Goal: Task Accomplishment & Management: Manage account settings

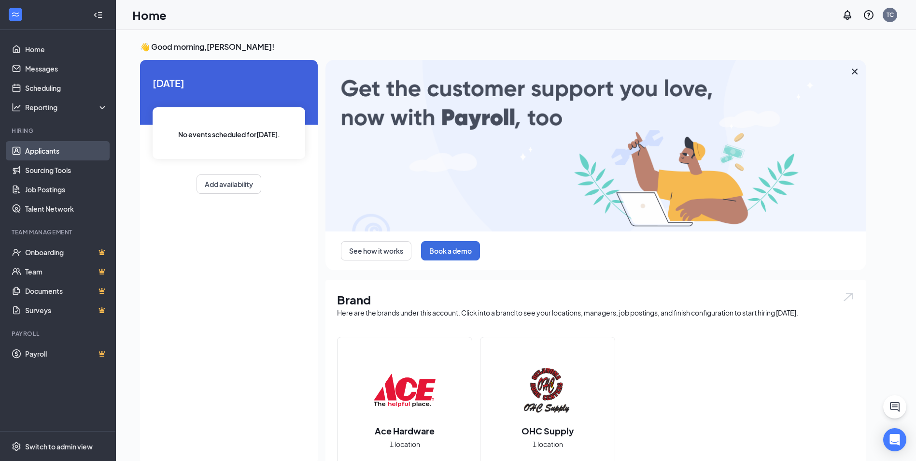
click at [41, 151] on link "Applicants" at bounding box center [66, 150] width 83 height 19
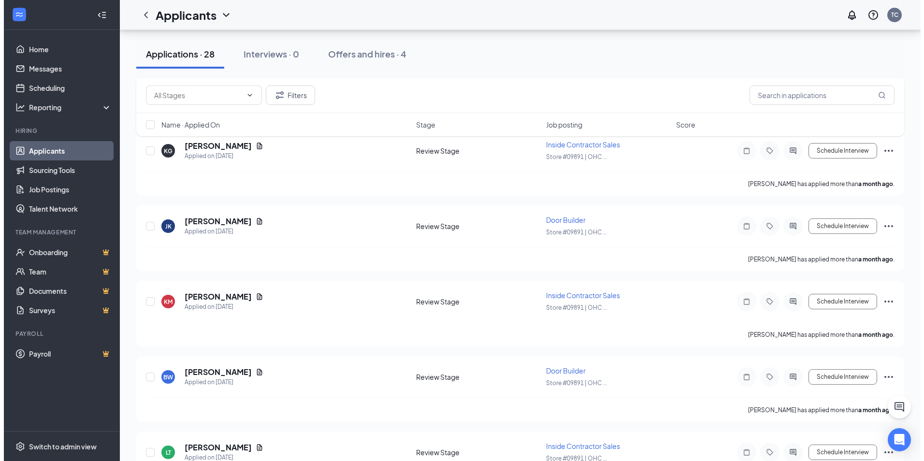
scroll to position [1983, 0]
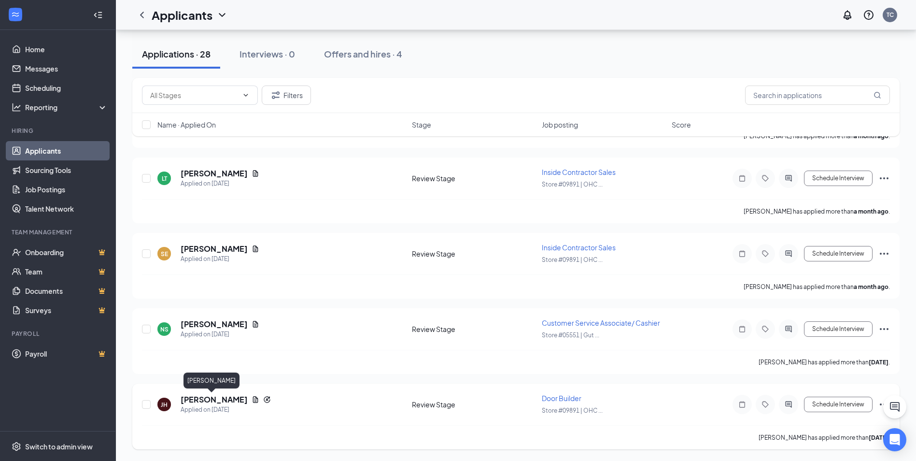
click at [215, 397] on h5 "[PERSON_NAME]" at bounding box center [214, 399] width 67 height 11
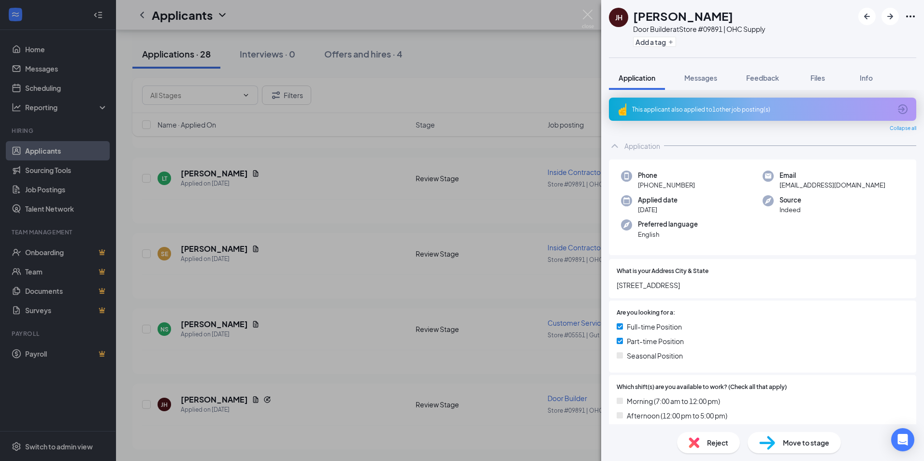
click at [710, 443] on span "Reject" at bounding box center [717, 442] width 21 height 11
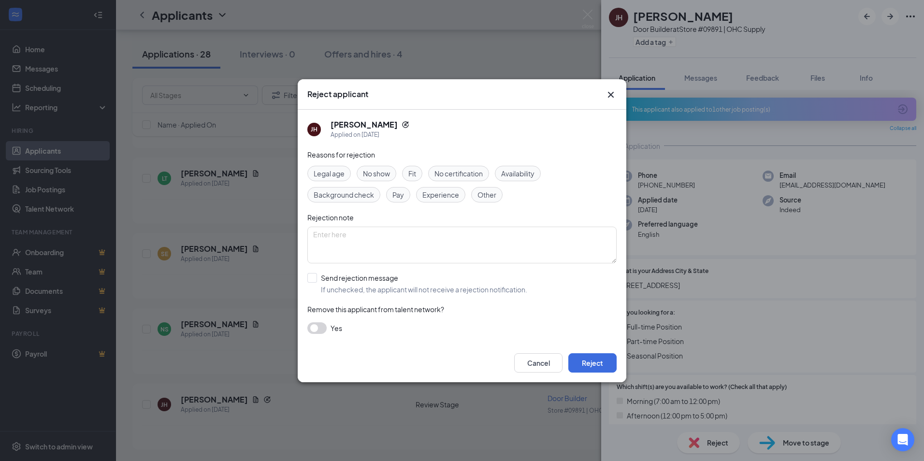
click at [496, 188] on div "Other" at bounding box center [486, 194] width 31 height 15
click at [595, 359] on button "Reject" at bounding box center [592, 362] width 48 height 19
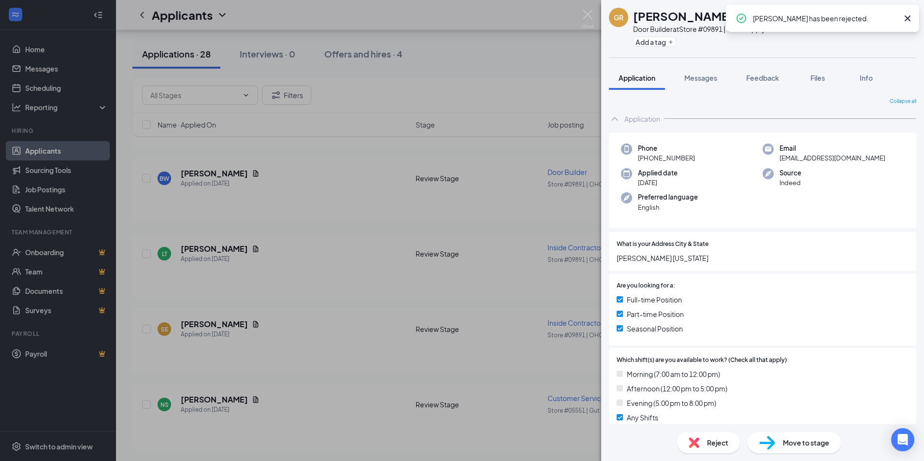
scroll to position [1908, 0]
click at [228, 399] on div "[PERSON_NAME] Door Builder at Store #09891 | OHC Supply Add a tag Application M…" at bounding box center [462, 230] width 924 height 461
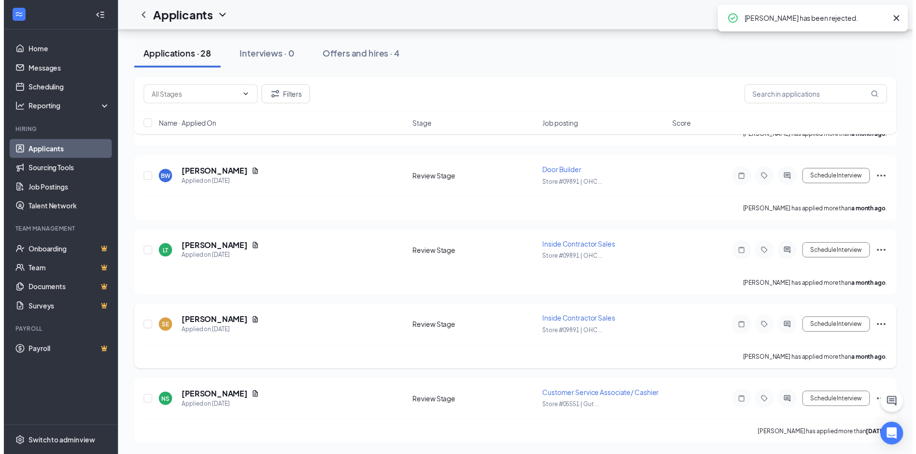
scroll to position [1915, 0]
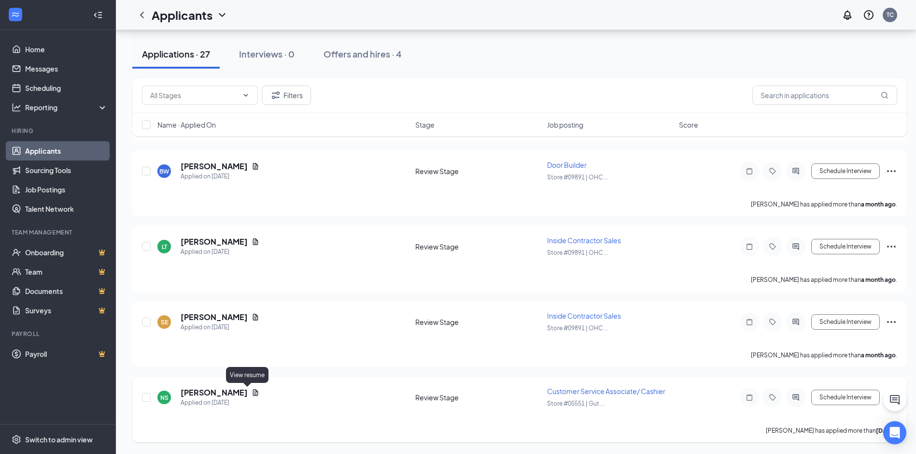
click at [252, 394] on icon "Document" at bounding box center [256, 392] width 8 height 8
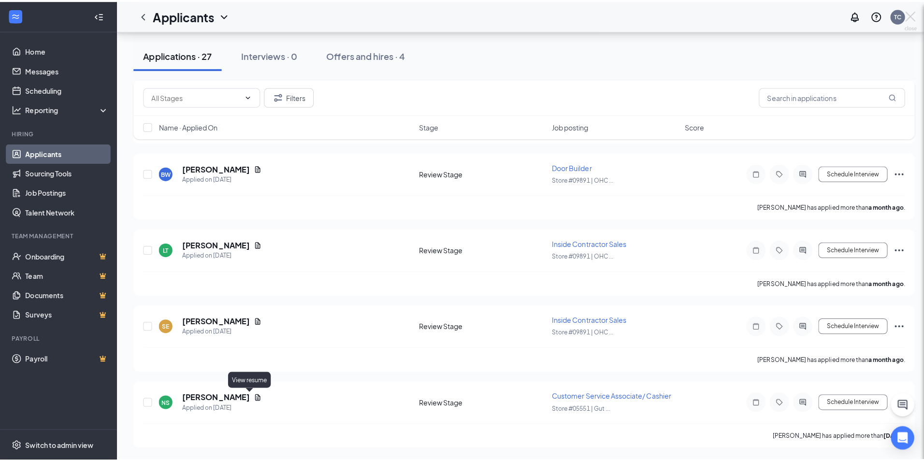
scroll to position [1908, 0]
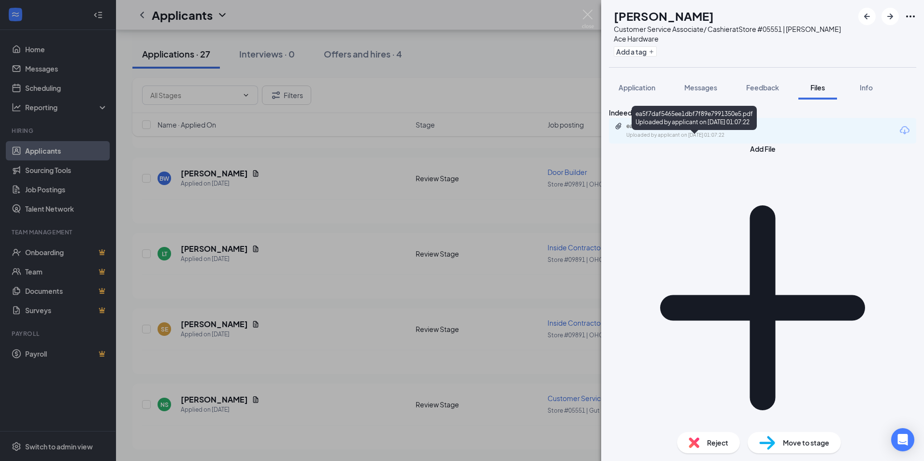
click at [735, 130] on div "ea5f7daf5465ee1dbf7f89e7991350e5.pdf" at bounding box center [693, 126] width 135 height 8
click at [722, 441] on span "Reject" at bounding box center [717, 442] width 21 height 11
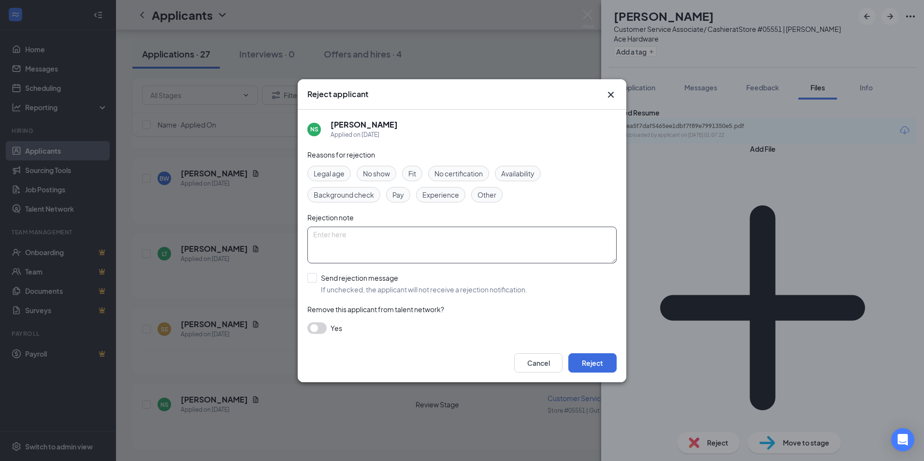
click at [392, 238] on textarea at bounding box center [461, 245] width 309 height 37
click at [420, 232] on textarea "Thank you for applying. We unfortunately are going with an applicant with a lit…" at bounding box center [461, 245] width 309 height 37
type textarea "Thank you for applying. We unfortunately are going with an applicant with a lit…"
click at [315, 273] on input "Send rejection message If unchecked, the applicant will not receive a rejection…" at bounding box center [417, 283] width 220 height 21
checkbox input "true"
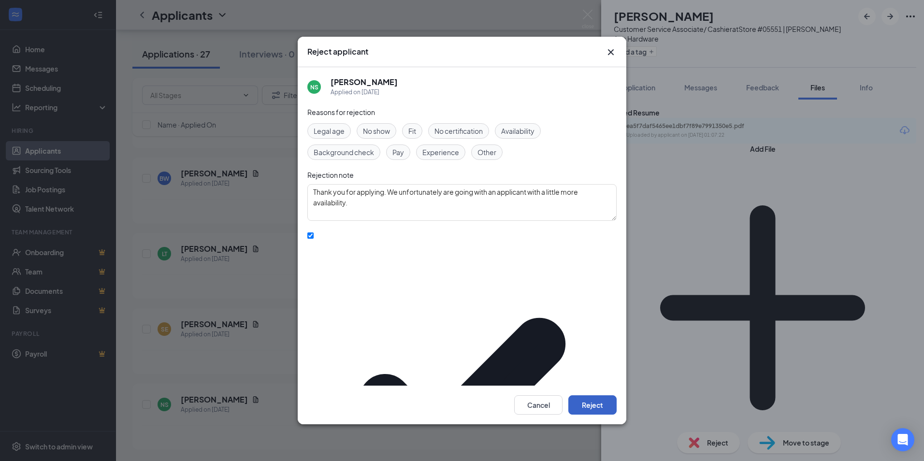
click at [601, 395] on button "Reject" at bounding box center [592, 404] width 48 height 19
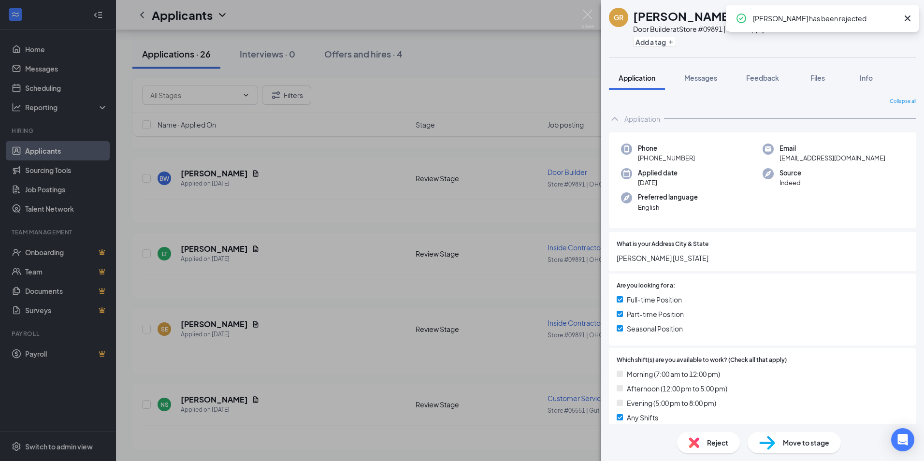
scroll to position [1832, 0]
click at [243, 400] on div "[PERSON_NAME] Door Builder at Store #09891 | OHC Supply Add a tag Application M…" at bounding box center [462, 230] width 924 height 461
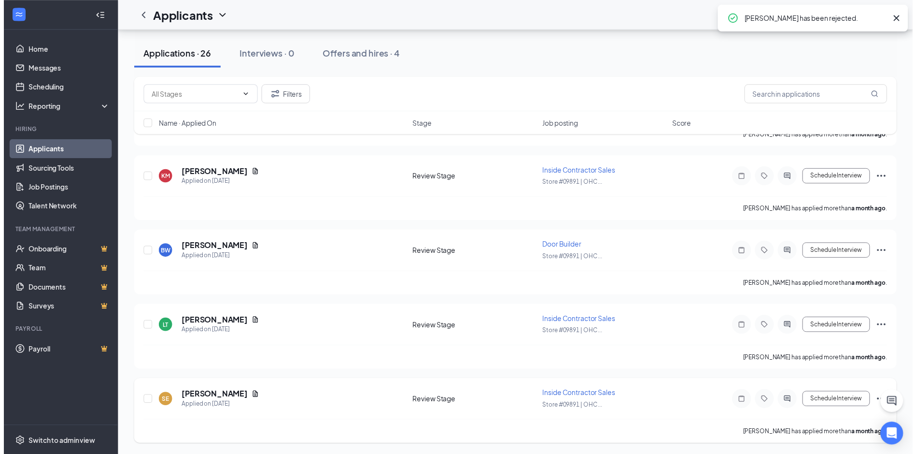
scroll to position [1840, 0]
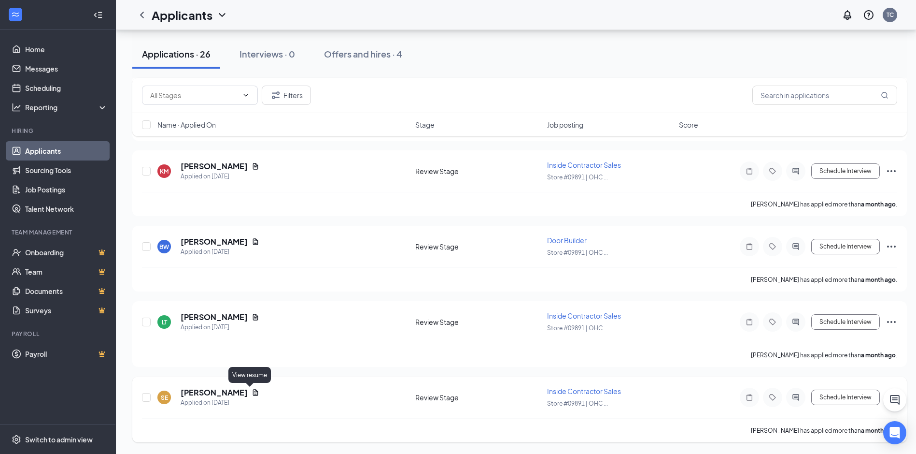
click at [252, 392] on icon "Document" at bounding box center [256, 392] width 8 height 8
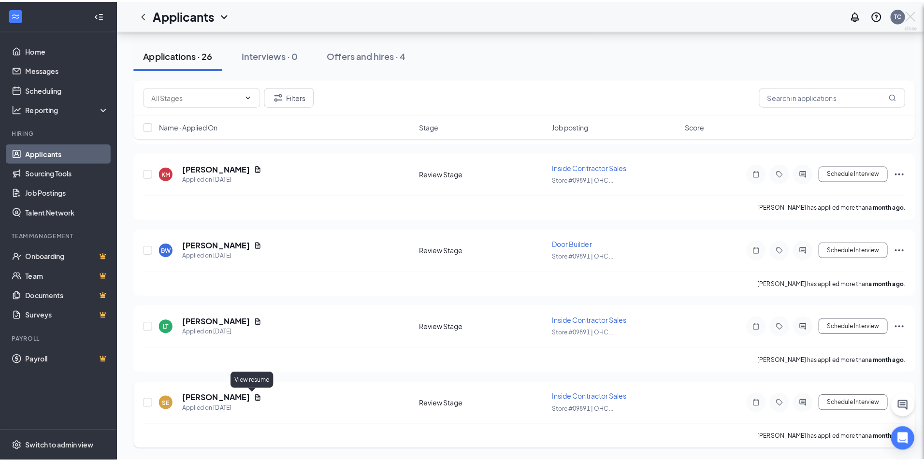
scroll to position [1832, 0]
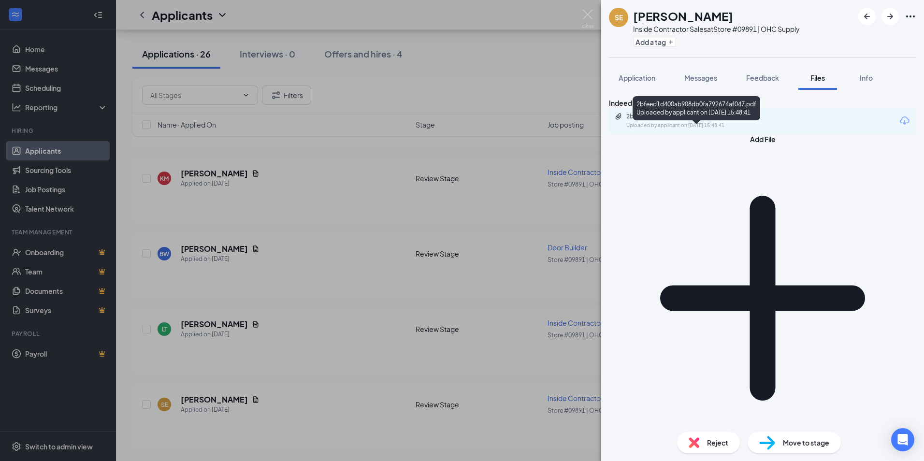
click at [759, 120] on div "2bfeed1d400ab908db0fa792674af047.pdf" at bounding box center [693, 117] width 135 height 8
click at [698, 445] on img at bounding box center [693, 442] width 11 height 11
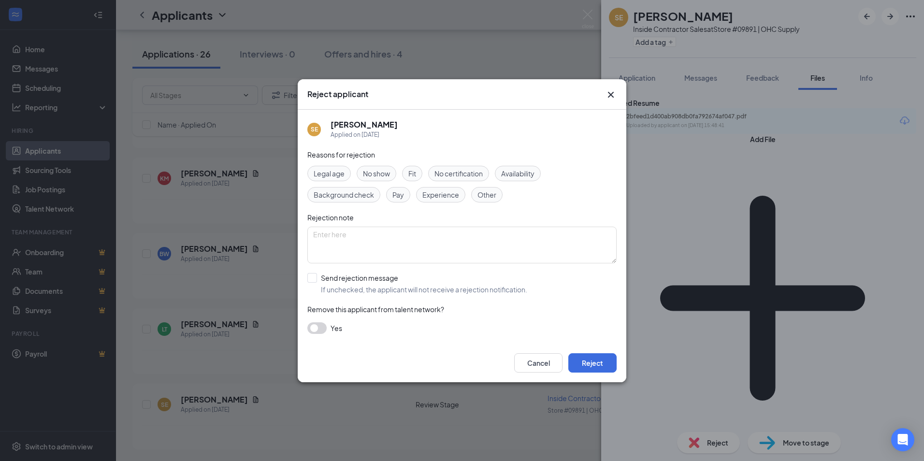
click at [436, 198] on span "Experience" at bounding box center [440, 194] width 37 height 11
click at [378, 239] on textarea at bounding box center [461, 245] width 309 height 37
type textarea "Thank you for applying. We are looking for someone with a little more outside s…"
click at [311, 280] on input "Send rejection message If unchecked, the applicant will not receive a rejection…" at bounding box center [417, 283] width 220 height 21
checkbox input "true"
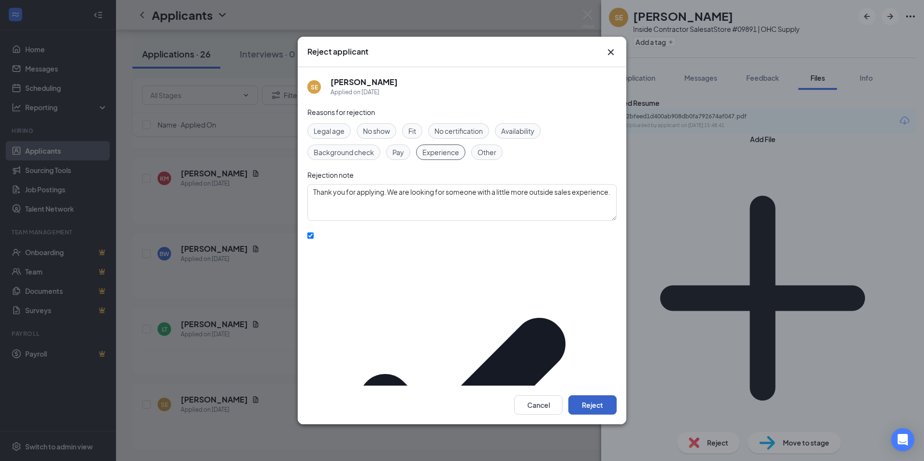
drag, startPoint x: 599, startPoint y: 388, endPoint x: 600, endPoint y: 382, distance: 6.4
click at [599, 395] on button "Reject" at bounding box center [592, 404] width 48 height 19
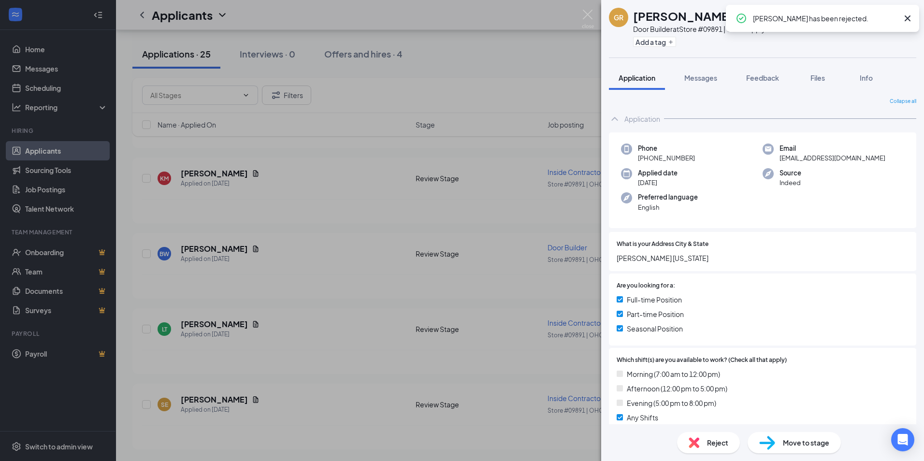
scroll to position [1757, 0]
click at [216, 397] on div "[PERSON_NAME] Door Builder at Store #09891 | OHC Supply Add a tag Application M…" at bounding box center [462, 230] width 924 height 461
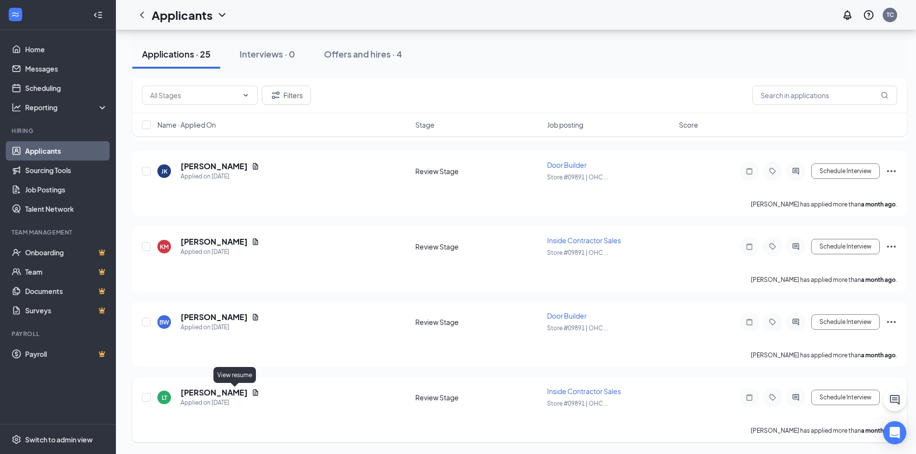
click at [252, 394] on icon "Document" at bounding box center [256, 392] width 8 height 8
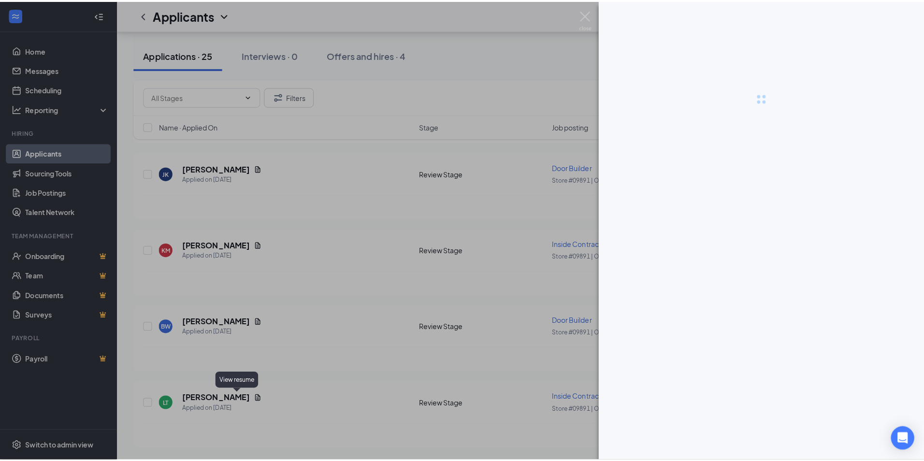
scroll to position [1757, 0]
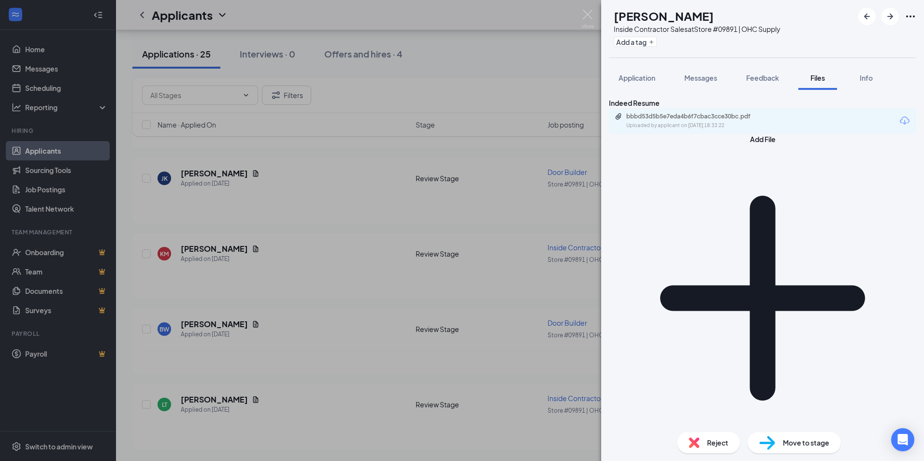
click at [711, 442] on span "Reject" at bounding box center [717, 442] width 21 height 11
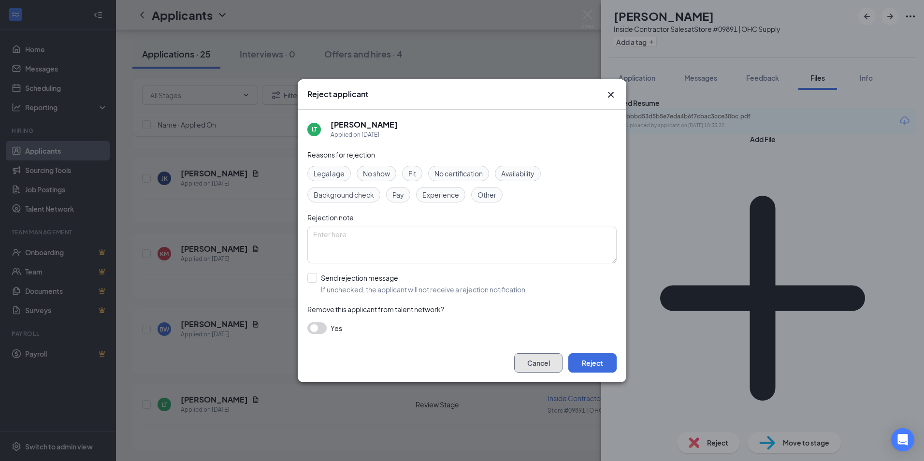
click at [546, 360] on button "Cancel" at bounding box center [538, 362] width 48 height 19
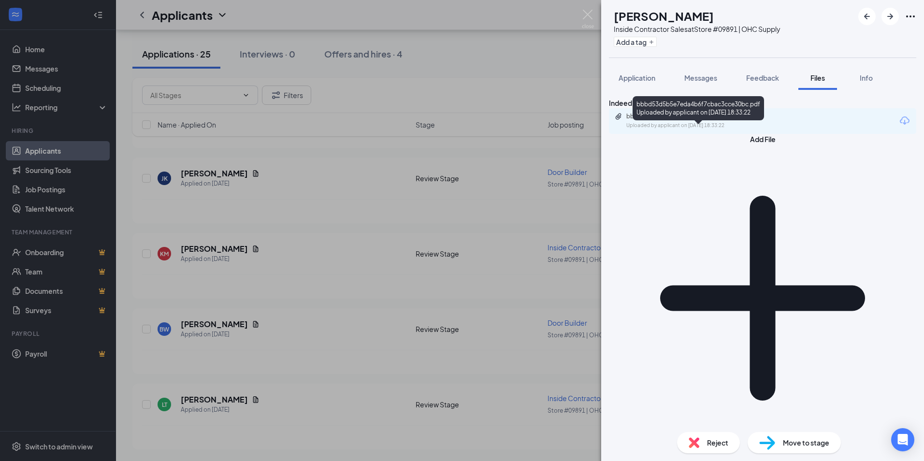
click at [730, 120] on div "bbbd53d5b5e7eda4b6f7cbac3cce30bc.pdf" at bounding box center [693, 117] width 135 height 8
drag, startPoint x: 301, startPoint y: 354, endPoint x: 299, endPoint y: 349, distance: 5.4
click at [301, 353] on div "LT [PERSON_NAME] Inside Contractor Sales at Store #09891 | OHC Supply Add a tag…" at bounding box center [462, 230] width 924 height 461
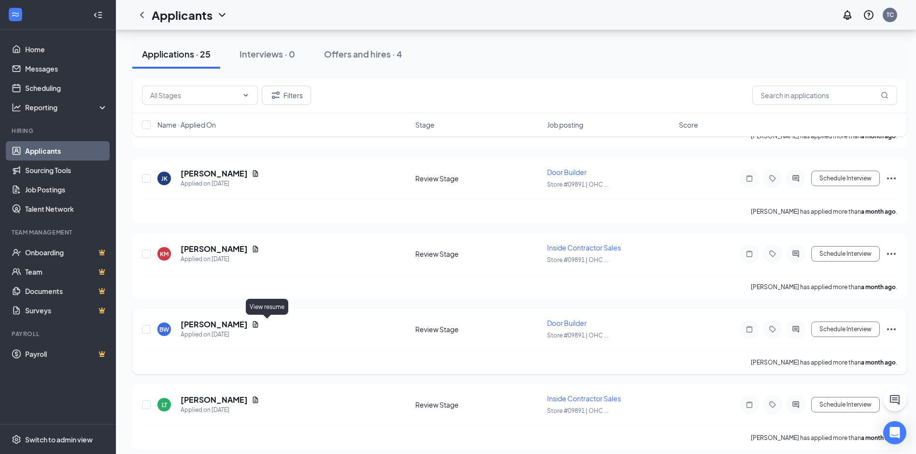
click at [258, 323] on icon "Document" at bounding box center [255, 324] width 5 height 6
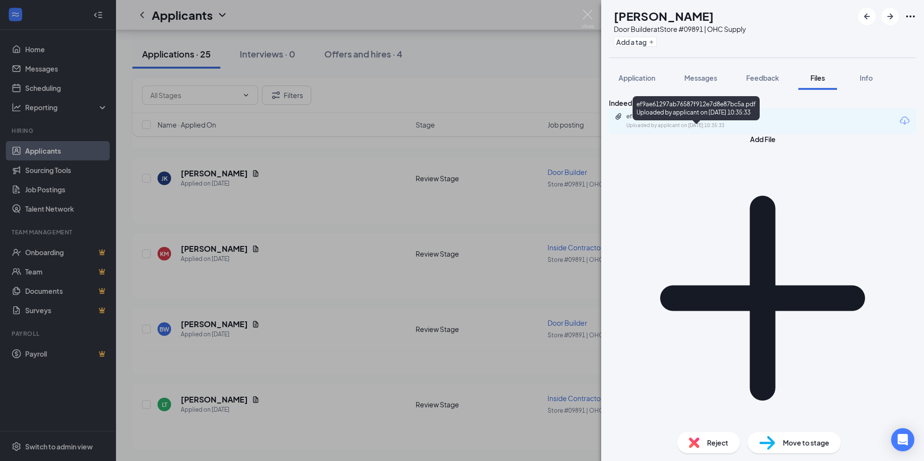
click at [693, 129] on div "Uploaded by applicant on [DATE] 10:35:33" at bounding box center [698, 126] width 145 height 8
click at [716, 444] on span "Reject" at bounding box center [717, 442] width 21 height 11
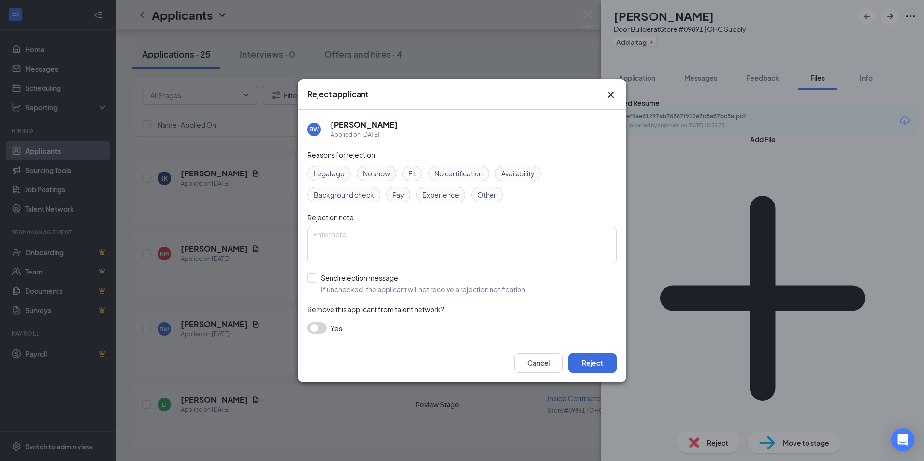
click at [440, 196] on span "Experience" at bounding box center [440, 194] width 37 height 11
click at [345, 232] on textarea at bounding box center [461, 245] width 309 height 37
type textarea "N"
type textarea "L"
type textarea "Thank you for applying. We are looking for someone with warehouse experience."
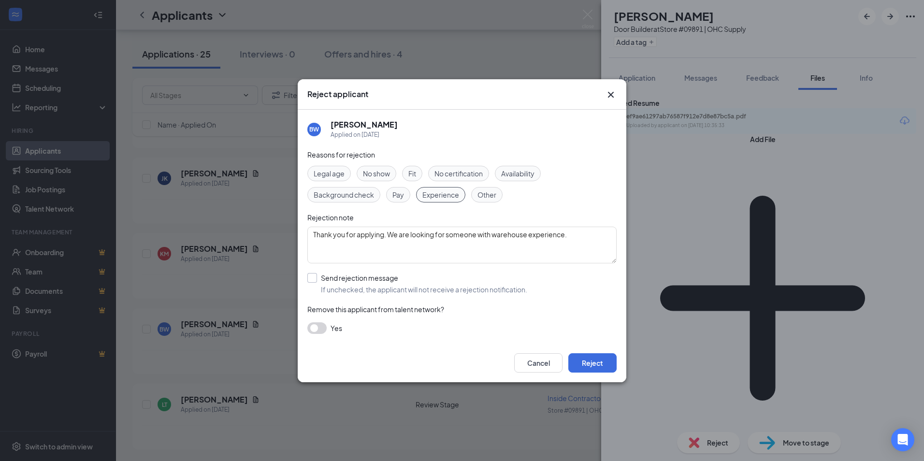
click at [312, 277] on input "Send rejection message If unchecked, the applicant will not receive a rejection…" at bounding box center [417, 283] width 220 height 21
checkbox input "true"
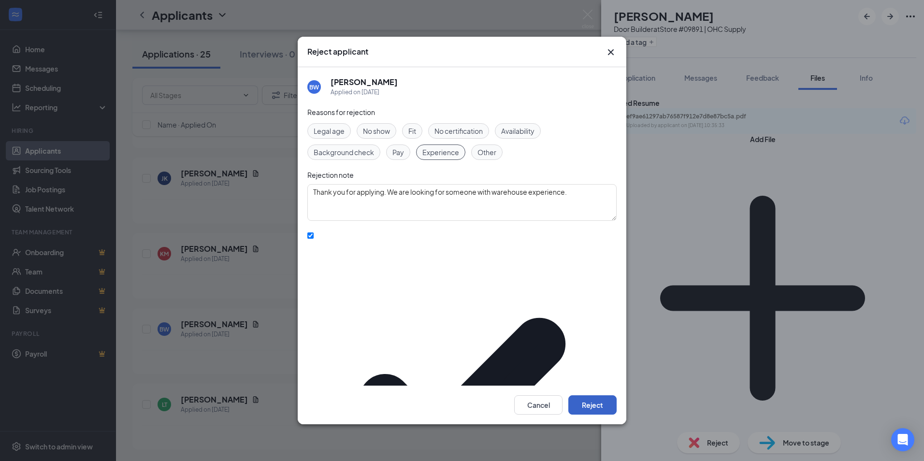
click at [599, 395] on button "Reject" at bounding box center [592, 404] width 48 height 19
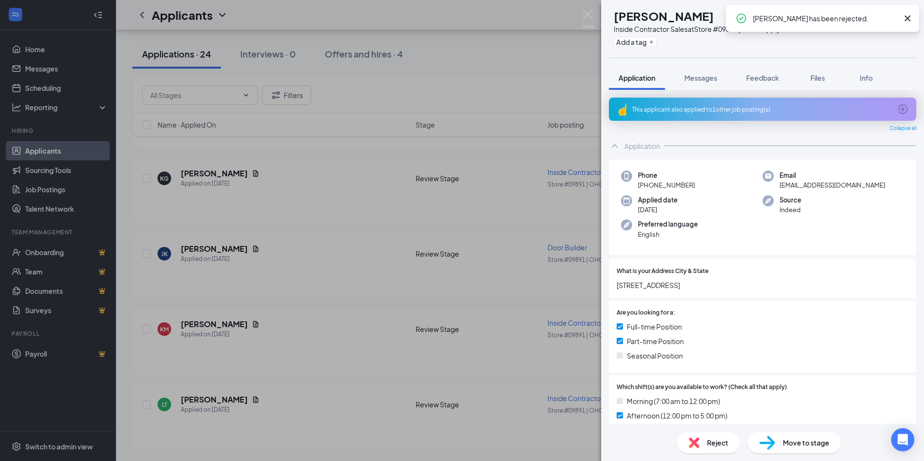
scroll to position [1682, 0]
click at [251, 322] on div "LT [PERSON_NAME] Inside Contractor Sales at Store #09891 | OHC Supply Add a tag…" at bounding box center [462, 230] width 924 height 461
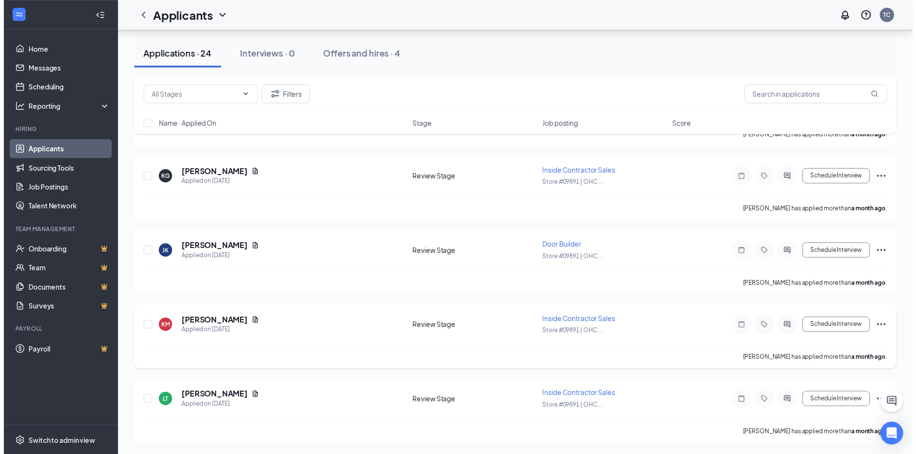
scroll to position [1689, 0]
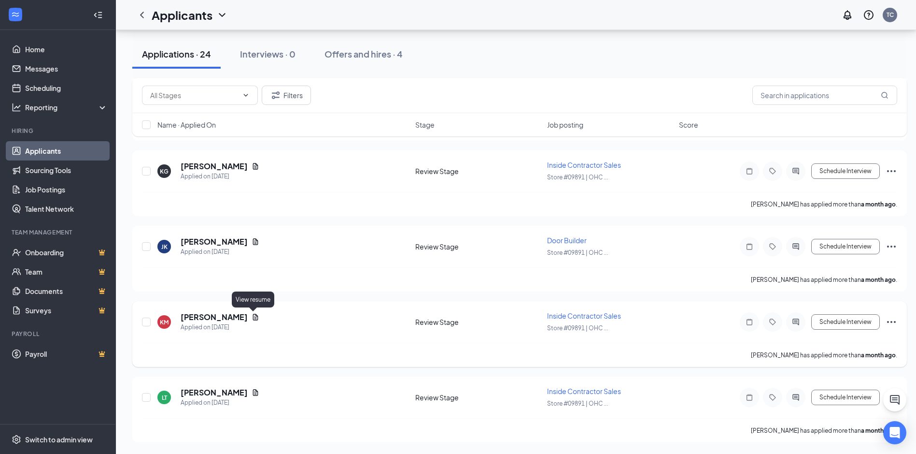
click at [253, 317] on icon "Document" at bounding box center [255, 317] width 5 height 6
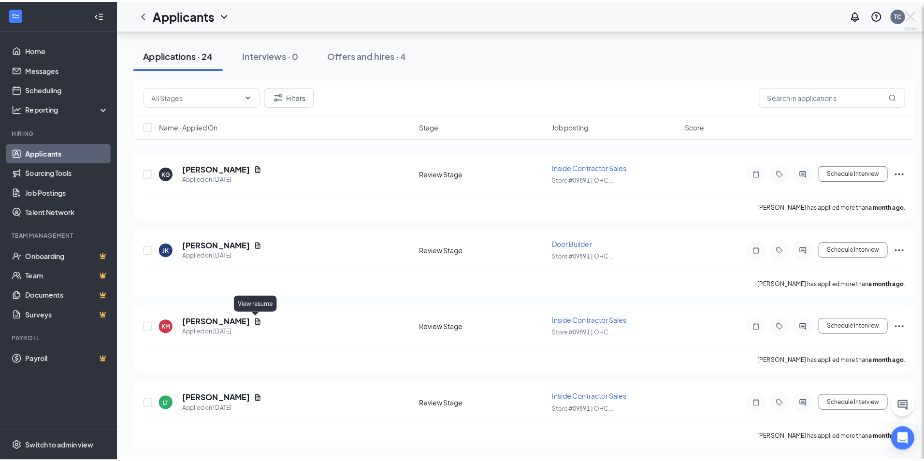
scroll to position [1682, 0]
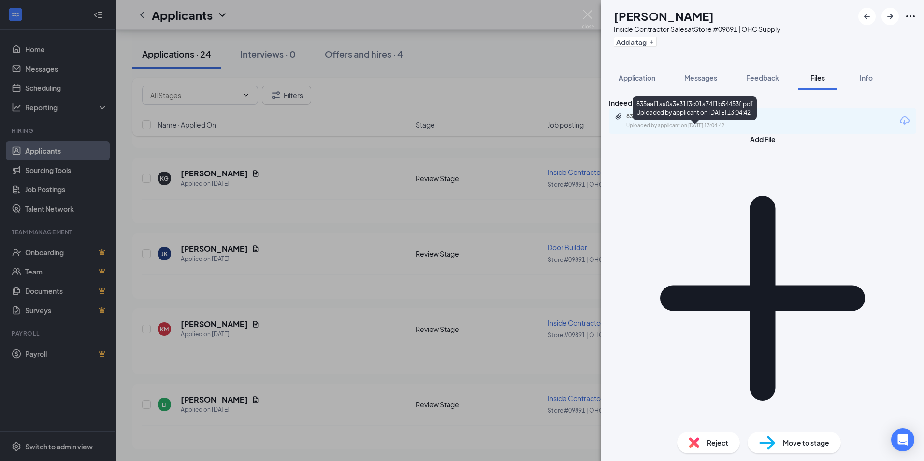
click at [711, 120] on div "835aaf1aa0a3e31f3c01a74f1b54453f.pdf" at bounding box center [693, 117] width 135 height 8
click at [270, 263] on div "KM [PERSON_NAME] Inside Contractor Sales at Store #09891 | OHC Supply Add a tag…" at bounding box center [462, 230] width 924 height 461
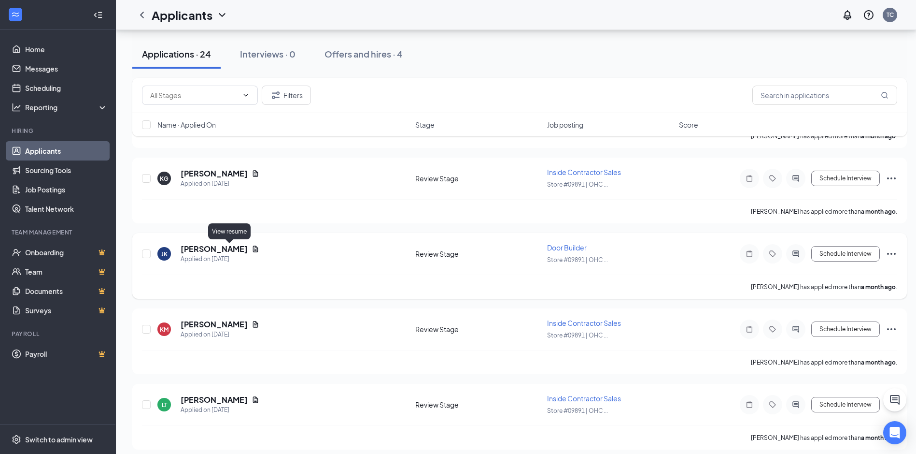
click at [252, 251] on icon "Document" at bounding box center [256, 249] width 8 height 8
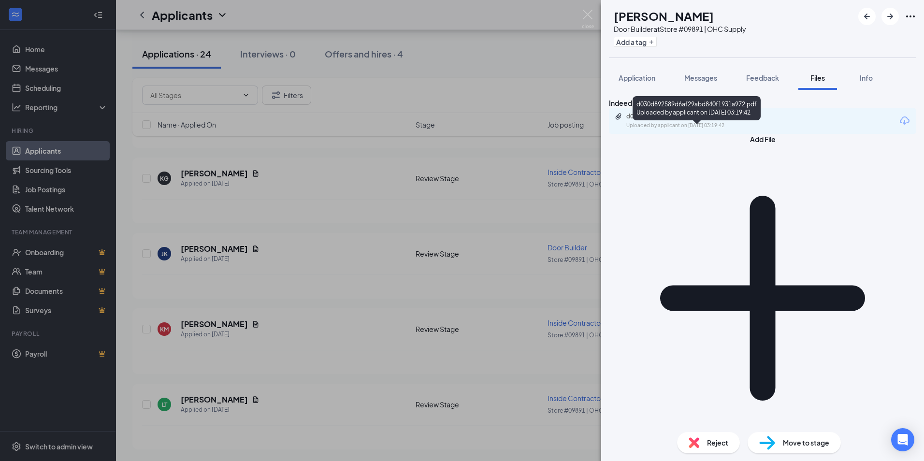
click at [728, 129] on div "d030d892589d6af29abd840f1931a972.pdf Uploaded by applicant on [DATE] 03:19:42" at bounding box center [692, 121] width 157 height 17
click at [703, 436] on div "Reject" at bounding box center [708, 442] width 63 height 21
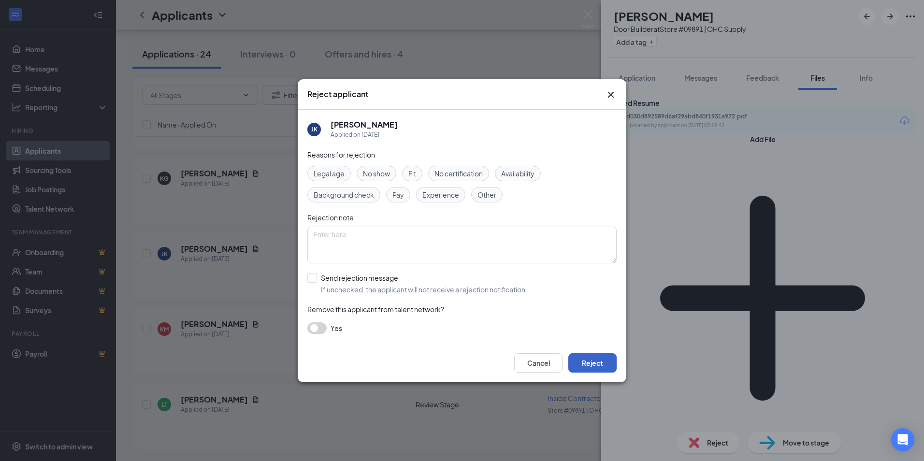
click at [597, 359] on button "Reject" at bounding box center [592, 362] width 48 height 19
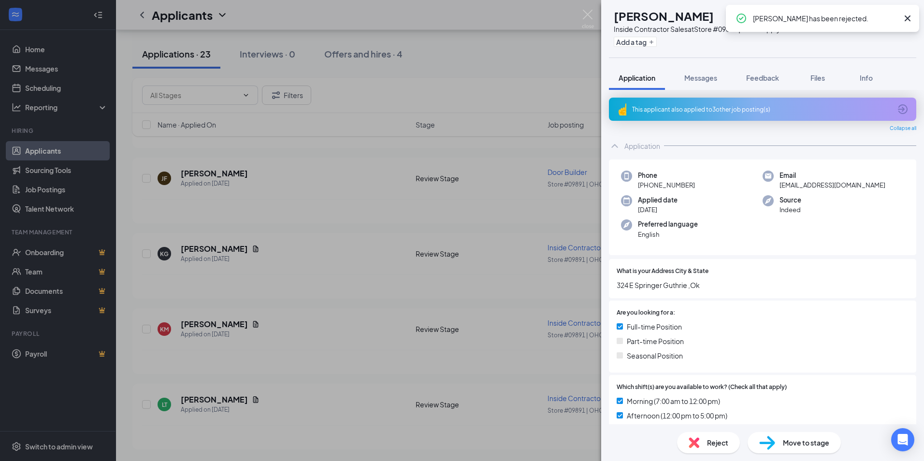
scroll to position [1606, 0]
click at [211, 244] on div "KM [PERSON_NAME] Inside Contractor Sales at Store #09891 | OHC Supply Add a tag…" at bounding box center [462, 230] width 924 height 461
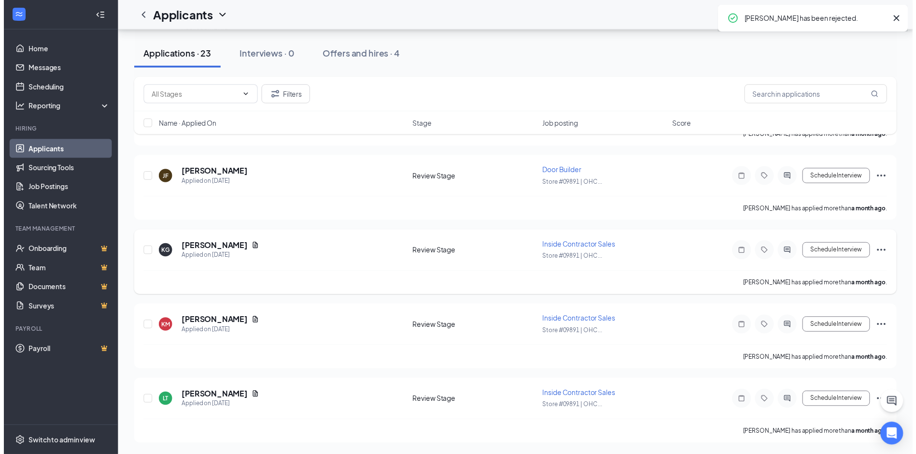
scroll to position [1613, 0]
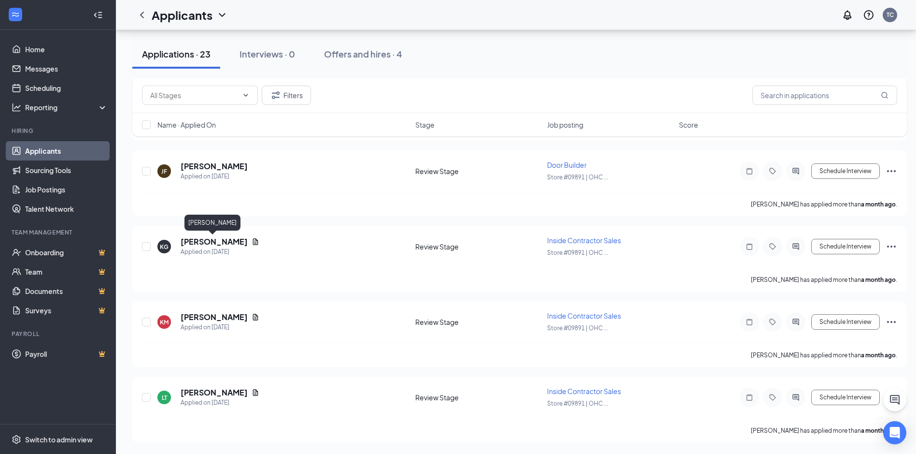
click at [191, 240] on h5 "[PERSON_NAME]" at bounding box center [214, 241] width 67 height 11
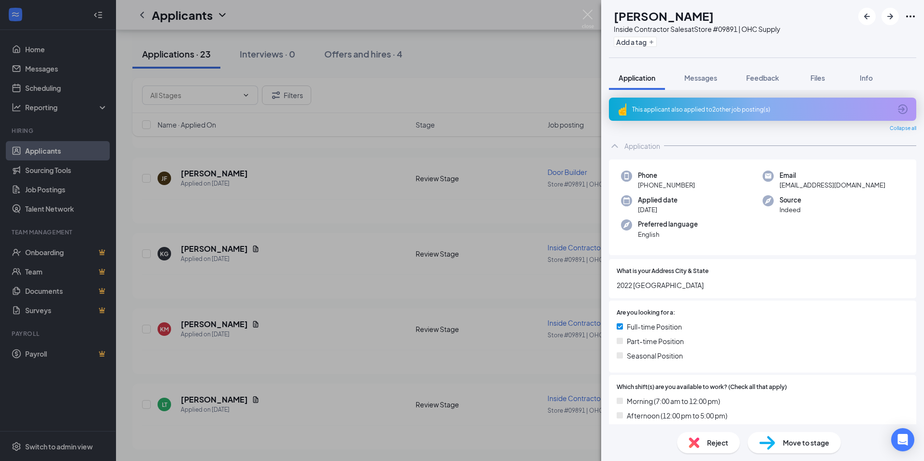
click at [808, 444] on span "Move to stage" at bounding box center [806, 442] width 46 height 11
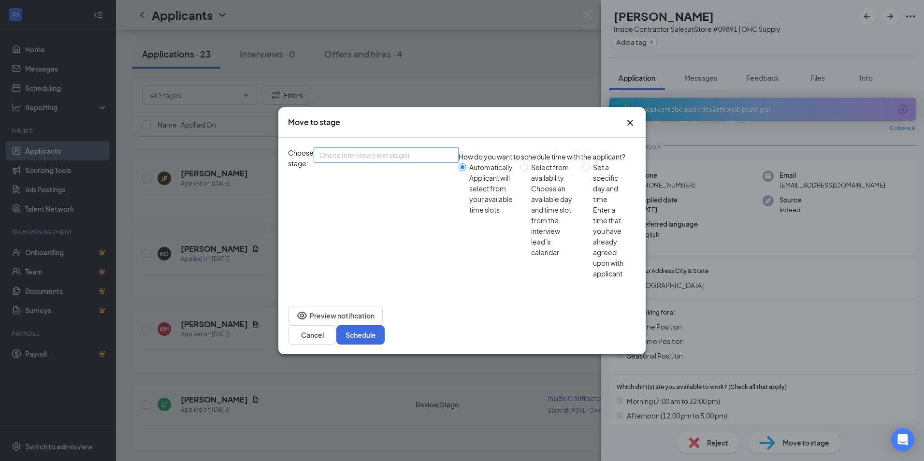
click at [458, 163] on div "Onsite Interview (next stage)" at bounding box center [386, 154] width 145 height 15
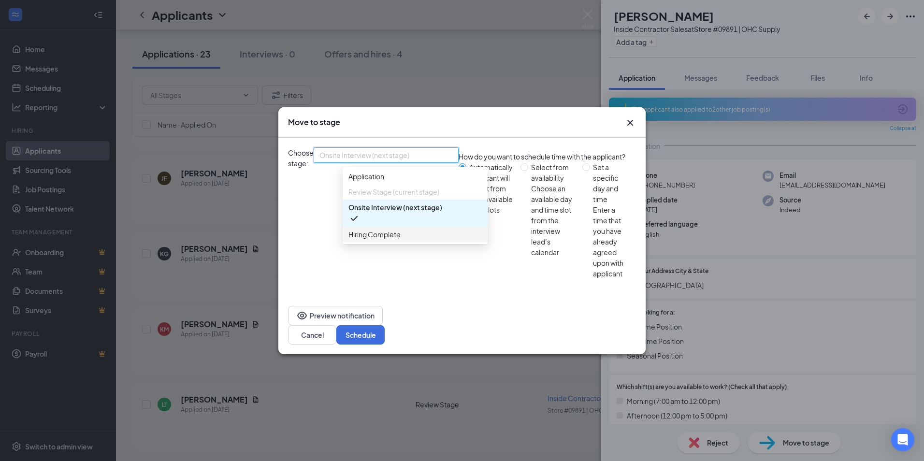
click at [390, 240] on span "Hiring Complete" at bounding box center [374, 234] width 52 height 11
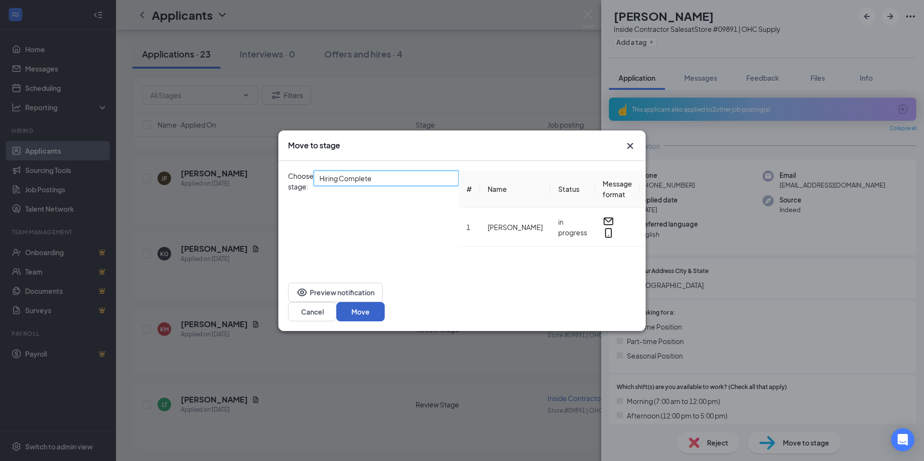
click at [385, 321] on button "Move" at bounding box center [360, 311] width 48 height 19
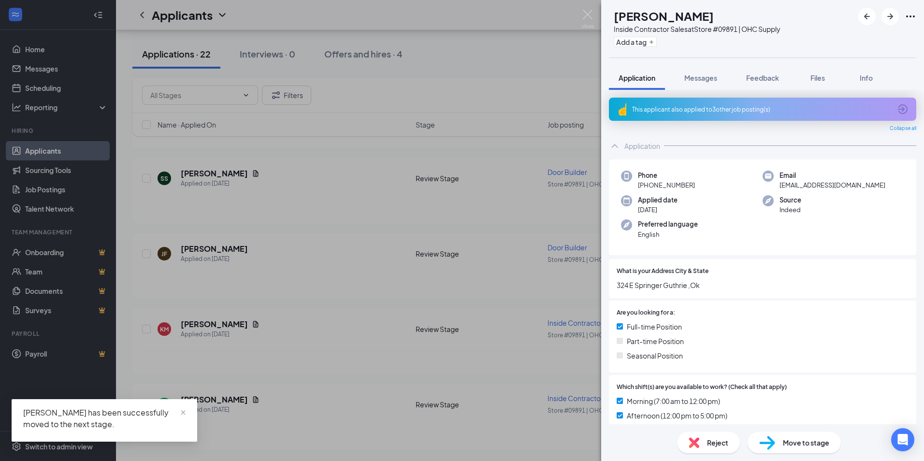
scroll to position [1531, 0]
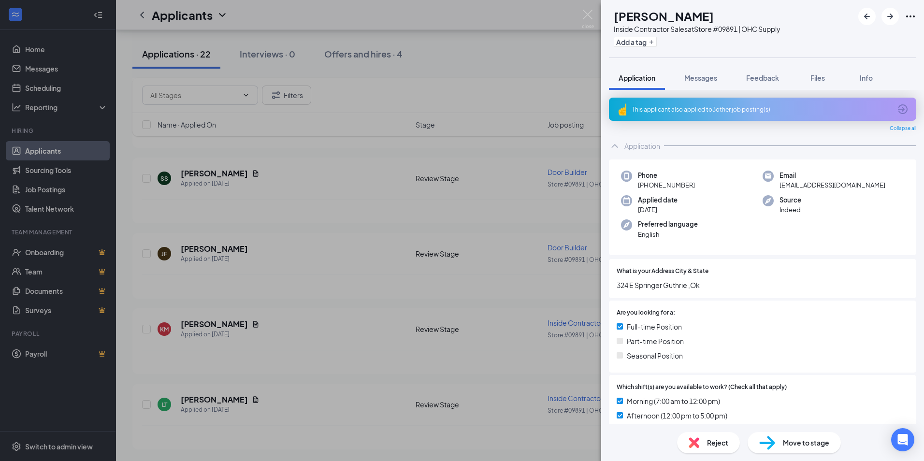
click at [222, 246] on div "KM [PERSON_NAME] Inside Contractor Sales at Store #09891 | OHC Supply Add a tag…" at bounding box center [462, 230] width 924 height 461
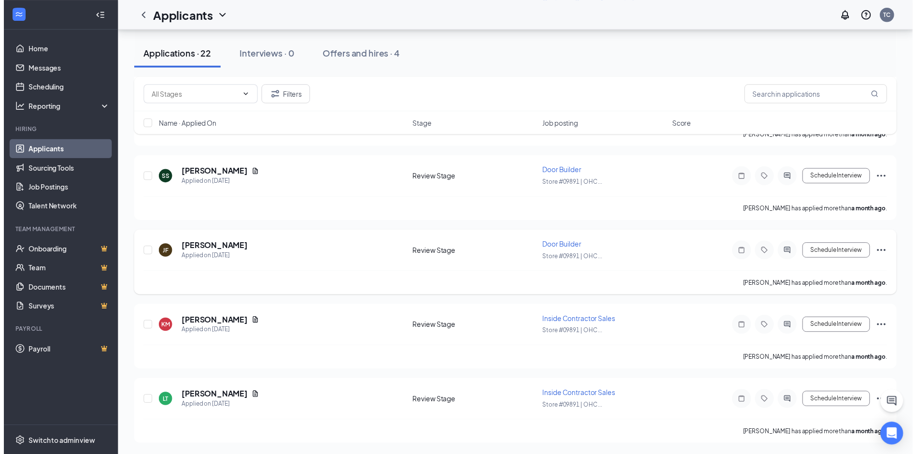
scroll to position [1538, 0]
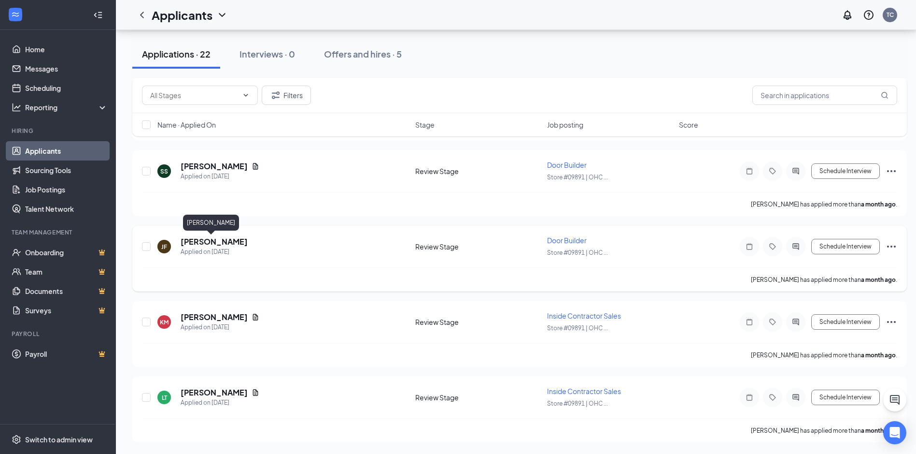
click at [206, 240] on h5 "[PERSON_NAME]" at bounding box center [214, 241] width 67 height 11
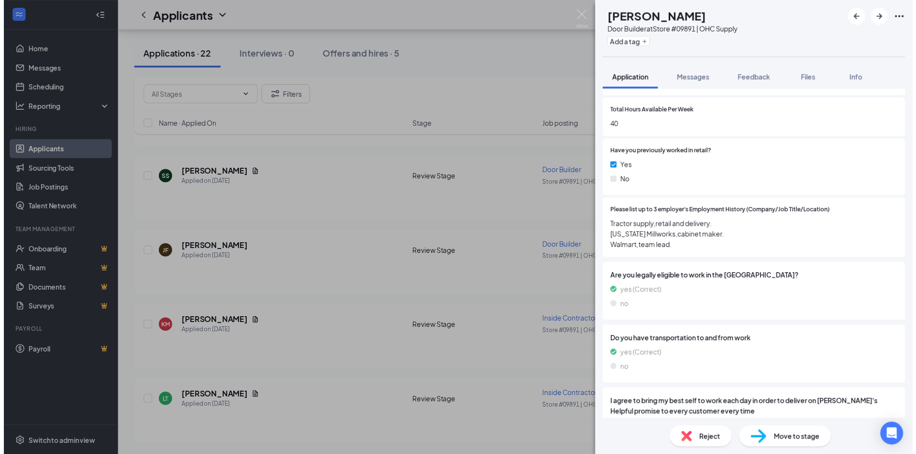
scroll to position [402, 0]
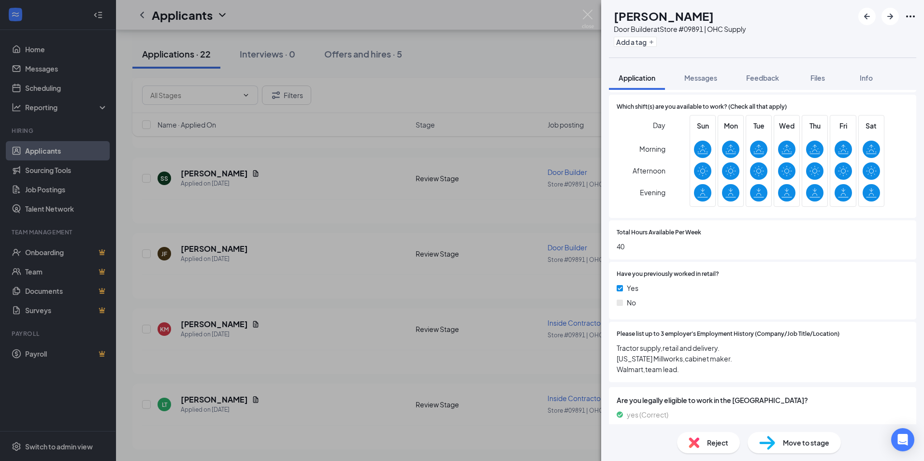
click at [279, 248] on div "[PERSON_NAME] Door Builder at Store #09891 | OHC Supply Add a tag Application M…" at bounding box center [462, 230] width 924 height 461
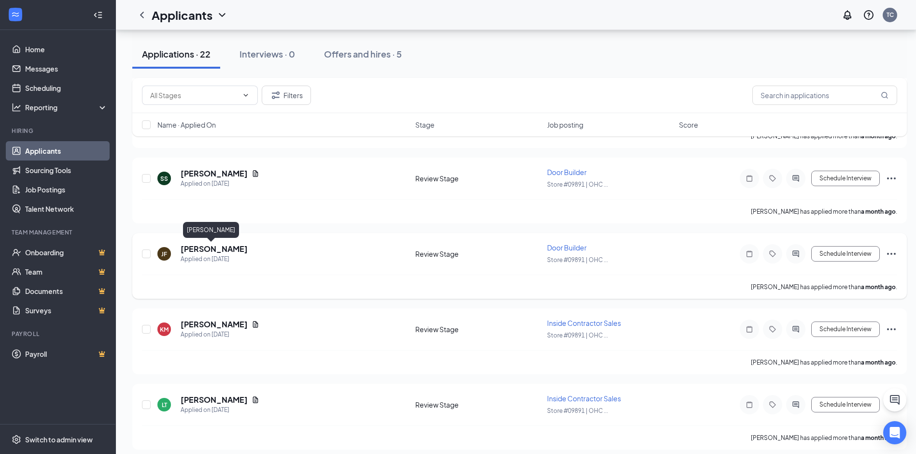
click at [207, 248] on h5 "[PERSON_NAME]" at bounding box center [214, 248] width 67 height 11
click at [207, 248] on div "[PERSON_NAME] Door Builder at Store #09891 | OHC Supply Add a tag Application M…" at bounding box center [458, 227] width 916 height 454
click at [208, 248] on h5 "[PERSON_NAME]" at bounding box center [214, 248] width 67 height 11
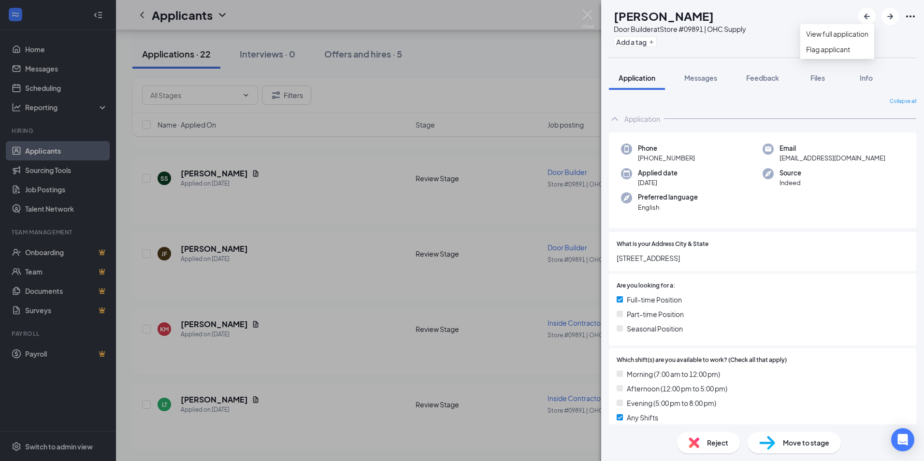
click at [913, 13] on icon "Ellipses" at bounding box center [910, 17] width 12 height 12
click at [850, 39] on link "View full application" at bounding box center [837, 34] width 62 height 11
click at [277, 191] on div "[PERSON_NAME] Door Builder at Store #09891 | OHC Supply Add a tag Application M…" at bounding box center [462, 230] width 924 height 461
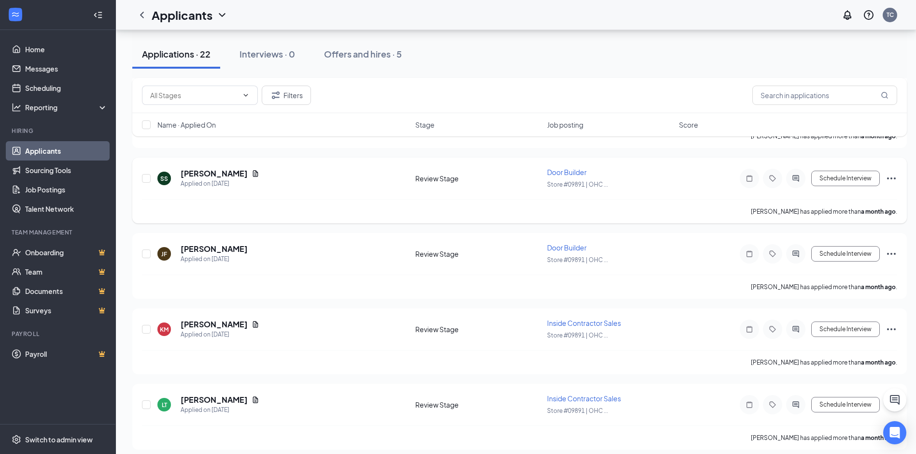
click at [894, 178] on icon "Ellipses" at bounding box center [892, 178] width 12 height 12
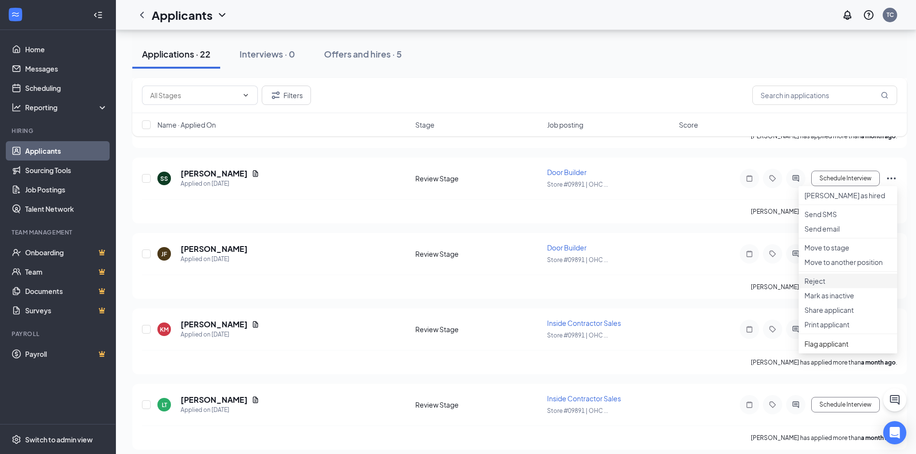
click at [827, 286] on p "Reject" at bounding box center [848, 281] width 87 height 10
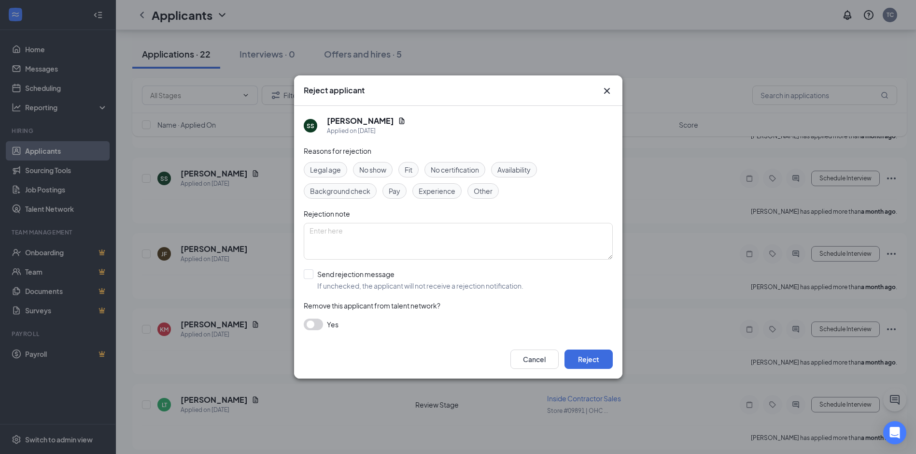
click at [485, 191] on span "Other" at bounding box center [483, 191] width 19 height 11
click at [334, 232] on textarea at bounding box center [458, 241] width 309 height 37
click at [514, 233] on textarea "We were very impressed with your application, but we decided" at bounding box center [458, 241] width 309 height 37
type textarea "We were very impressed with your application, but we decided to go with a diffe…"
click at [310, 273] on input "Send rejection message If unchecked, the applicant will not receive a rejection…" at bounding box center [414, 279] width 220 height 21
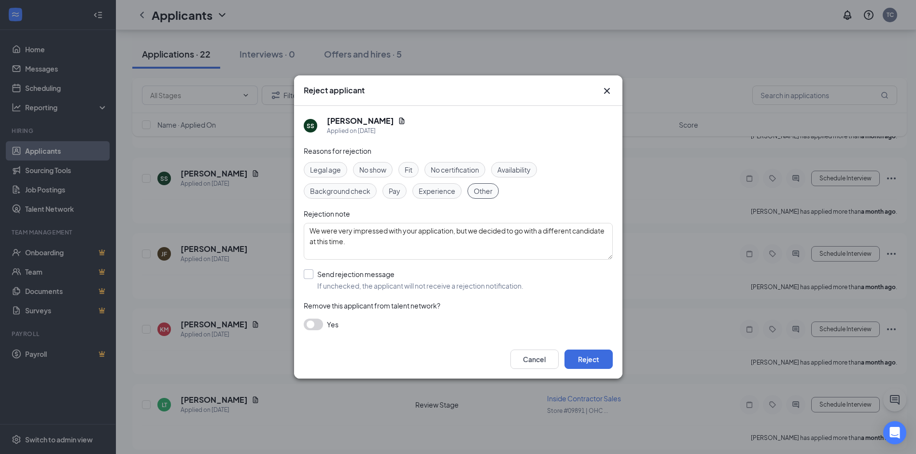
checkbox input "true"
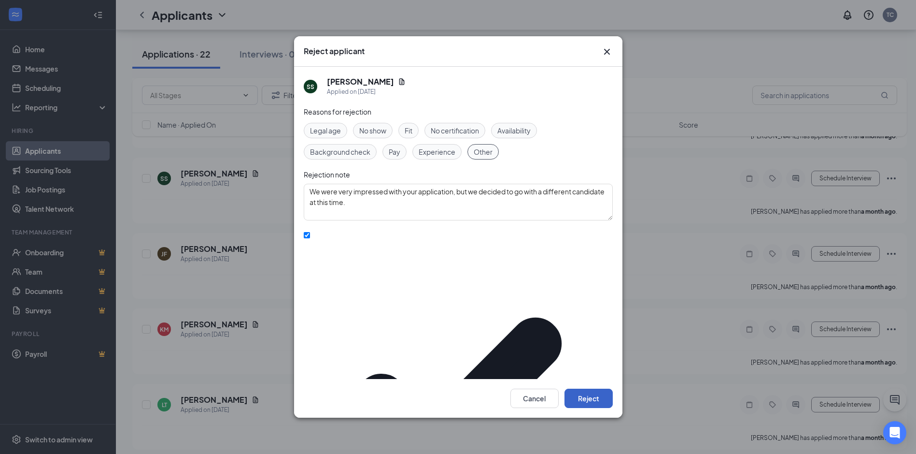
click at [598, 388] on button "Reject" at bounding box center [589, 397] width 48 height 19
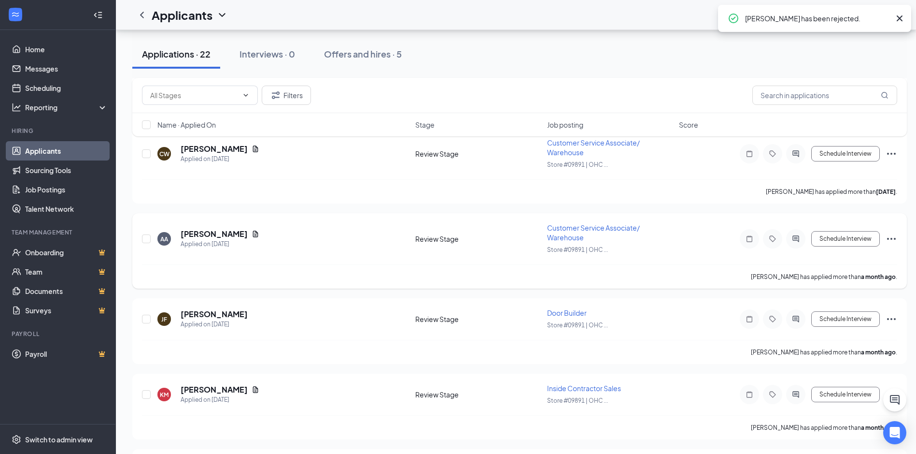
scroll to position [1366, 0]
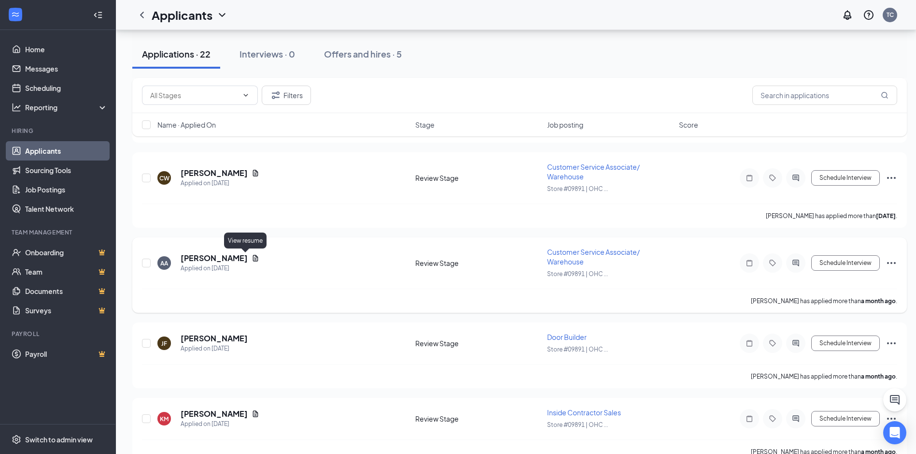
click at [252, 257] on icon "Document" at bounding box center [256, 258] width 8 height 8
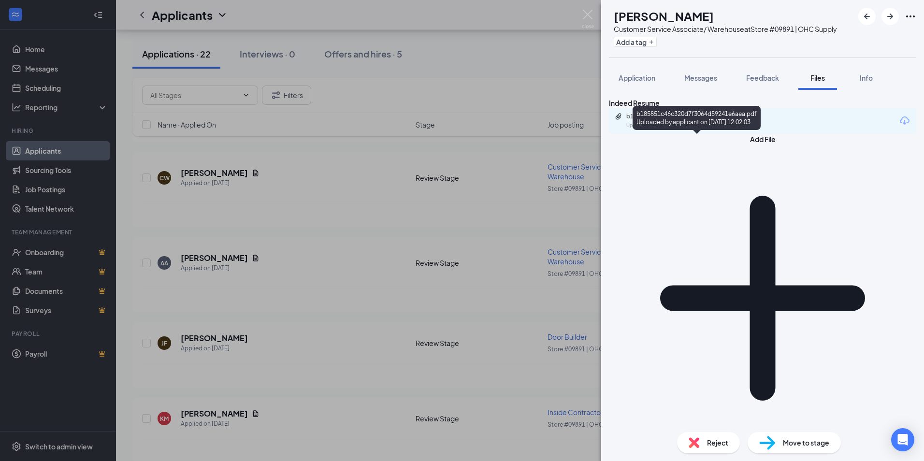
click at [690, 120] on div "b185851c46c320d7f3064d59241e6aea.pdf" at bounding box center [693, 117] width 135 height 8
click at [311, 244] on div "AA [PERSON_NAME] Customer Service Associate/ Warehouse at Store #09891 | OHC Su…" at bounding box center [462, 230] width 924 height 461
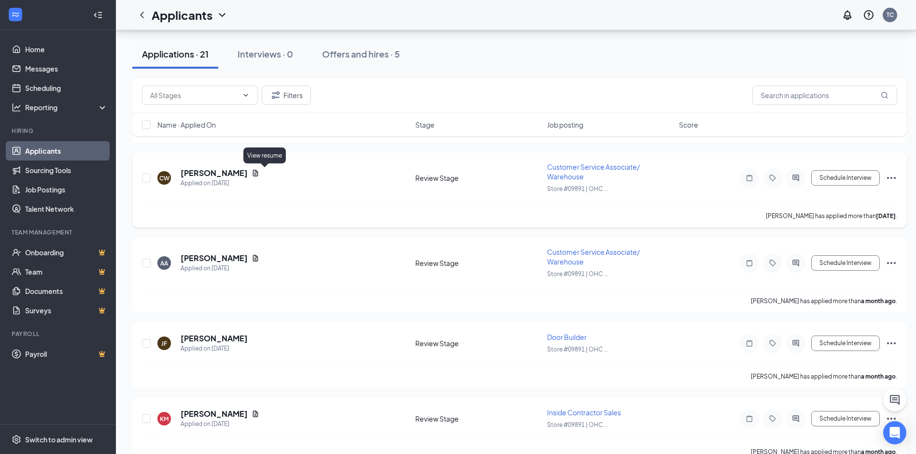
click at [259, 171] on icon "Document" at bounding box center [256, 173] width 8 height 8
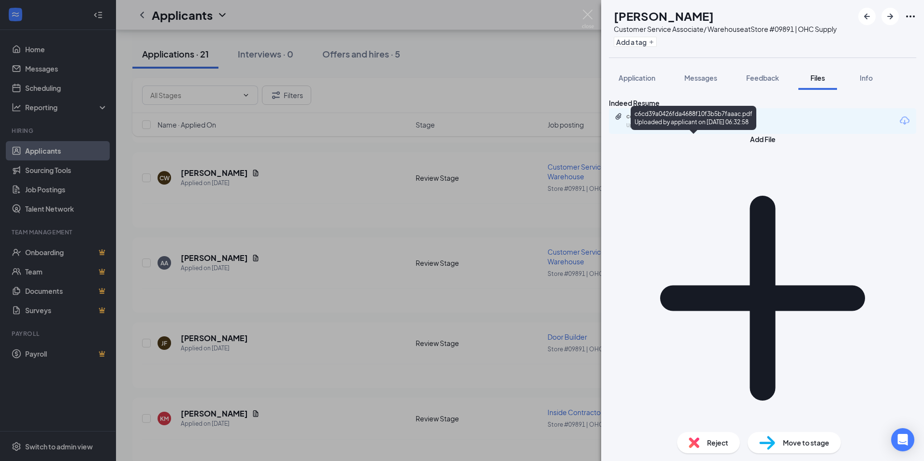
click at [685, 120] on div "c6cd39a0426fda4688f10f3b5b7faaac.pdf" at bounding box center [693, 117] width 135 height 8
click at [707, 446] on span "Reject" at bounding box center [717, 442] width 21 height 11
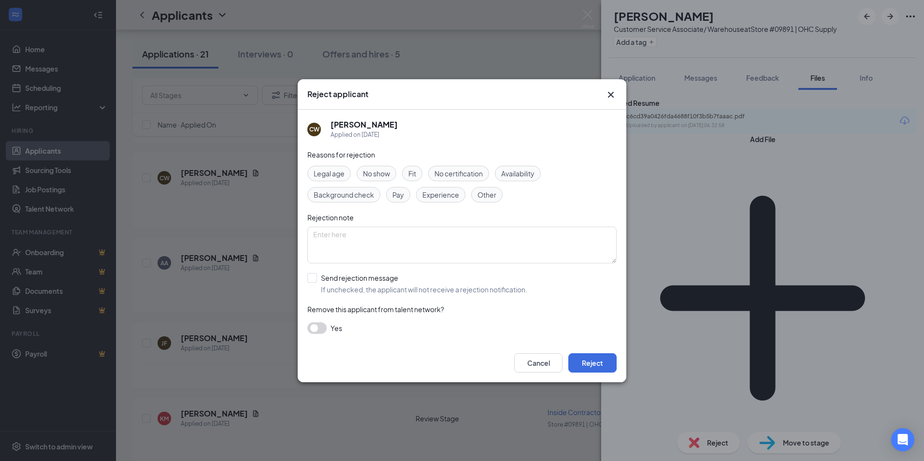
click at [443, 194] on span "Experience" at bounding box center [440, 194] width 37 height 11
click at [389, 231] on textarea at bounding box center [461, 245] width 309 height 37
type textarea "W"
type textarea "Thank you for applying. We are looking for someone with more outside sales expe…"
click at [310, 276] on input "Send rejection message If unchecked, the applicant will not receive a rejection…" at bounding box center [417, 283] width 220 height 21
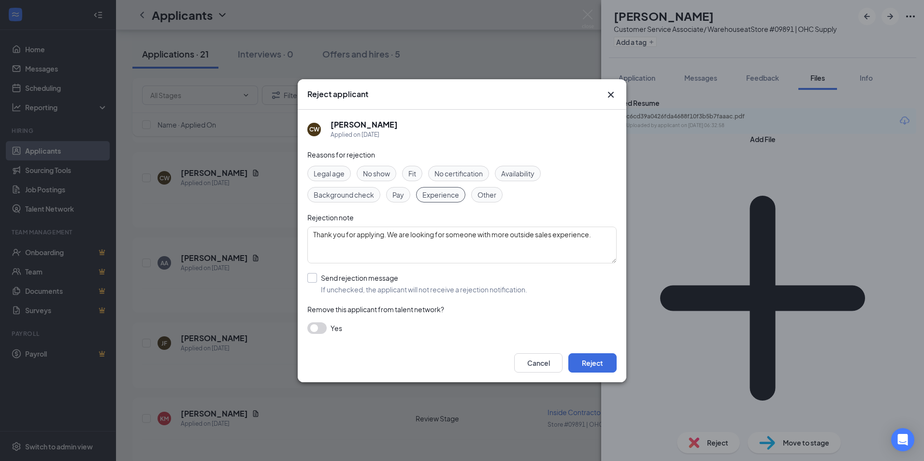
checkbox input "true"
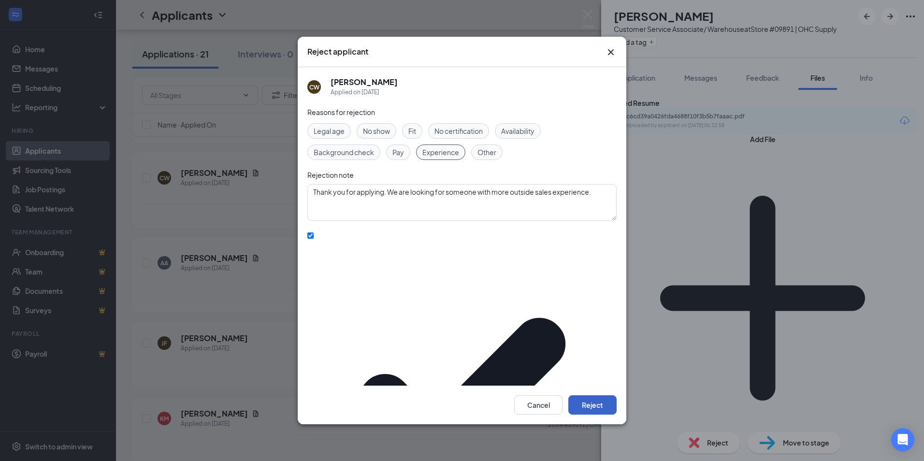
click at [596, 395] on button "Reject" at bounding box center [592, 404] width 48 height 19
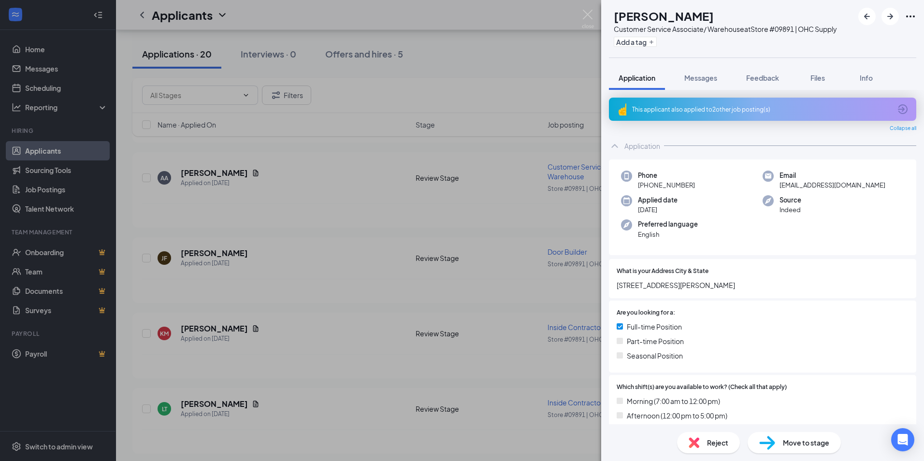
click at [269, 195] on div "AA [PERSON_NAME] Customer Service Associate/ Warehouse at Store #09891 | OHC Su…" at bounding box center [462, 230] width 924 height 461
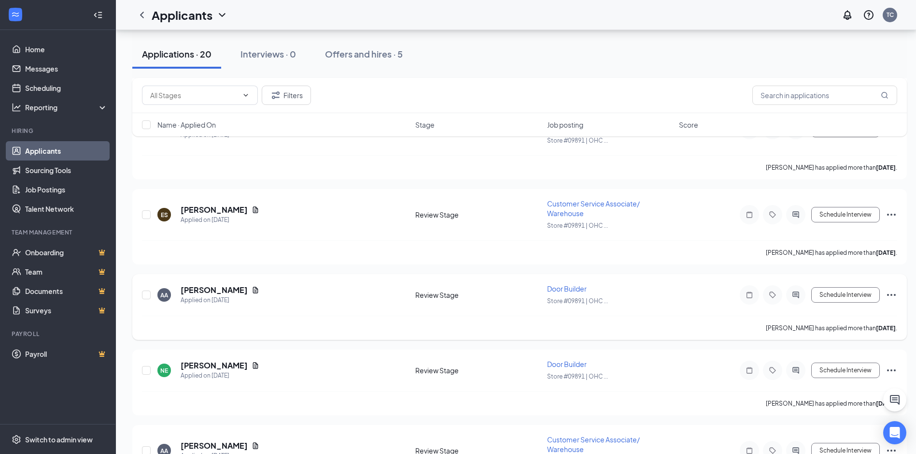
scroll to position [1076, 0]
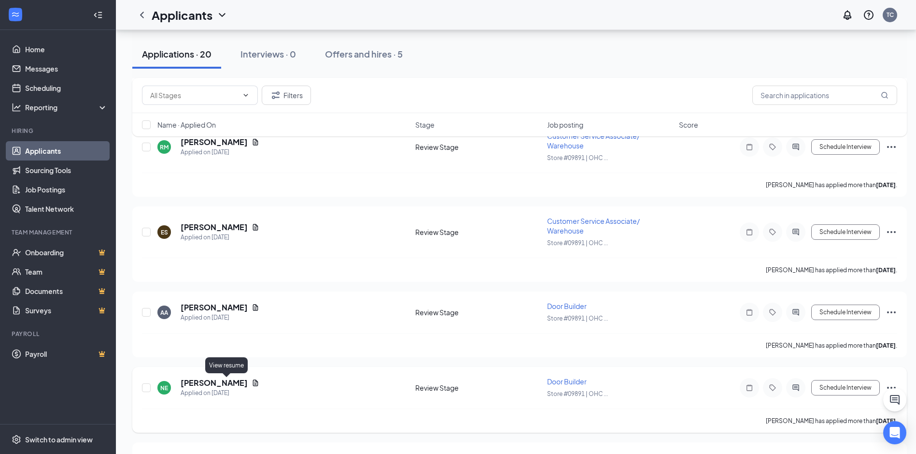
click at [252, 381] on icon "Document" at bounding box center [256, 383] width 8 height 8
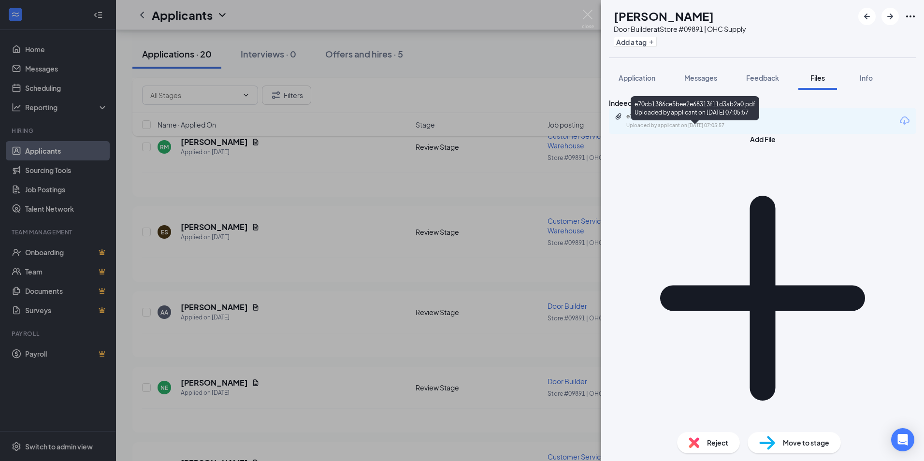
click at [706, 120] on div "e70cb1386ce5bee2e68313f11d3ab2a0.pdf" at bounding box center [693, 117] width 135 height 8
click at [722, 120] on div "e70cb1386ce5bee2e68313f11d3ab2a0.pdf" at bounding box center [693, 117] width 135 height 8
click at [295, 335] on div "NE [PERSON_NAME] Door Builder at Store #09891 | OHC Supply Add a tag Applicatio…" at bounding box center [462, 230] width 924 height 461
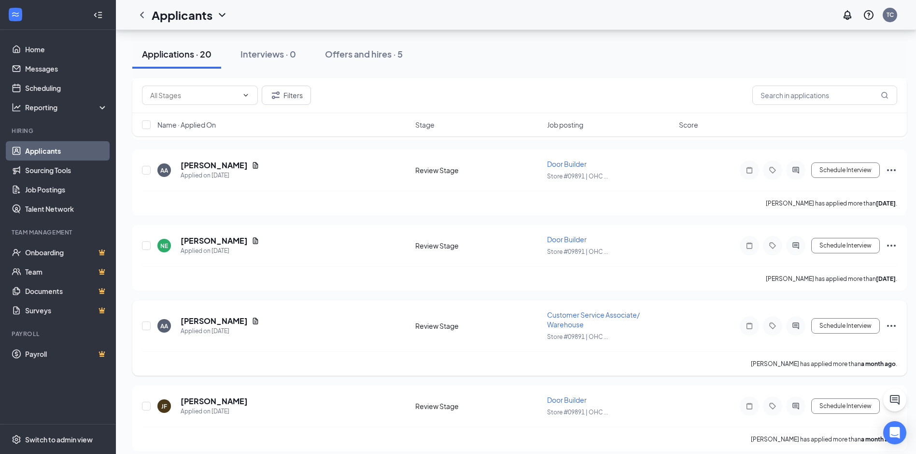
scroll to position [1173, 0]
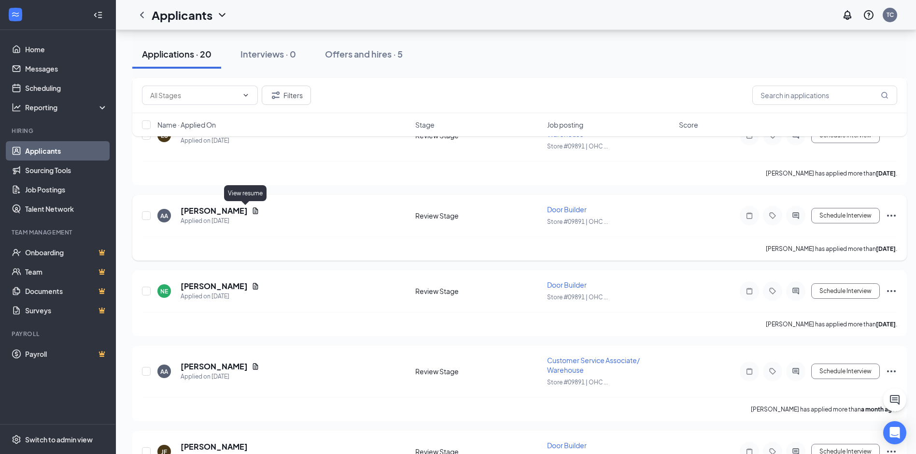
click at [253, 210] on icon "Document" at bounding box center [255, 210] width 5 height 6
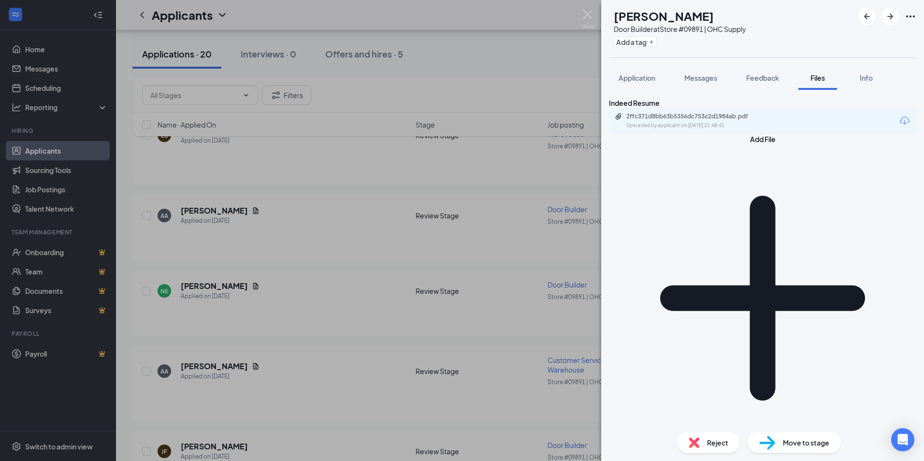
click at [747, 129] on div "Uploaded by applicant on [DATE] 21:48:41" at bounding box center [698, 126] width 145 height 8
click at [301, 311] on div "AA [PERSON_NAME] Door Builder at Store #09891 | OHC Supply Add a tag Applicatio…" at bounding box center [462, 230] width 924 height 461
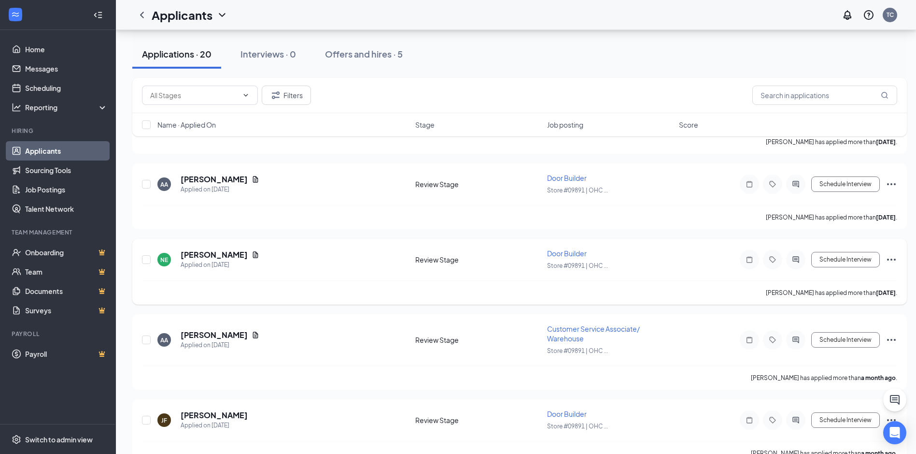
scroll to position [1221, 0]
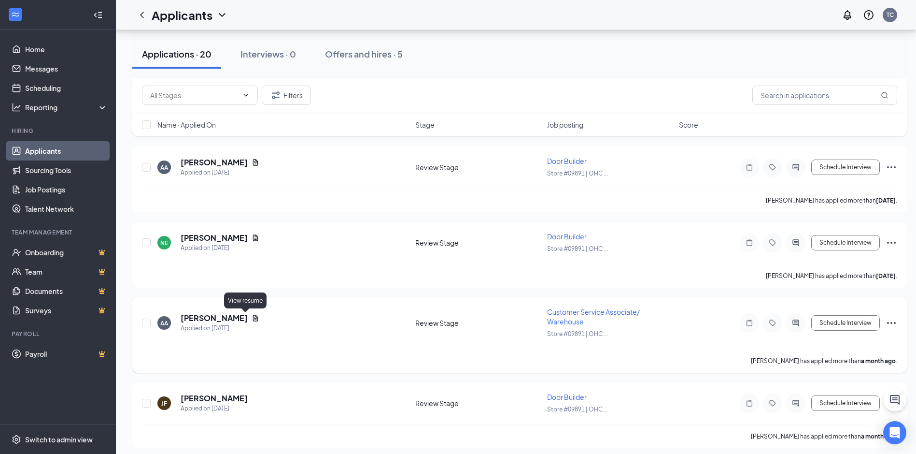
click at [252, 317] on icon "Document" at bounding box center [256, 318] width 8 height 8
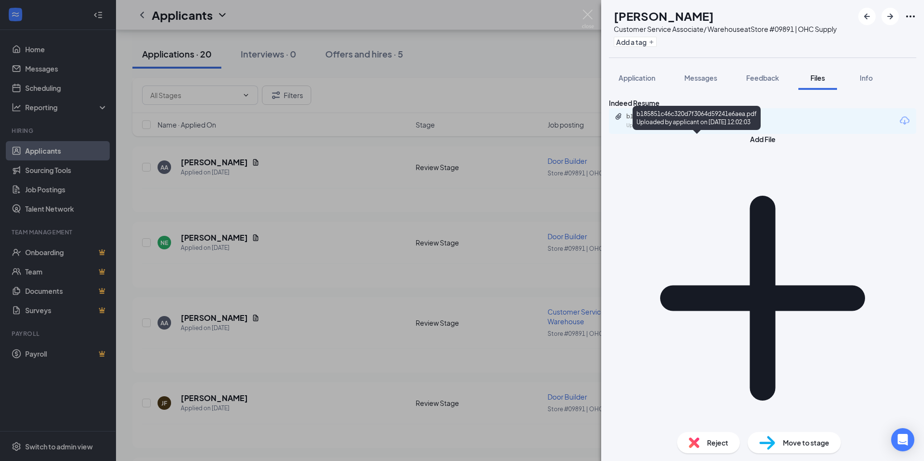
click at [676, 129] on div "Uploaded by applicant on [DATE] 12:02:03" at bounding box center [698, 126] width 145 height 8
click at [301, 330] on div "AA [PERSON_NAME] Customer Service Associate/ Warehouse at Store #09891 | OHC Su…" at bounding box center [462, 230] width 924 height 461
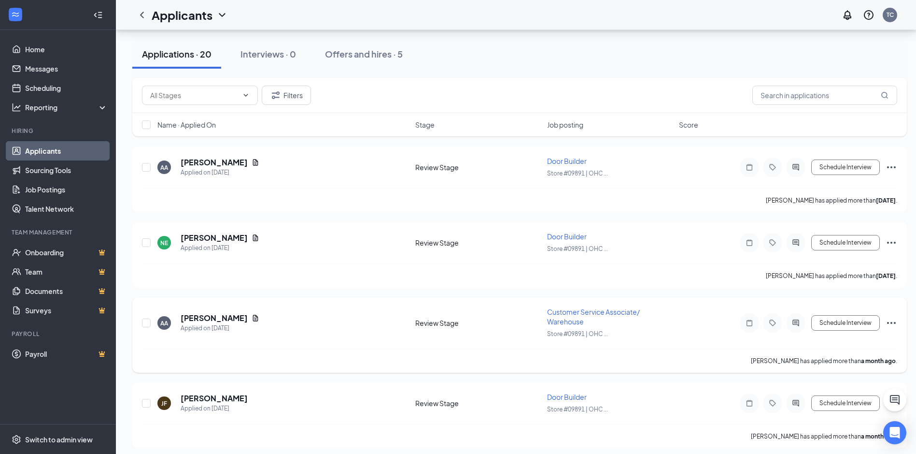
click at [311, 328] on div "AA [PERSON_NAME] Applied on [DATE]" at bounding box center [283, 323] width 252 height 20
click at [890, 324] on icon "Ellipses" at bounding box center [892, 323] width 12 height 12
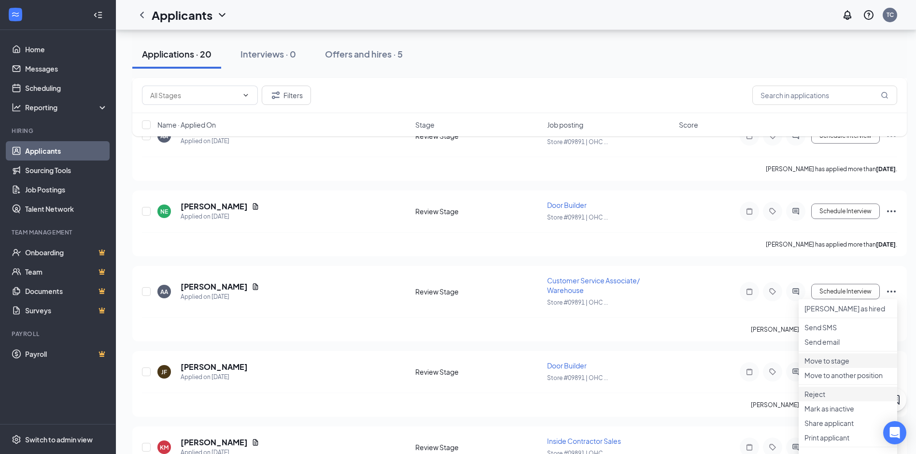
scroll to position [1270, 0]
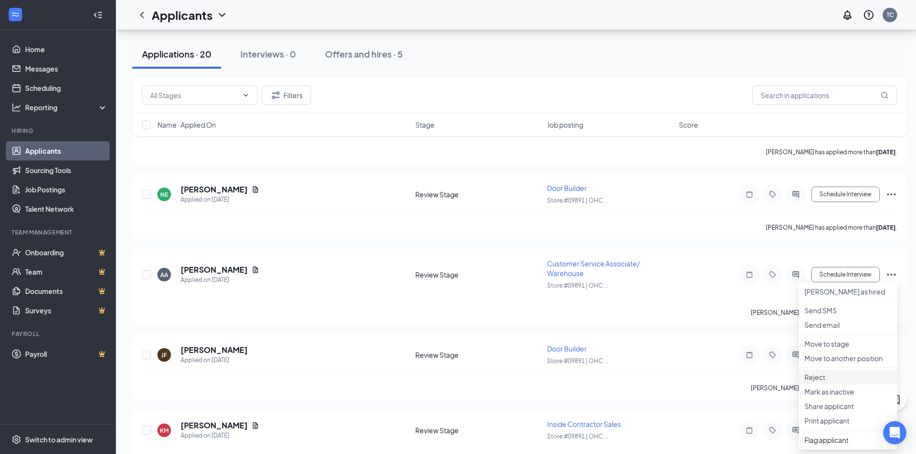
click at [830, 382] on p "Reject" at bounding box center [848, 377] width 87 height 10
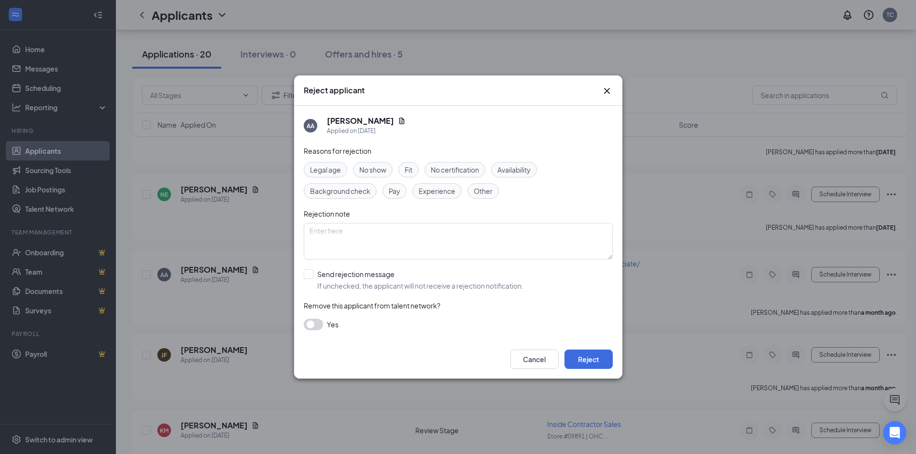
click at [486, 190] on span "Other" at bounding box center [483, 191] width 19 height 11
click at [353, 232] on textarea at bounding box center [458, 241] width 309 height 37
type textarea "Thank you for applying. We are looking for someone with more outside sales expe…"
click at [308, 273] on input "Send rejection message If unchecked, the applicant will not receive a rejection…" at bounding box center [414, 279] width 220 height 21
checkbox input "true"
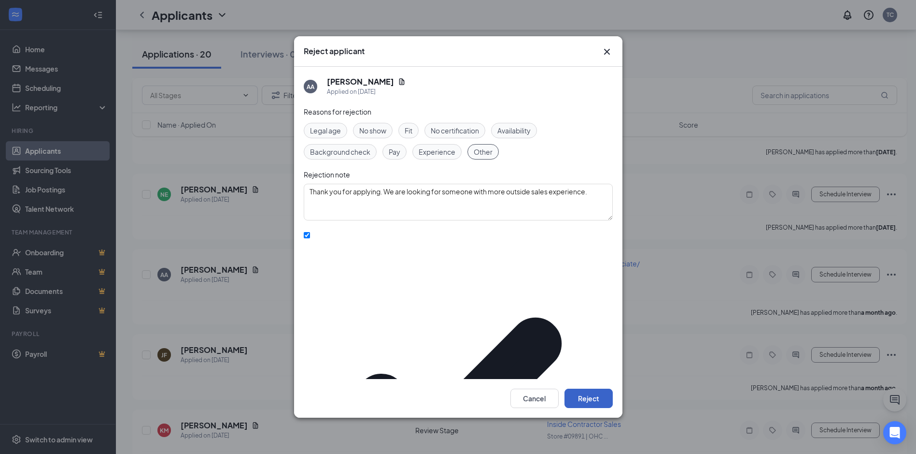
click at [598, 388] on button "Reject" at bounding box center [589, 397] width 48 height 19
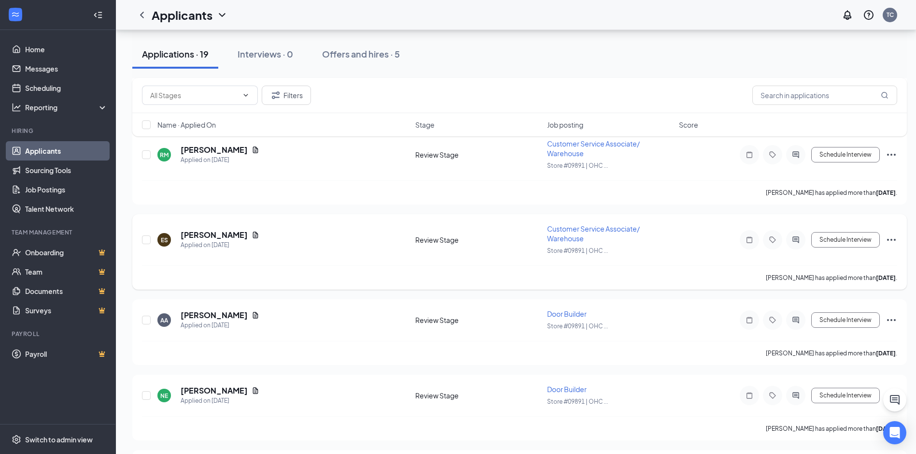
scroll to position [2599, 0]
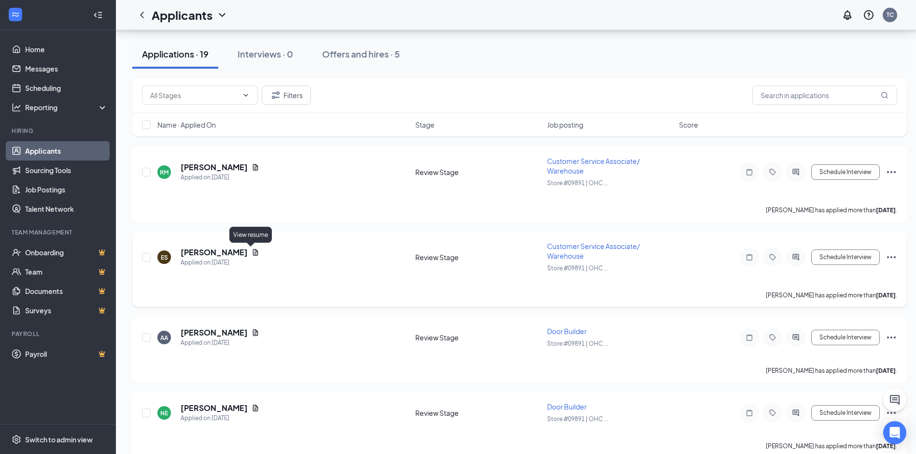
click at [252, 251] on icon "Document" at bounding box center [256, 252] width 8 height 8
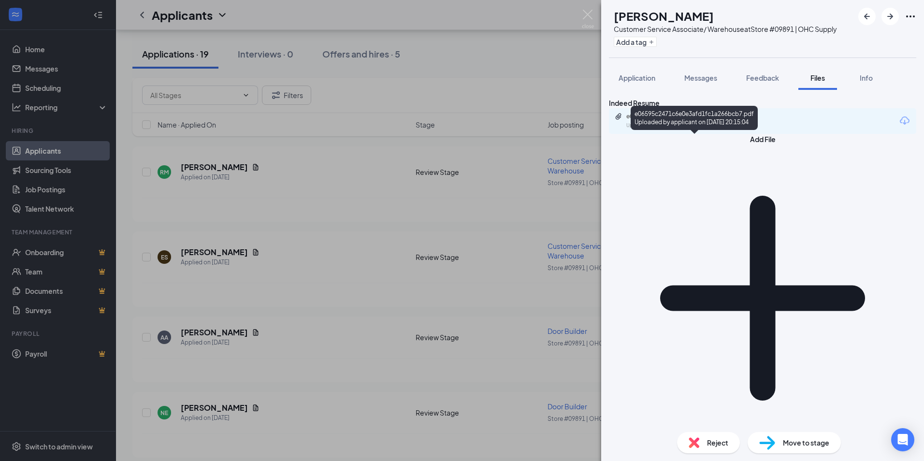
click at [745, 120] on div "e06595c2471c6e0e3afd1fc1a266bcb7.pdf" at bounding box center [693, 117] width 135 height 8
click at [283, 277] on div "ES [PERSON_NAME] Customer Service Associate/ Warehouse at Store #09891 | OHC Su…" at bounding box center [462, 230] width 924 height 461
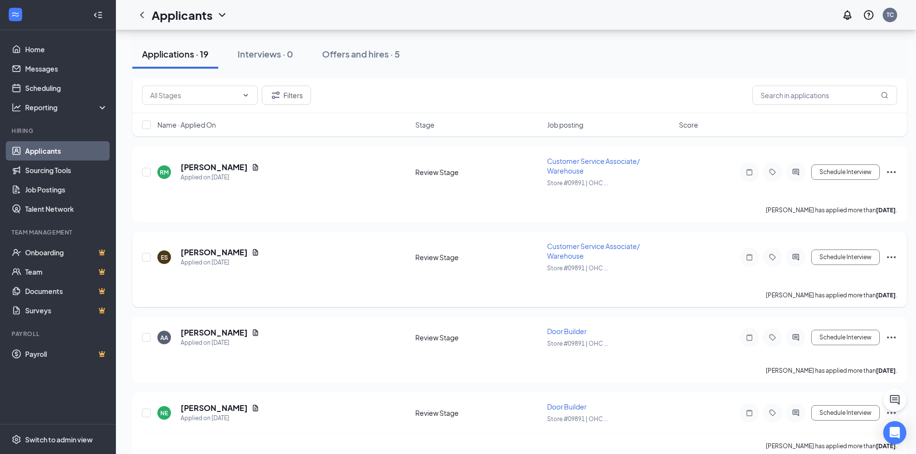
click at [891, 252] on icon "Ellipses" at bounding box center [892, 257] width 12 height 12
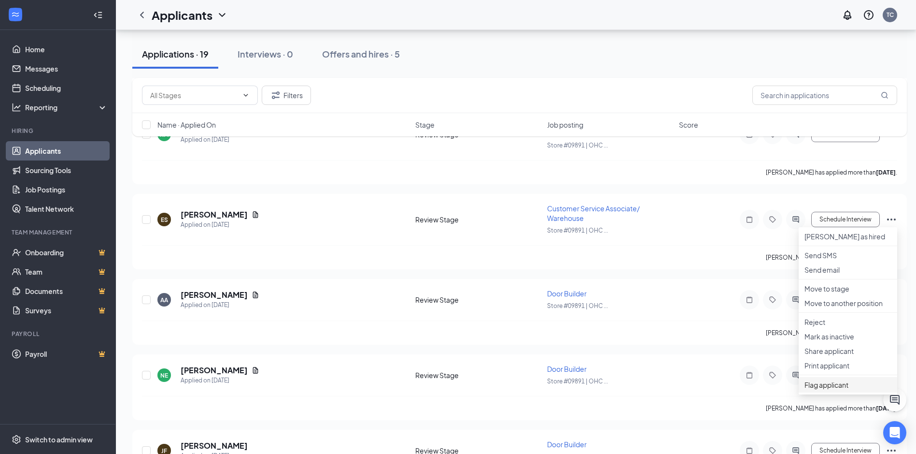
scroll to position [2696, 0]
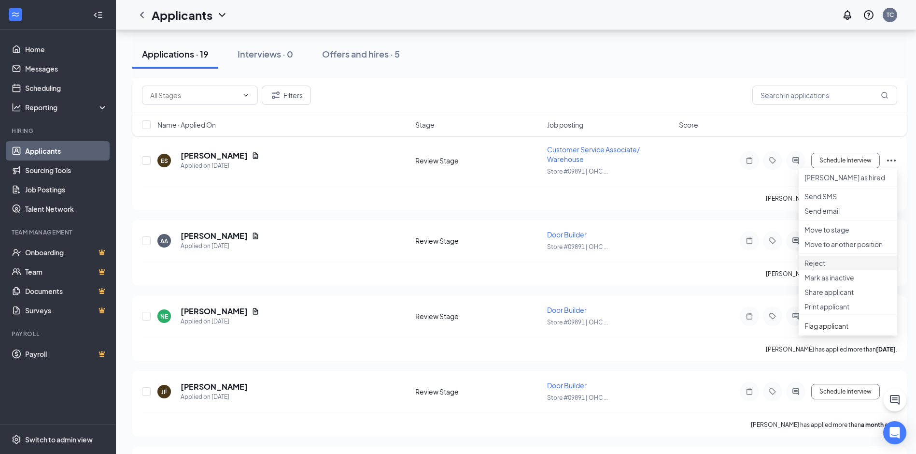
click at [823, 268] on p "Reject" at bounding box center [848, 263] width 87 height 10
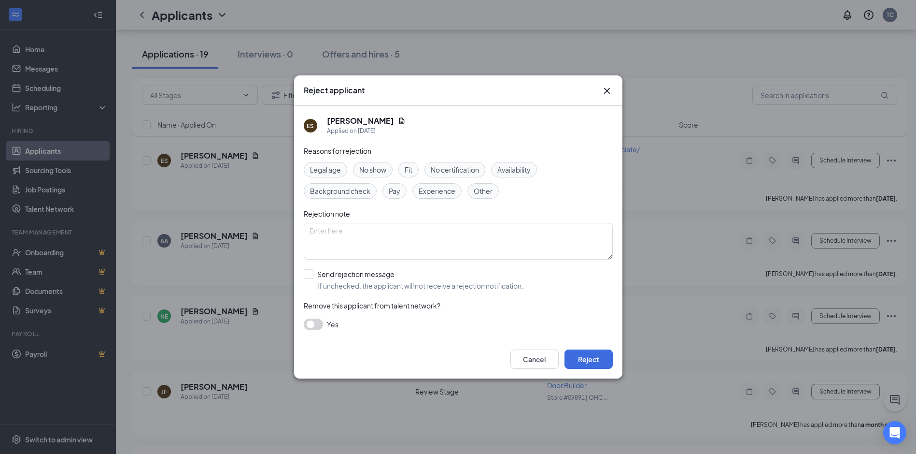
drag, startPoint x: 440, startPoint y: 191, endPoint x: 434, endPoint y: 212, distance: 21.1
click at [440, 191] on span "Experience" at bounding box center [437, 191] width 37 height 11
drag, startPoint x: 420, startPoint y: 228, endPoint x: 417, endPoint y: 221, distance: 7.4
click at [421, 228] on textarea at bounding box center [458, 241] width 309 height 37
type textarea "W"
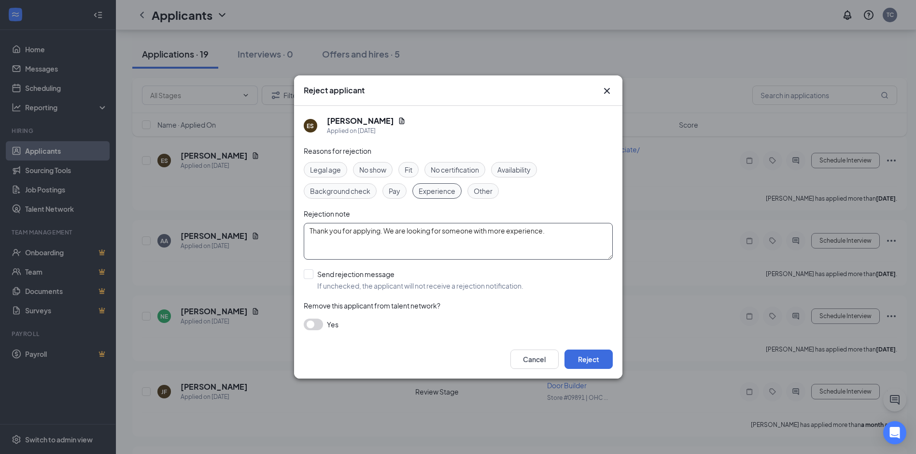
type textarea "Thank you for applying. We are looking for someone with more experience."
click at [302, 271] on div "ES [PERSON_NAME] Applied on [DATE] Reasons for rejection Legal age No show Fit …" at bounding box center [458, 223] width 328 height 234
click at [314, 275] on input "Send rejection message If unchecked, the applicant will not receive a rejection…" at bounding box center [414, 279] width 220 height 21
checkbox input "true"
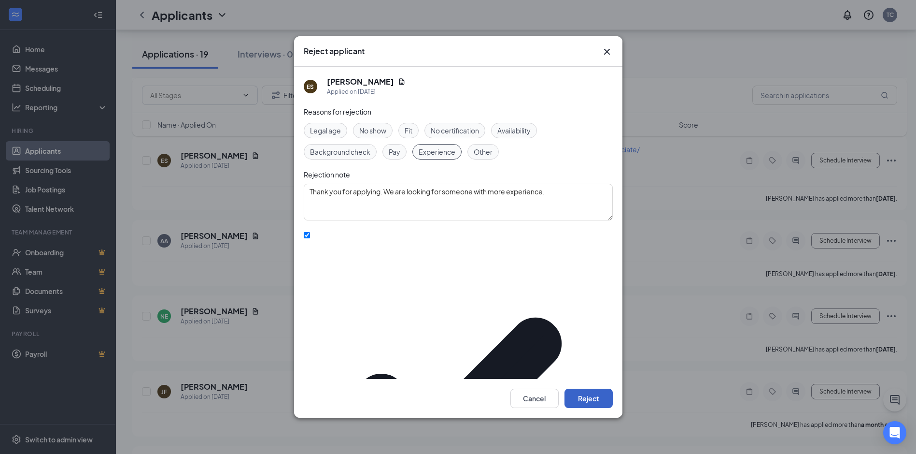
click at [599, 388] on button "Reject" at bounding box center [589, 397] width 48 height 19
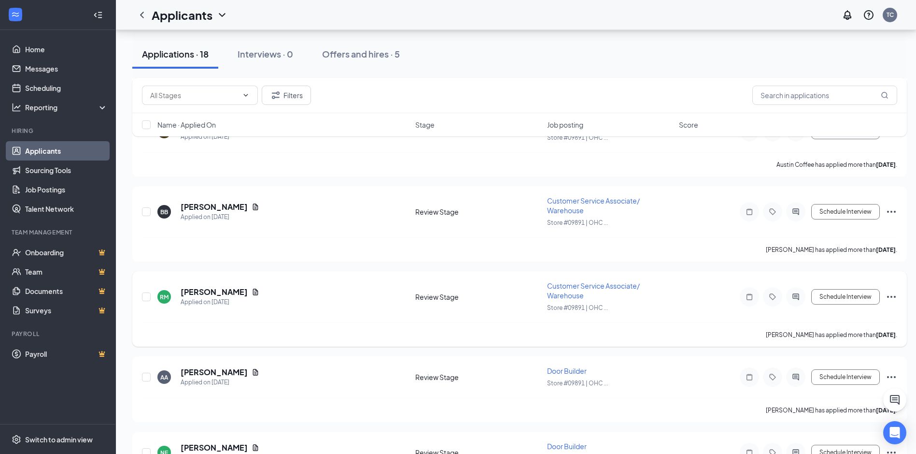
scroll to position [2519, 0]
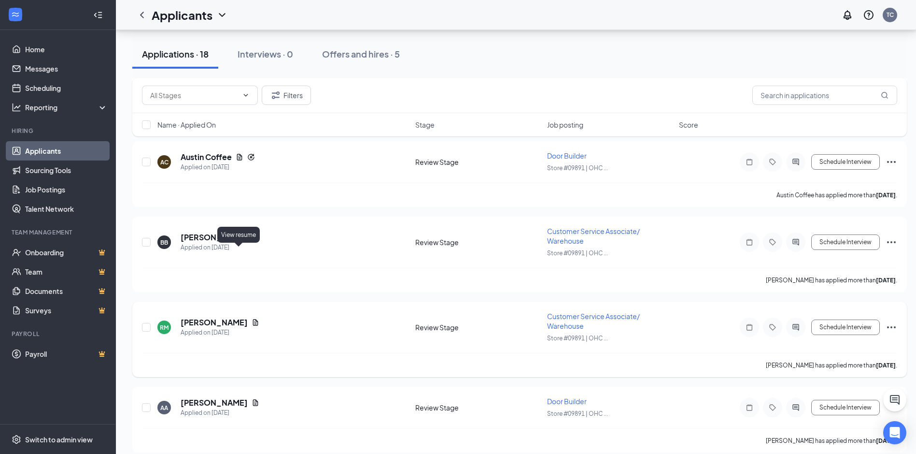
click at [253, 319] on icon "Document" at bounding box center [255, 322] width 5 height 6
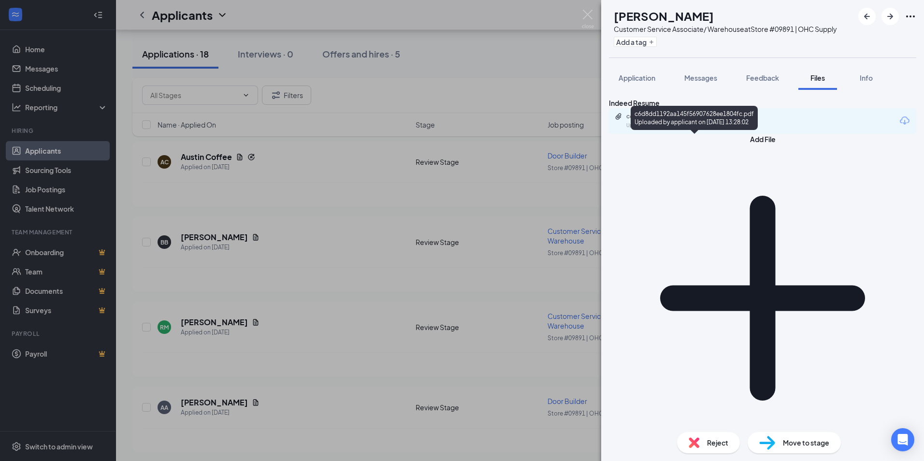
click at [731, 120] on div "c6d8dd1192aa145f56907628ee1804fc.pdf" at bounding box center [693, 117] width 135 height 8
click at [294, 256] on div "RM [PERSON_NAME] Customer Service Associate/ Warehouse at Store #09891 | OHC Su…" at bounding box center [462, 230] width 924 height 461
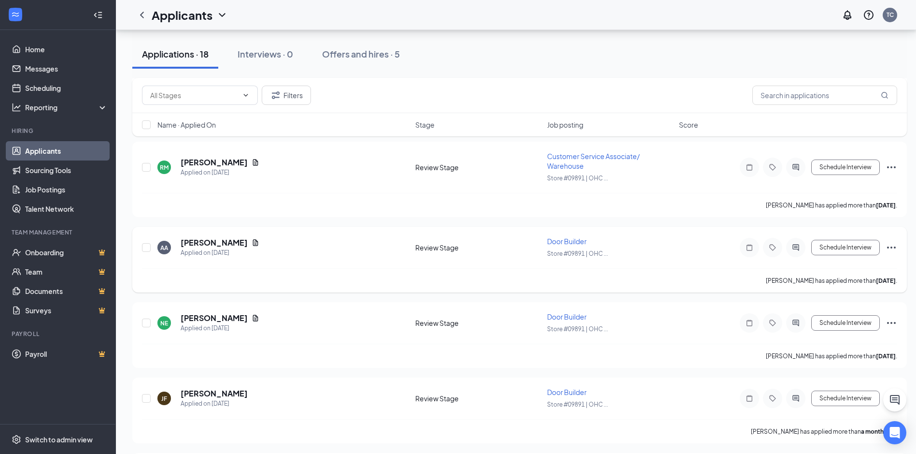
scroll to position [2509, 0]
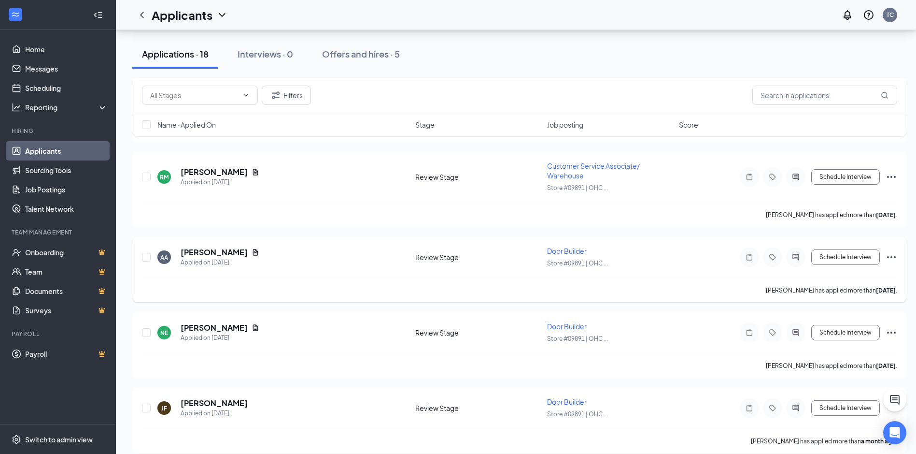
click at [892, 256] on icon "Ellipses" at bounding box center [892, 257] width 12 height 12
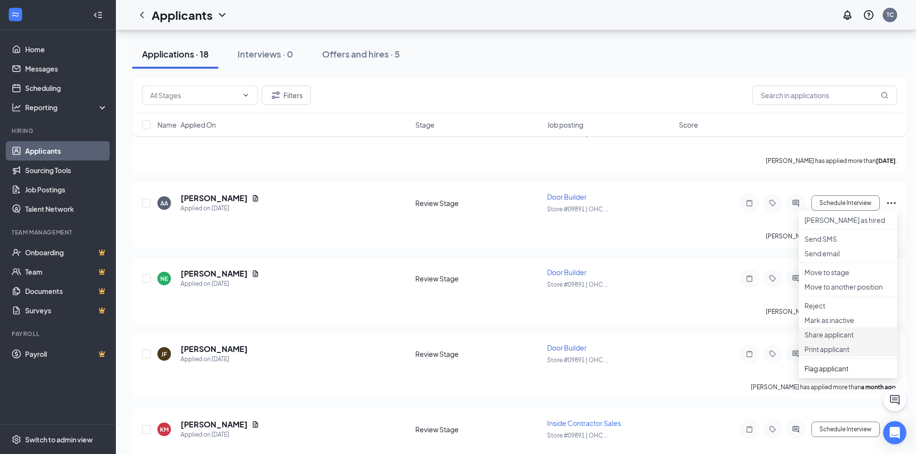
scroll to position [2606, 0]
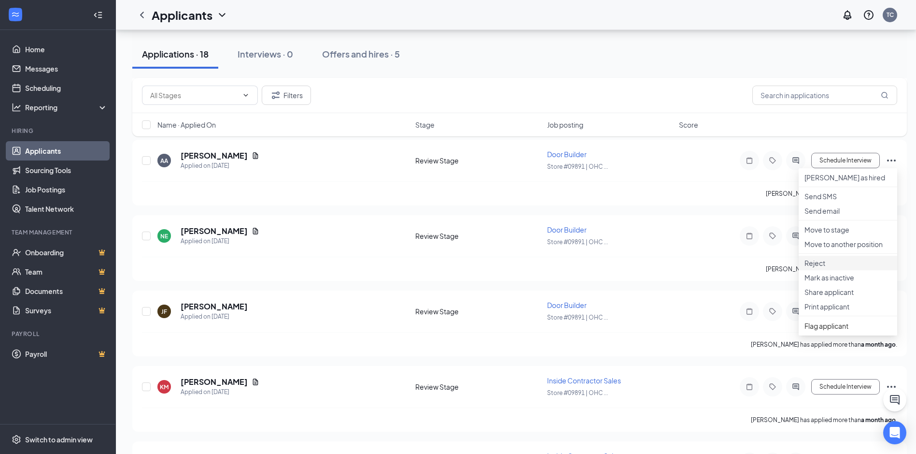
click at [820, 268] on p "Reject" at bounding box center [848, 263] width 87 height 10
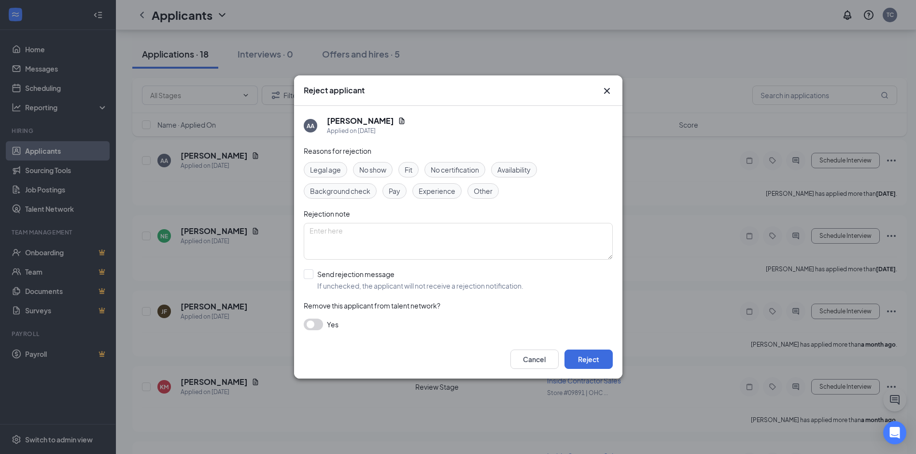
click at [605, 86] on icon "Cross" at bounding box center [607, 91] width 12 height 12
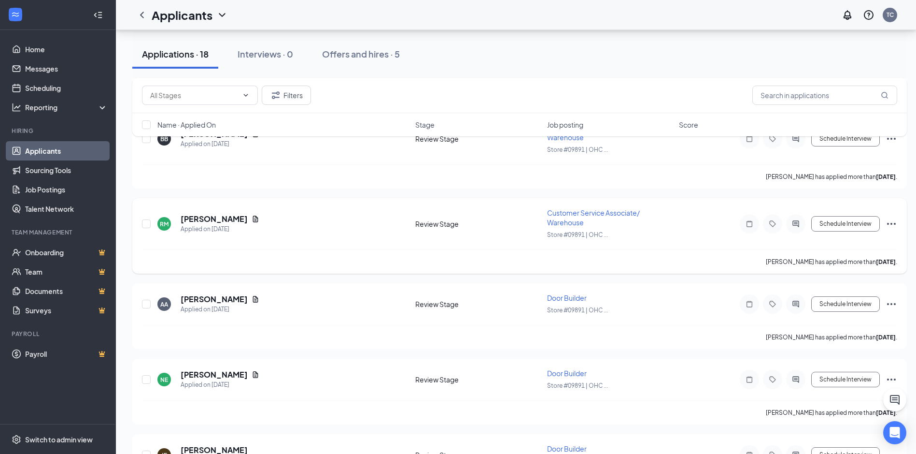
scroll to position [2461, 0]
click at [892, 221] on icon "Ellipses" at bounding box center [892, 225] width 12 height 12
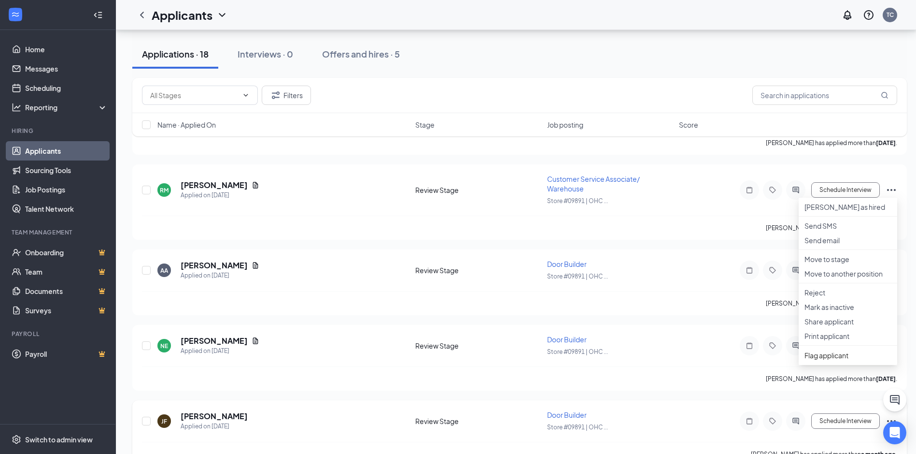
scroll to position [2557, 0]
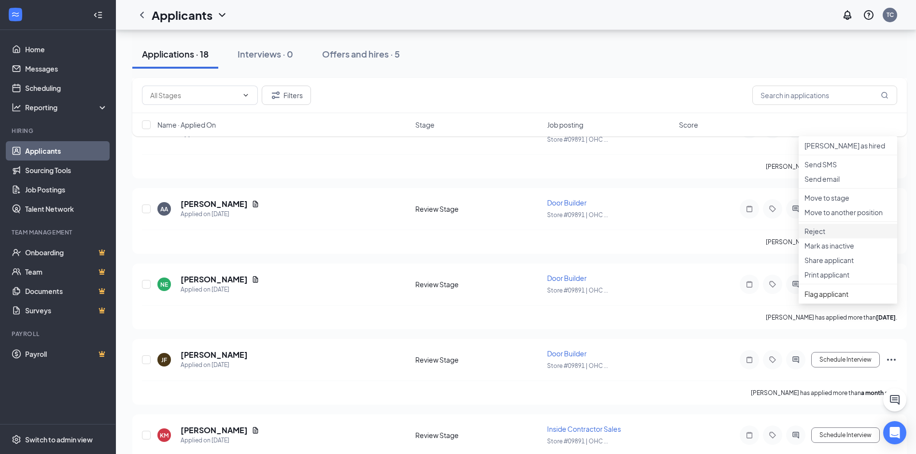
click at [820, 236] on p "Reject" at bounding box center [848, 231] width 87 height 10
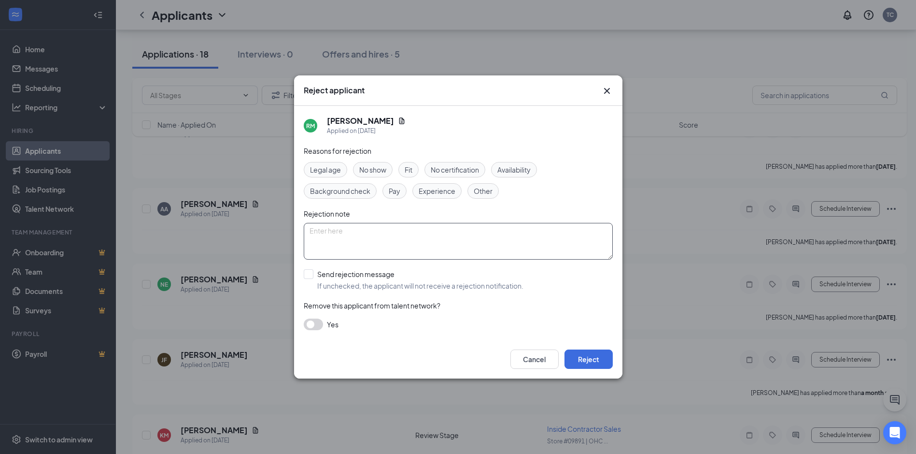
drag, startPoint x: 336, startPoint y: 238, endPoint x: 341, endPoint y: 235, distance: 5.2
click at [336, 237] on textarea at bounding box center [458, 241] width 309 height 37
type textarea "Thank you for applying we are looking for"
click at [536, 358] on button "Cancel" at bounding box center [535, 358] width 48 height 19
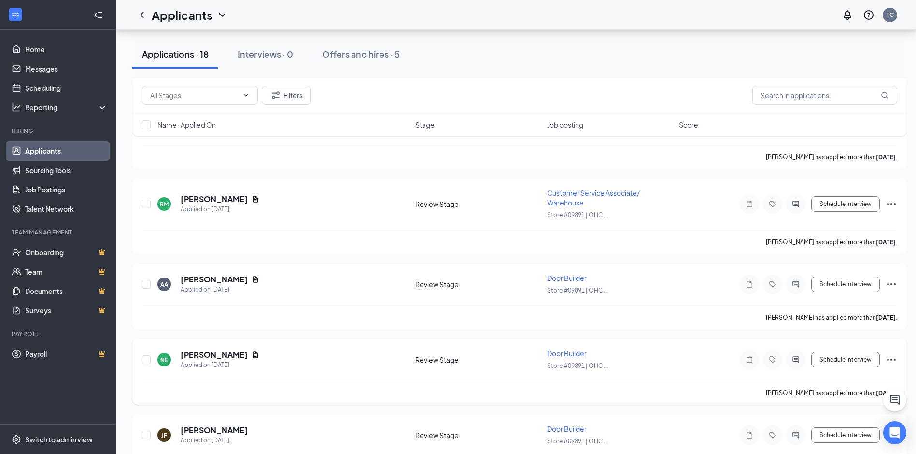
scroll to position [2461, 0]
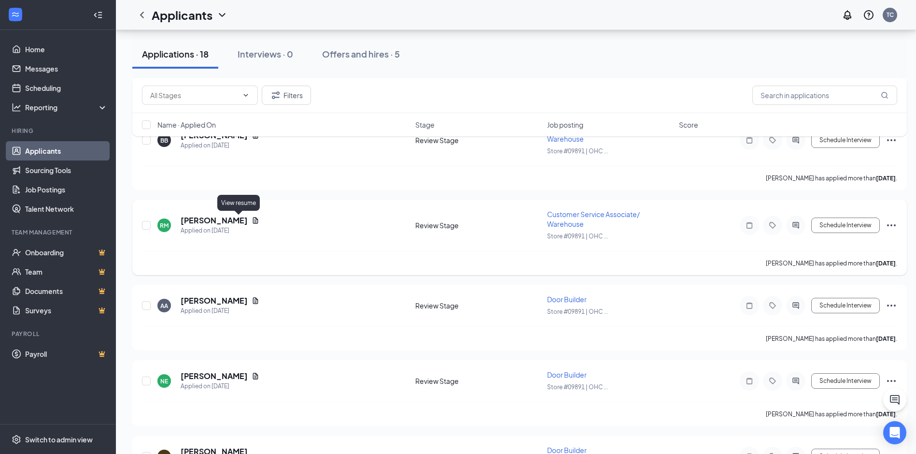
click at [253, 221] on icon "Document" at bounding box center [255, 220] width 5 height 6
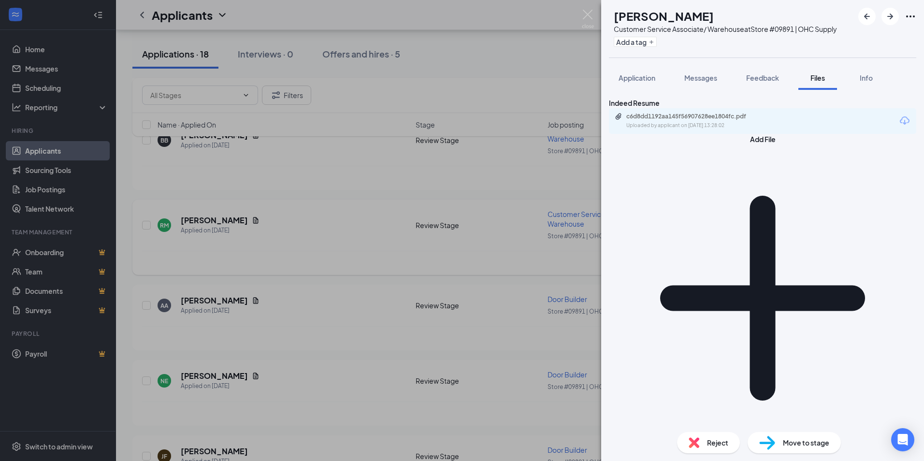
click at [275, 229] on div "RM [PERSON_NAME] Customer Service Associate/ Warehouse at Store #09891 | OHC Su…" at bounding box center [462, 230] width 924 height 461
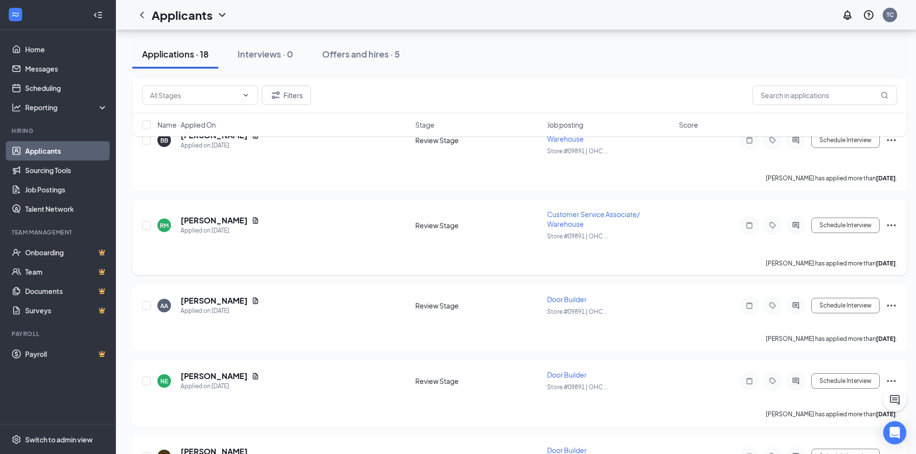
click at [895, 226] on icon "Ellipses" at bounding box center [891, 225] width 9 height 2
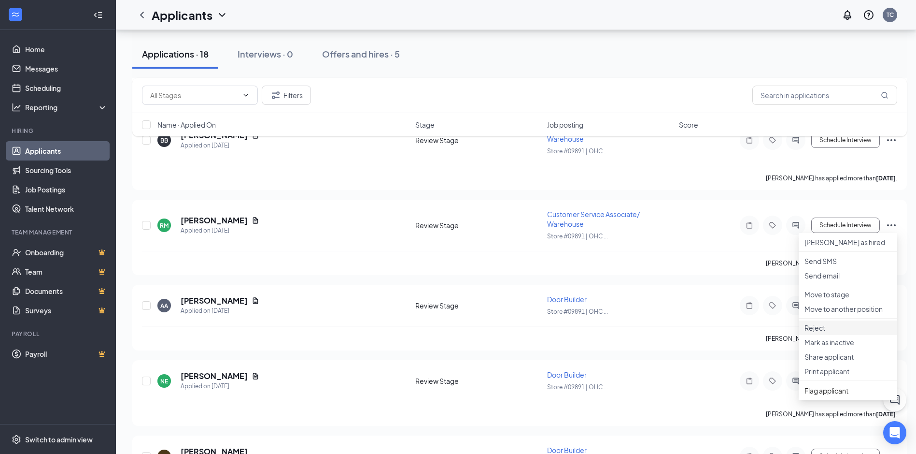
click at [817, 332] on p "Reject" at bounding box center [848, 328] width 87 height 10
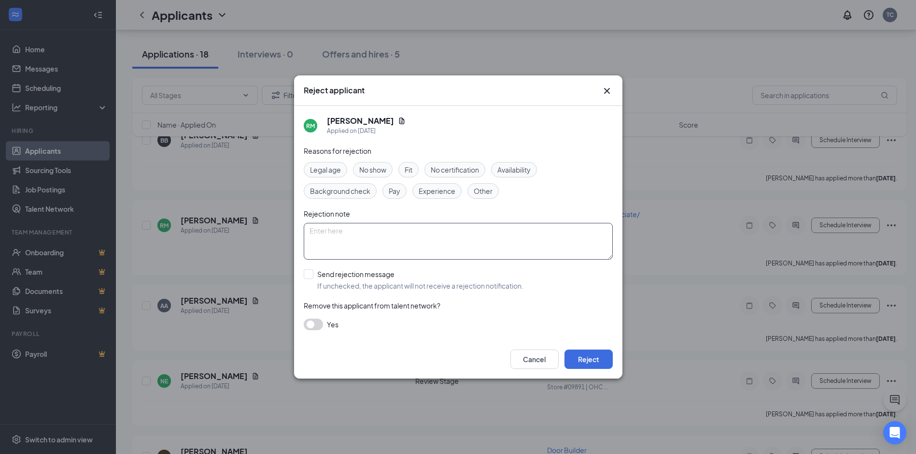
click at [419, 239] on textarea at bounding box center [458, 241] width 309 height 37
click at [483, 188] on span "Other" at bounding box center [483, 191] width 19 height 11
click at [328, 236] on textarea at bounding box center [458, 241] width 309 height 37
type textarea "Thank you for applying. We unfortunately will be going with a different candida…"
click at [309, 272] on input "Send rejection message If unchecked, the applicant will not receive a rejection…" at bounding box center [414, 279] width 220 height 21
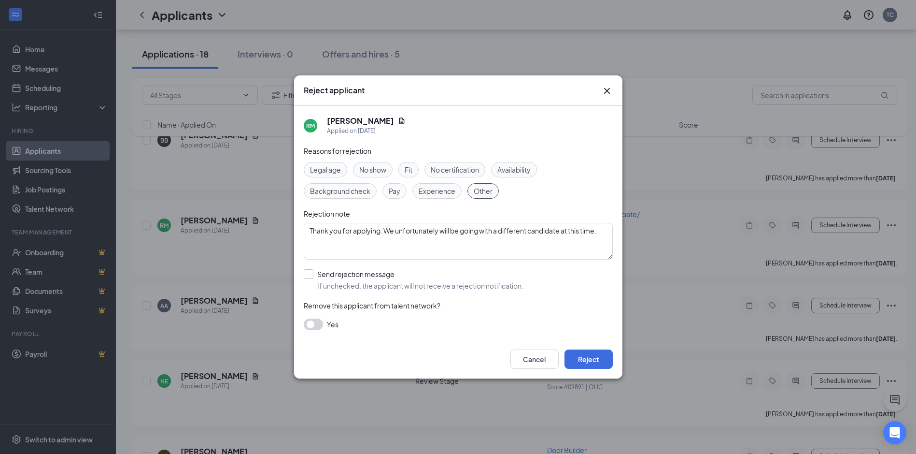
checkbox input "true"
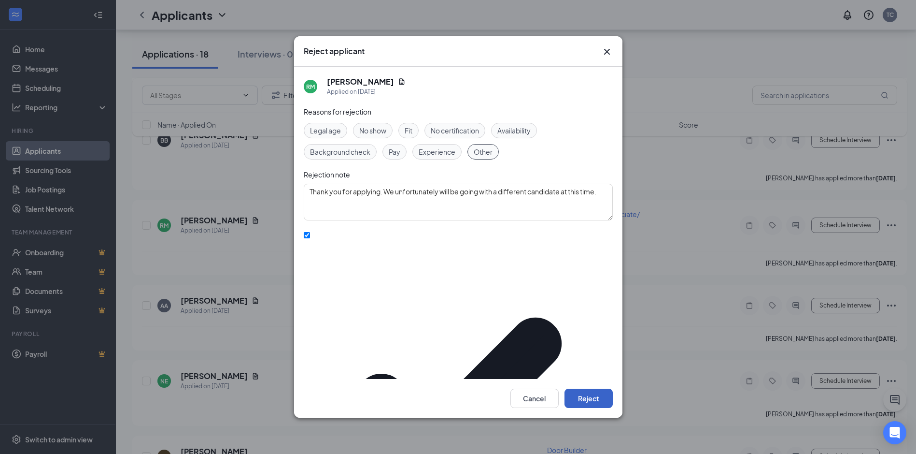
click at [595, 388] on button "Reject" at bounding box center [589, 397] width 48 height 19
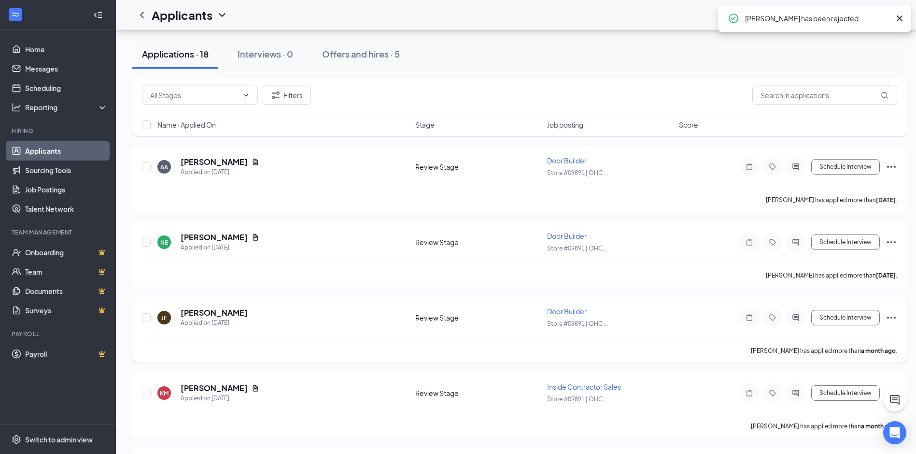
scroll to position [2412, 0]
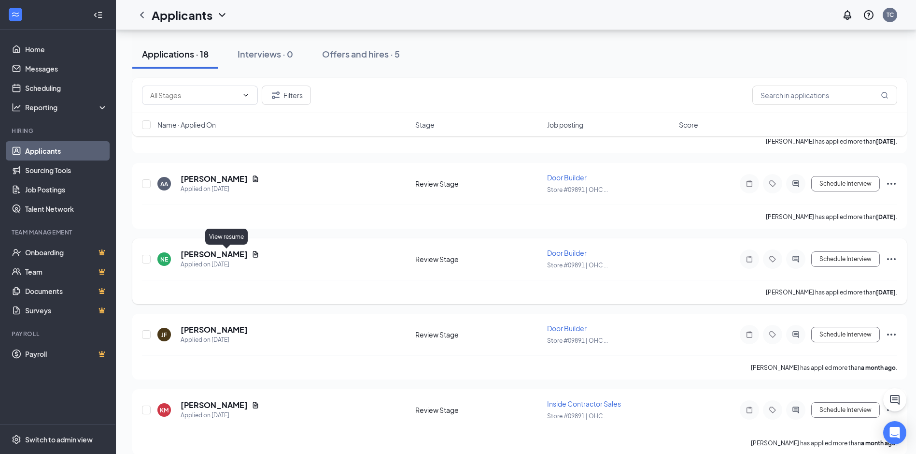
click at [253, 254] on icon "Document" at bounding box center [255, 254] width 5 height 6
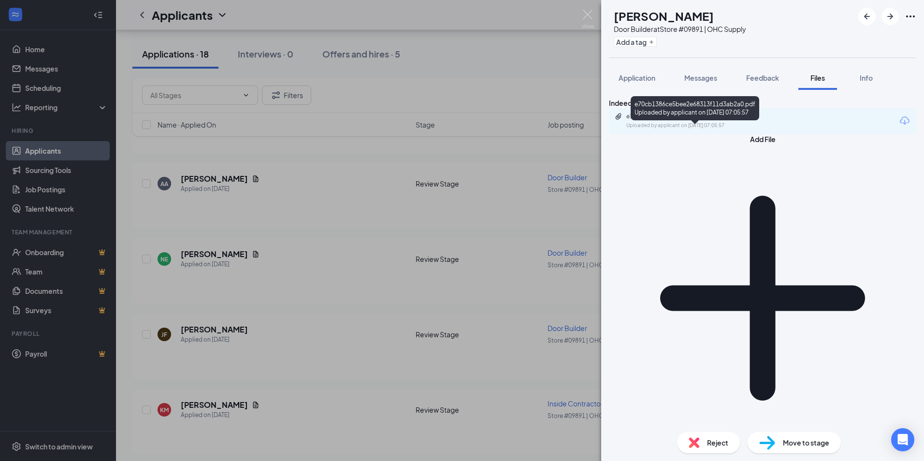
click at [672, 122] on div "e70cb1386ce5bee2e68313f11d3ab2a0.pdf Uploaded by applicant on [DATE] 07:05:57" at bounding box center [694, 110] width 128 height 28
click at [678, 120] on div "e70cb1386ce5bee2e68313f11d3ab2a0.pdf" at bounding box center [693, 117] width 135 height 8
click at [311, 243] on div "NE [PERSON_NAME] Door Builder at Store #09891 | OHC Supply Add a tag Applicatio…" at bounding box center [462, 230] width 924 height 461
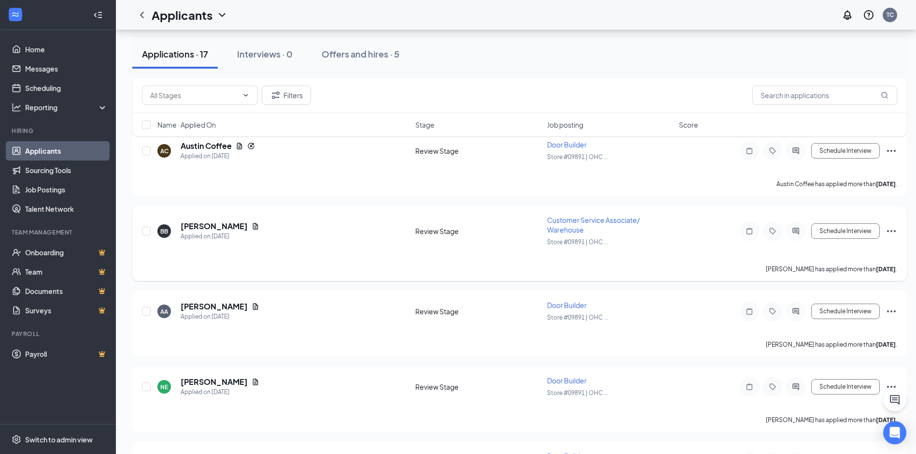
scroll to position [2268, 0]
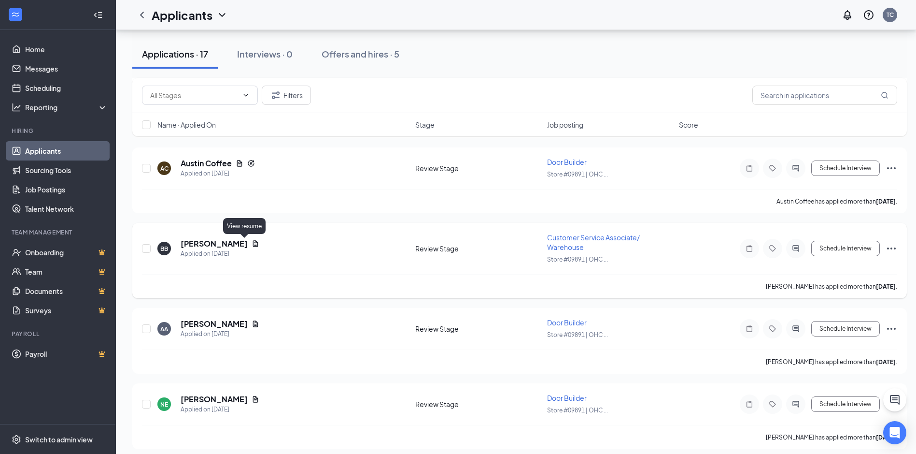
click at [253, 242] on icon "Document" at bounding box center [255, 243] width 5 height 6
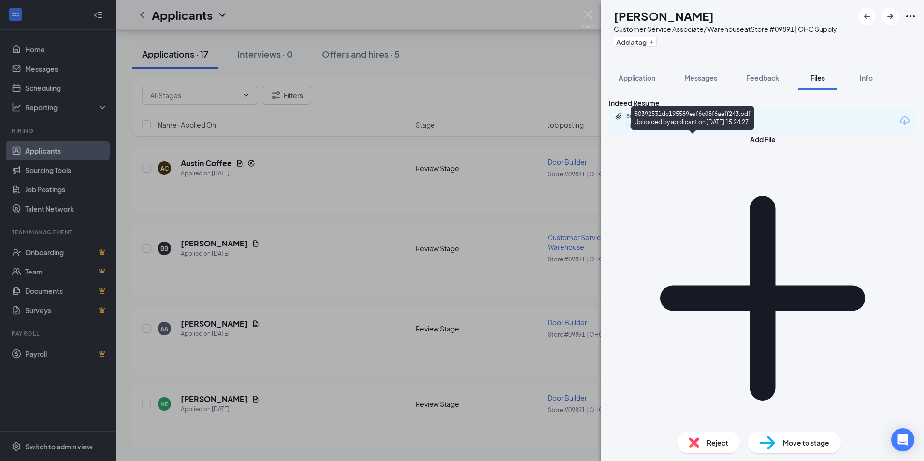
click at [699, 129] on div "Uploaded by applicant on [DATE] 15:24:27" at bounding box center [698, 126] width 145 height 8
click at [707, 443] on span "Reject" at bounding box center [717, 442] width 21 height 11
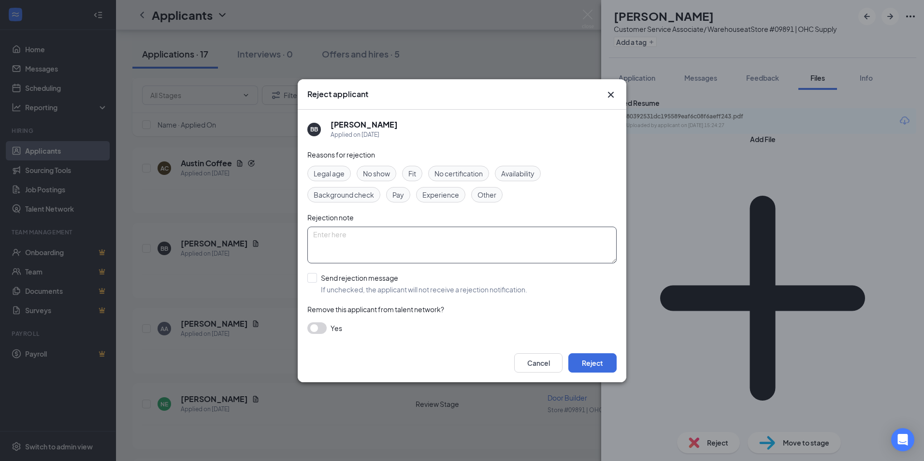
click at [394, 242] on textarea at bounding box center [461, 245] width 309 height 37
type textarea "Thank you for applying. We unfortunately will be going with a different candida…"
click at [314, 279] on input "Send rejection message If unchecked, the applicant will not receive a rejection…" at bounding box center [417, 283] width 220 height 21
checkbox input "true"
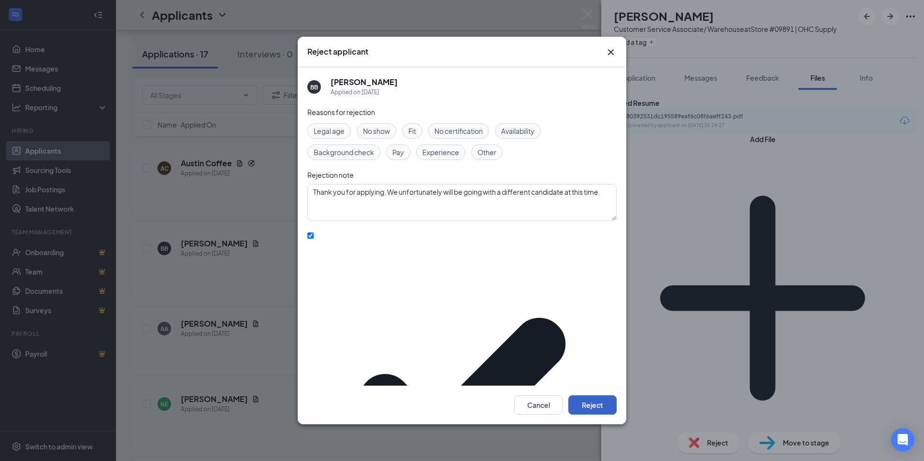
click at [594, 395] on button "Reject" at bounding box center [592, 404] width 48 height 19
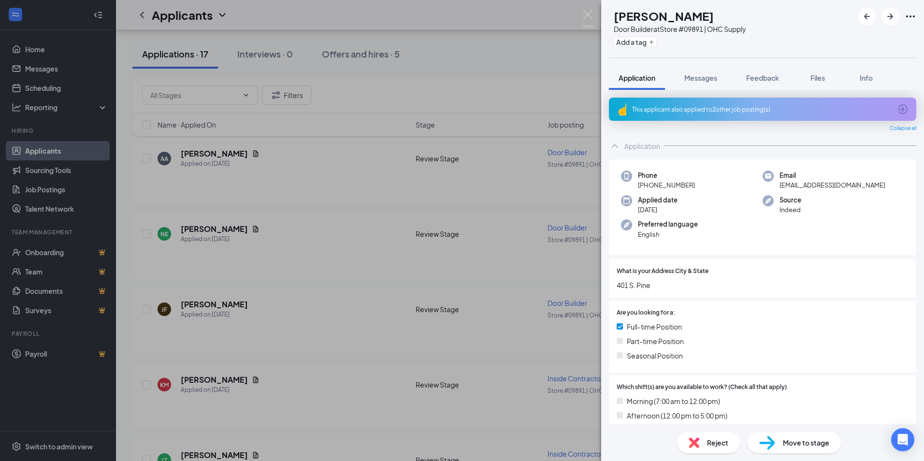
click at [315, 223] on div "AA [PERSON_NAME] Door Builder at Store #09891 | OHC Supply Add a tag Applicatio…" at bounding box center [462, 230] width 924 height 461
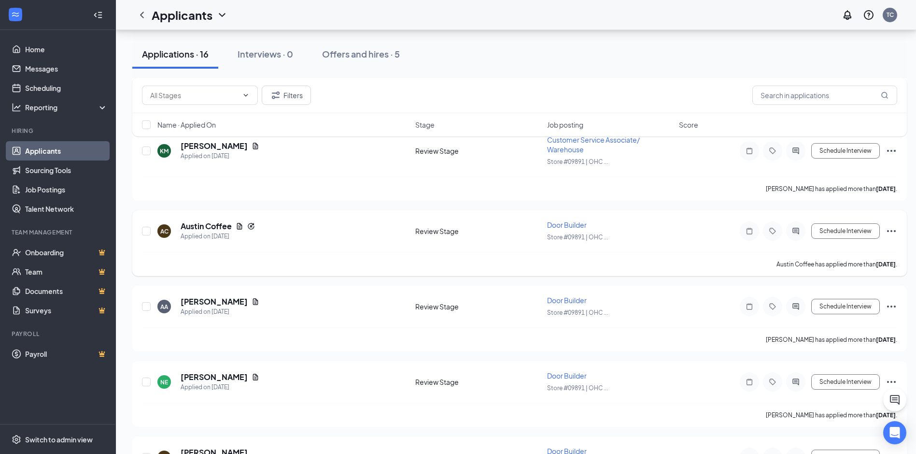
scroll to position [2074, 0]
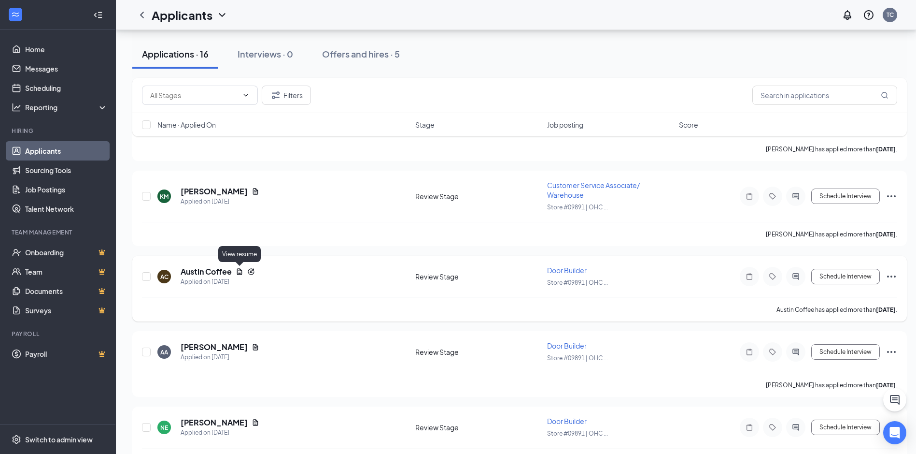
click at [239, 270] on icon "Document" at bounding box center [240, 272] width 8 height 8
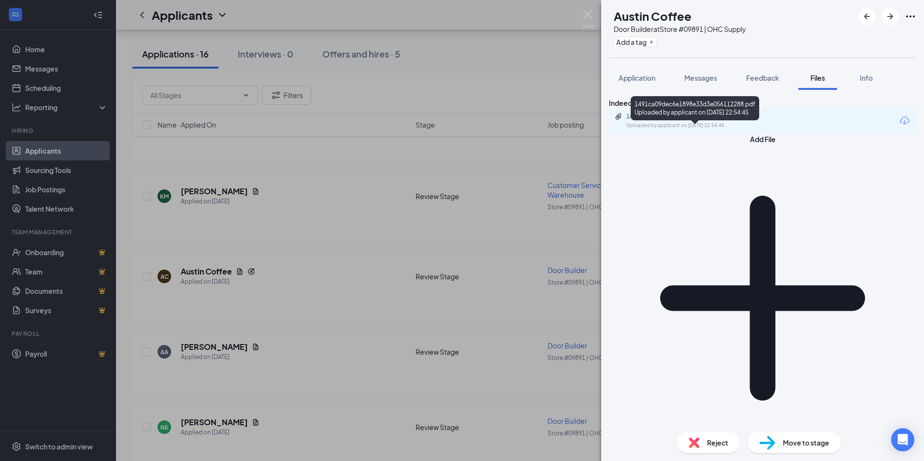
click at [723, 129] on div "Uploaded by applicant on [DATE] 22:54:45" at bounding box center [698, 126] width 145 height 8
click at [690, 120] on div "1491ca09dec6e1898e33d3e056112288.pdf" at bounding box center [693, 117] width 135 height 8
click at [673, 129] on div "Uploaded by applicant on [DATE] 22:54:45" at bounding box center [698, 126] width 145 height 8
click at [286, 288] on div "[PERSON_NAME] Coffee Door Builder at Store #09891 | OHC Supply Add a tag Applic…" at bounding box center [462, 230] width 924 height 461
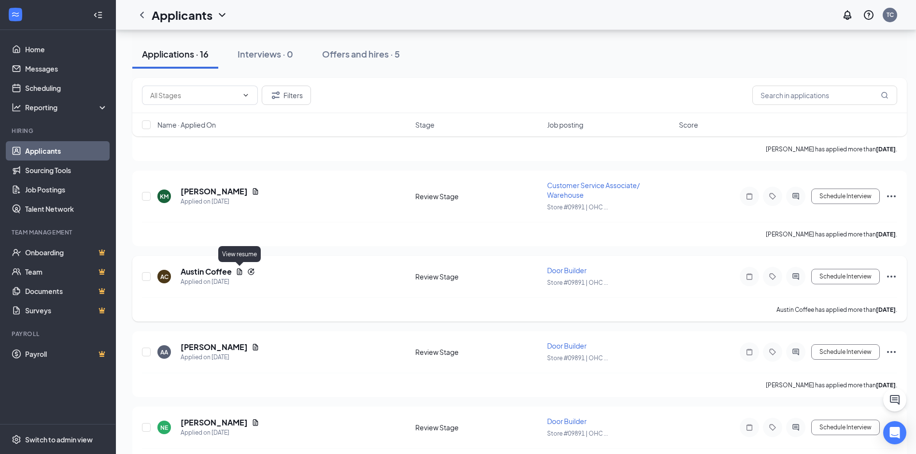
click at [242, 270] on icon "Document" at bounding box center [239, 271] width 5 height 6
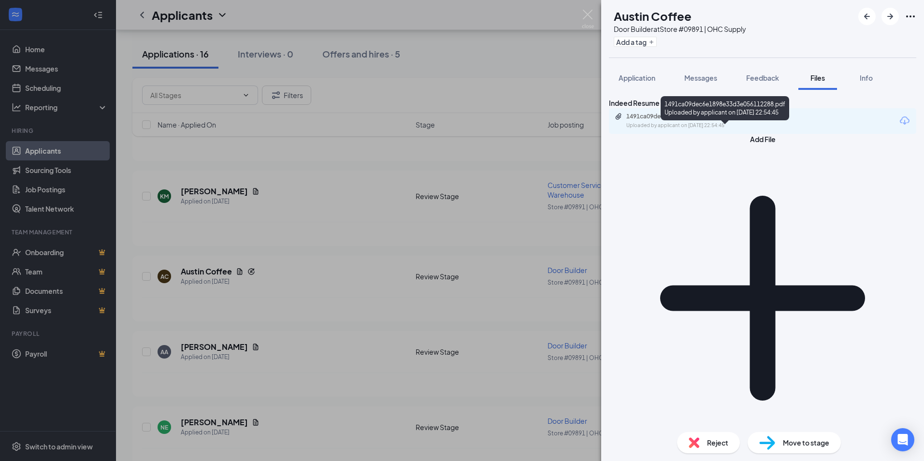
click at [761, 120] on div "1491ca09dec6e1898e33d3e056112288.pdf" at bounding box center [693, 117] width 135 height 8
click at [331, 275] on div "[PERSON_NAME] Coffee Door Builder at Store #09891 | OHC Supply Add a tag Applic…" at bounding box center [462, 230] width 924 height 461
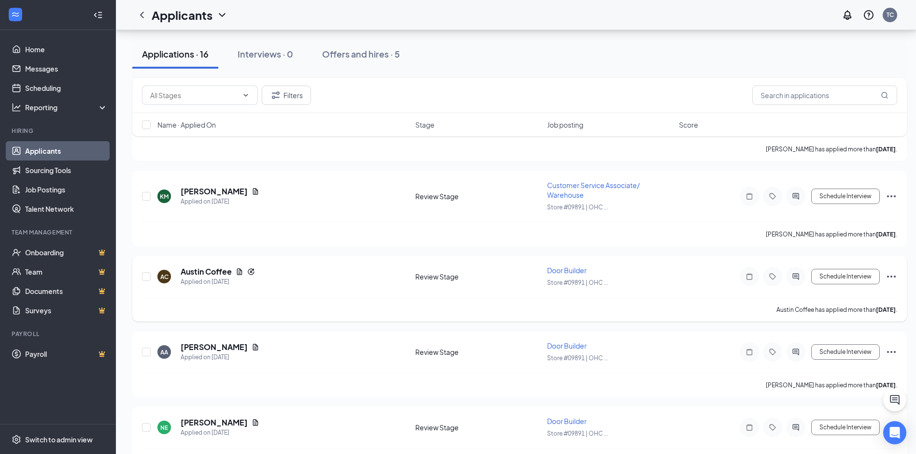
click at [893, 274] on icon "Ellipses" at bounding box center [892, 277] width 12 height 12
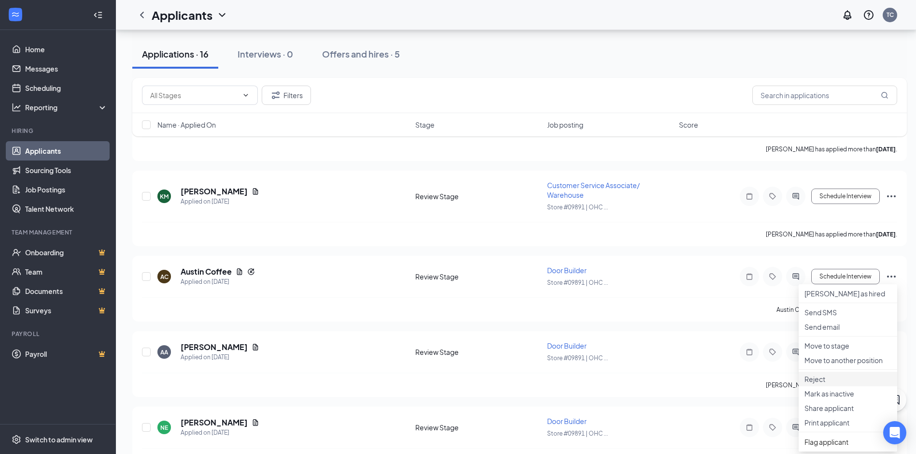
click at [819, 384] on p "Reject" at bounding box center [848, 379] width 87 height 10
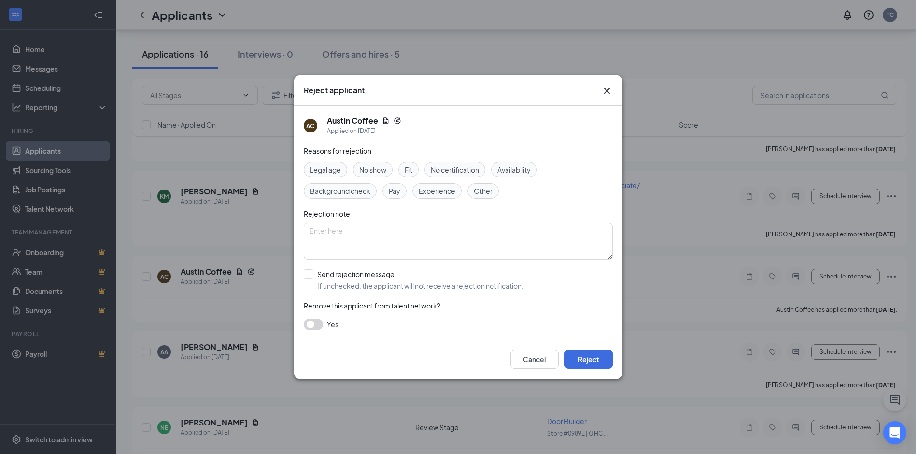
click at [485, 190] on span "Other" at bounding box center [483, 191] width 19 height 11
click at [402, 227] on textarea at bounding box center [458, 241] width 309 height 37
type textarea "Thank you for applying. We have decided to go with a different applicant at thi…"
click at [306, 272] on input "Send rejection message If unchecked, the applicant will not receive a rejection…" at bounding box center [414, 279] width 220 height 21
checkbox input "true"
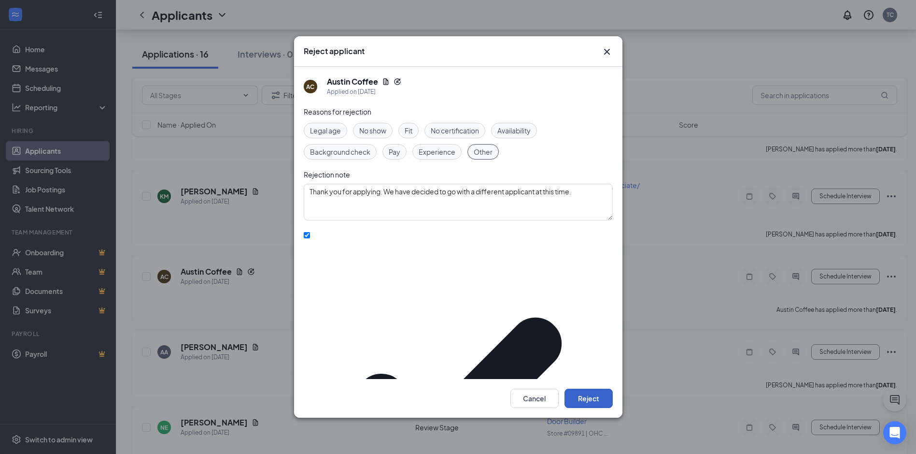
click at [591, 388] on button "Reject" at bounding box center [589, 397] width 48 height 19
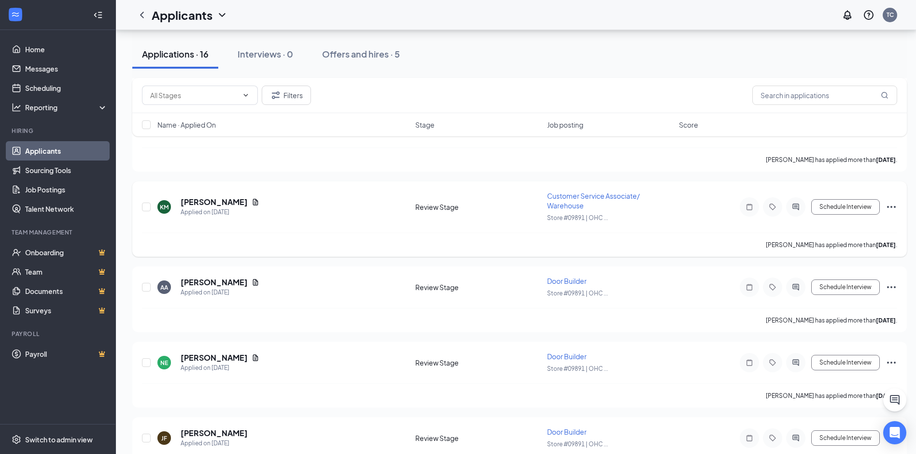
scroll to position [1987, 0]
click at [252, 202] on icon "Document" at bounding box center [256, 203] width 8 height 8
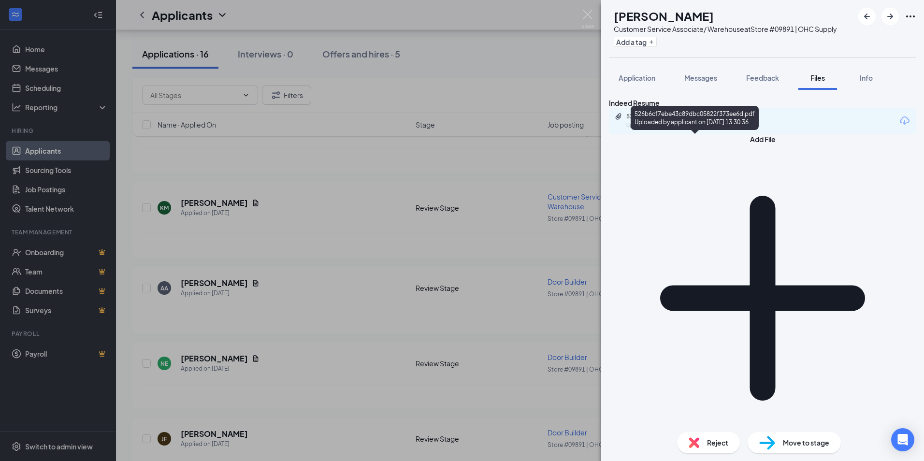
click at [750, 129] on div "526b6cf7ebe43c89dbc05822f373ee6d.pdf Uploaded by applicant on [DATE] 13:30:36" at bounding box center [692, 121] width 157 height 17
click at [310, 213] on div "KM [PERSON_NAME] Customer Service Associate/ Warehouse at Store #09891 | OHC Su…" at bounding box center [462, 230] width 924 height 461
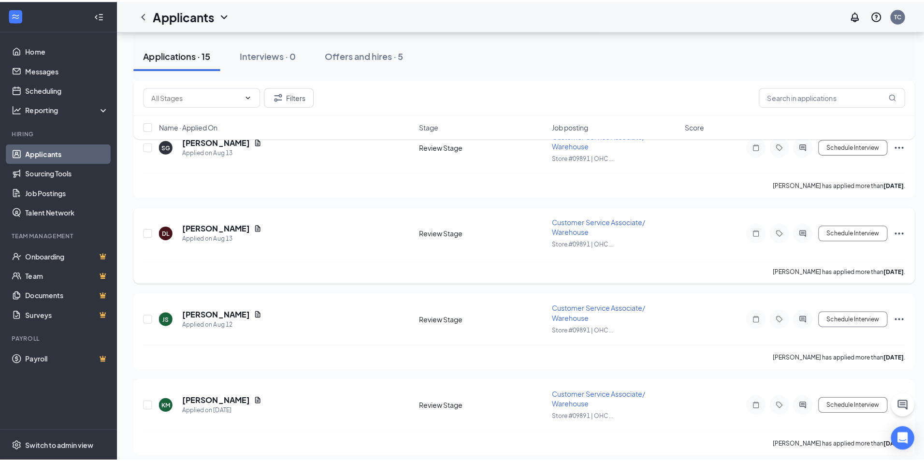
scroll to position [1794, 0]
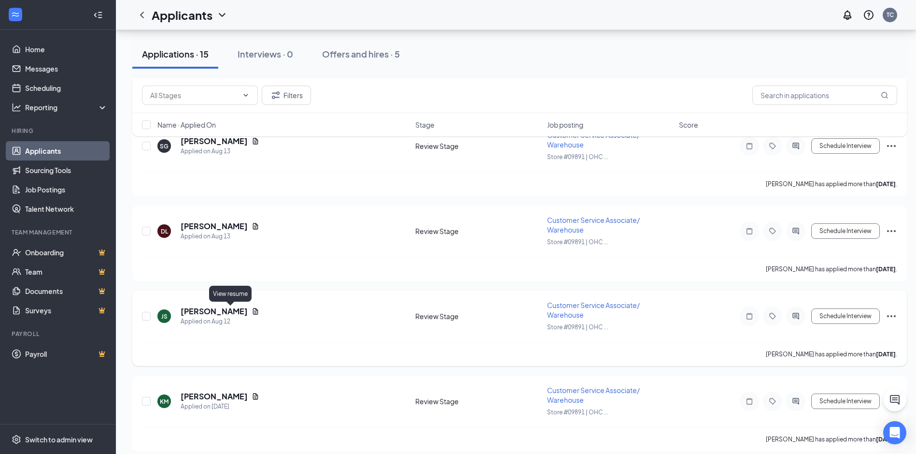
click at [252, 309] on icon "Document" at bounding box center [256, 311] width 8 height 8
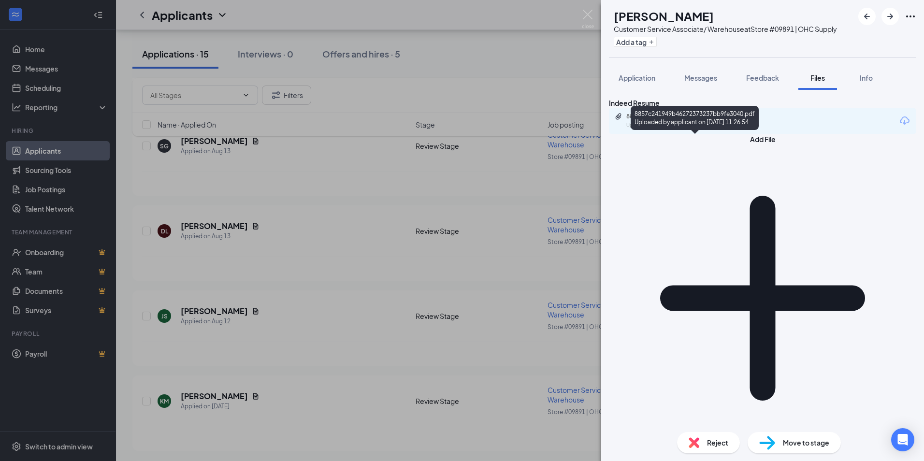
click at [725, 129] on div "Uploaded by applicant on [DATE] 11:26:54" at bounding box center [698, 126] width 145 height 8
click at [689, 129] on div "Uploaded by applicant on [DATE] 11:26:54" at bounding box center [698, 126] width 145 height 8
click at [290, 228] on div "JS [PERSON_NAME] Customer Service Associate/ Warehouse at Store #09891 | OHC Su…" at bounding box center [462, 230] width 924 height 461
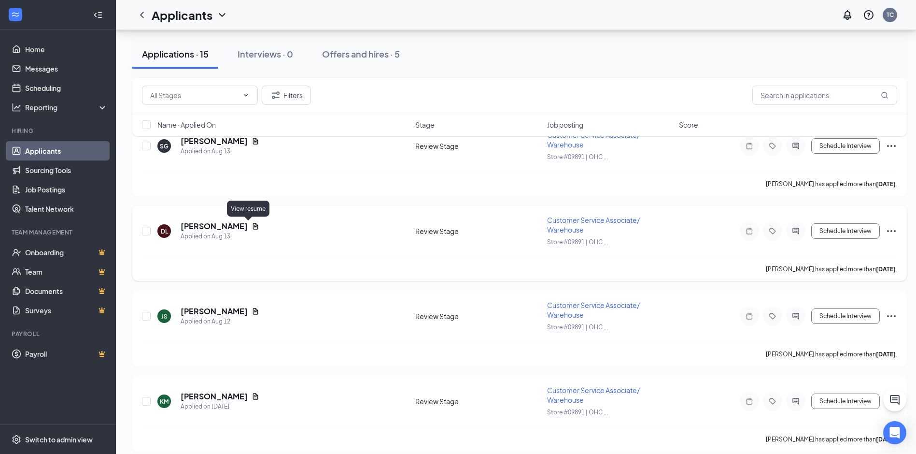
click at [252, 228] on icon "Document" at bounding box center [256, 226] width 8 height 8
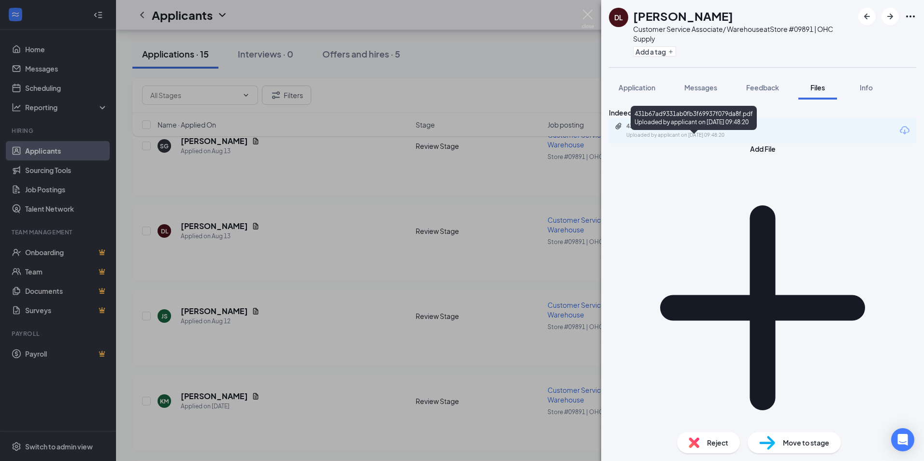
click at [686, 139] on div "Uploaded by applicant on [DATE] 09:48:20" at bounding box center [698, 135] width 145 height 8
click at [710, 443] on span "Reject" at bounding box center [717, 442] width 21 height 11
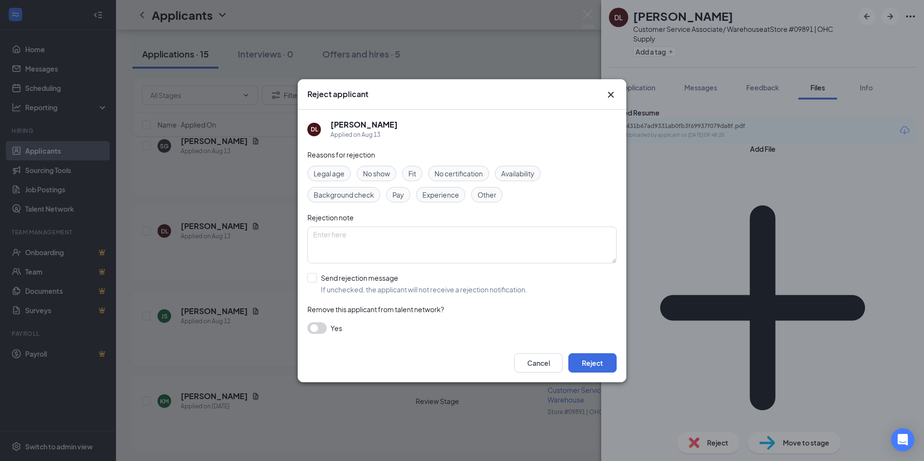
click at [455, 198] on span "Experience" at bounding box center [440, 194] width 37 height 11
click at [403, 234] on textarea at bounding box center [461, 245] width 309 height 37
click at [410, 239] on textarea "Thank you for applying." at bounding box center [461, 245] width 309 height 37
type textarea "Thank you for applying. We have decided to go with an applicant with more wareh…"
drag, startPoint x: 310, startPoint y: 275, endPoint x: 393, endPoint y: 268, distance: 83.9
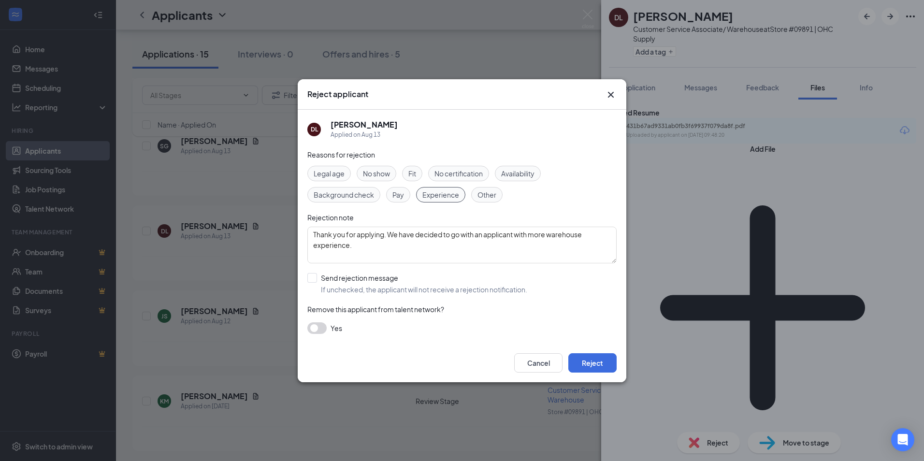
click at [310, 275] on input "Send rejection message If unchecked, the applicant will not receive a rejection…" at bounding box center [417, 283] width 220 height 21
checkbox input "true"
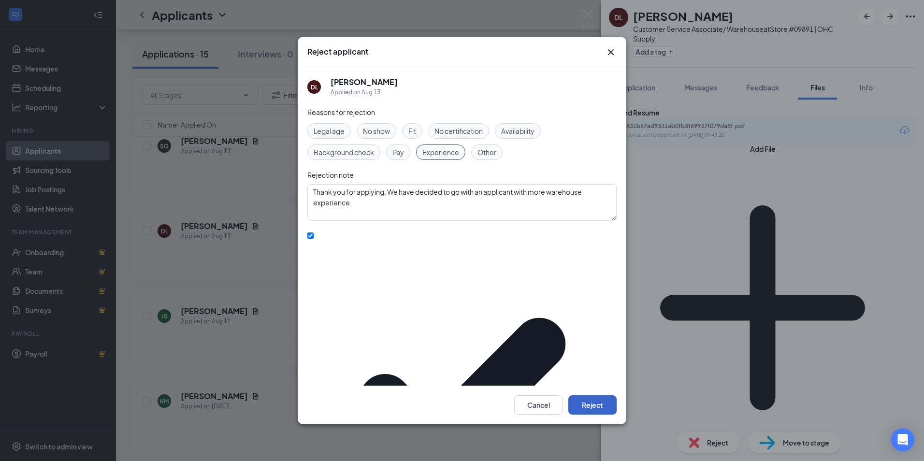
click at [593, 395] on button "Reject" at bounding box center [592, 404] width 48 height 19
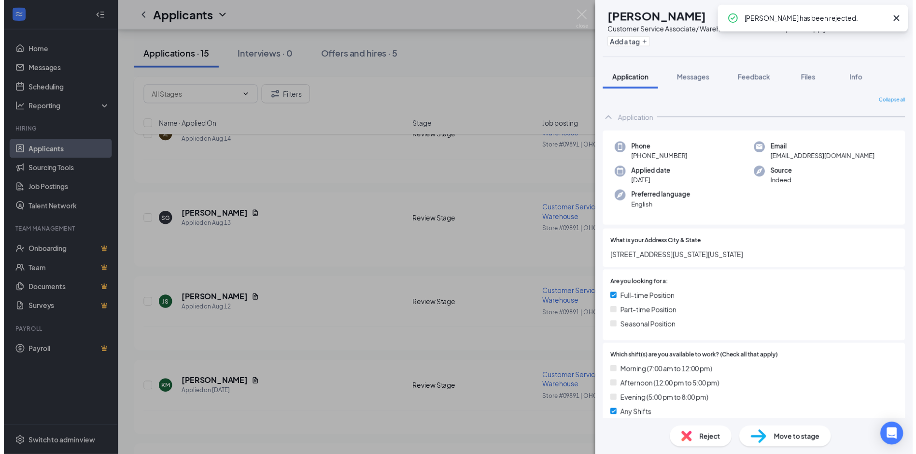
scroll to position [1799, 0]
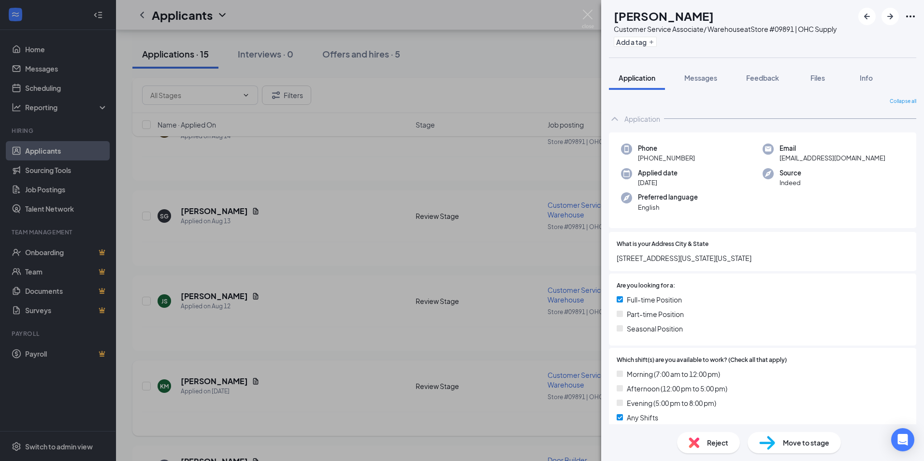
click at [266, 324] on div "JS [PERSON_NAME] Customer Service Associate/ Warehouse at Store #09891 | OHC Su…" at bounding box center [462, 230] width 924 height 461
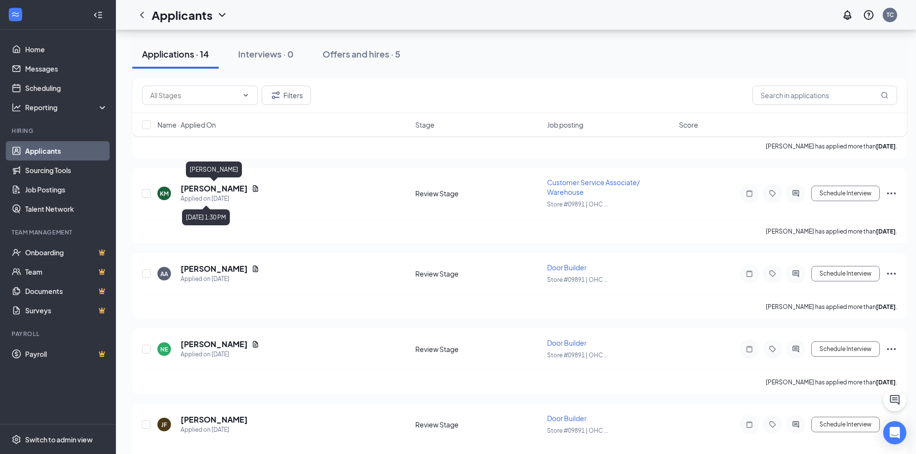
scroll to position [1649, 0]
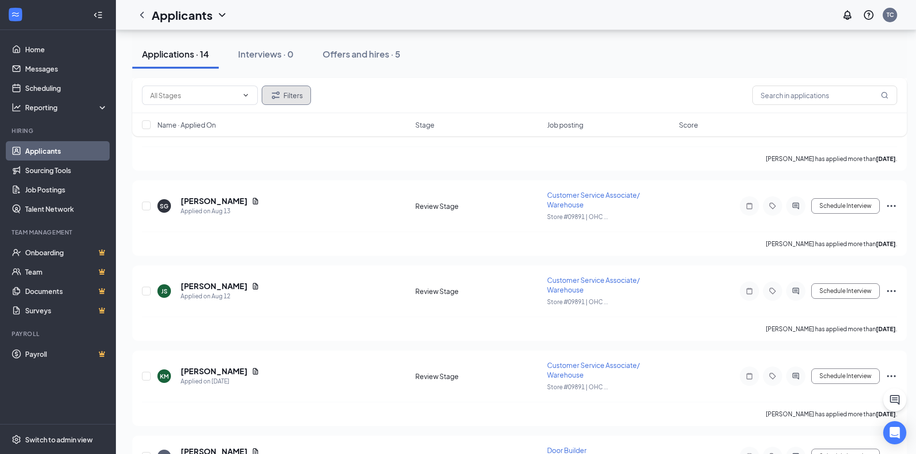
click at [295, 94] on button "Filters" at bounding box center [286, 95] width 49 height 19
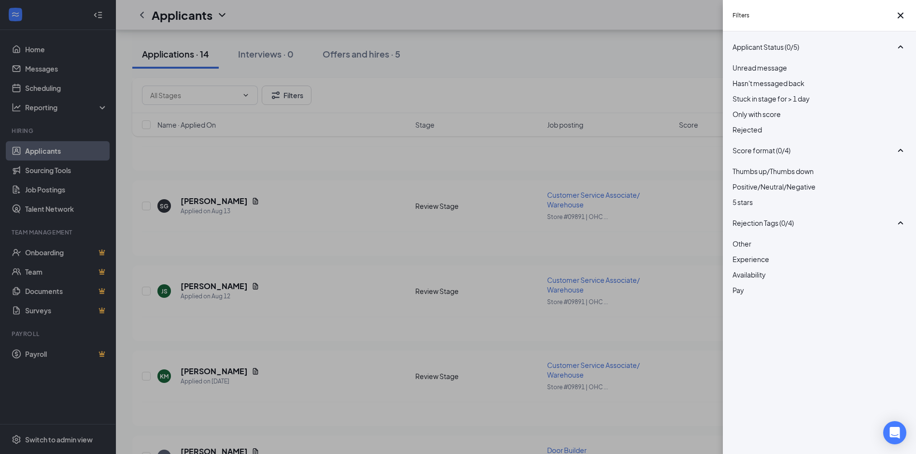
click at [762, 134] on span "Rejected" at bounding box center [747, 129] width 29 height 9
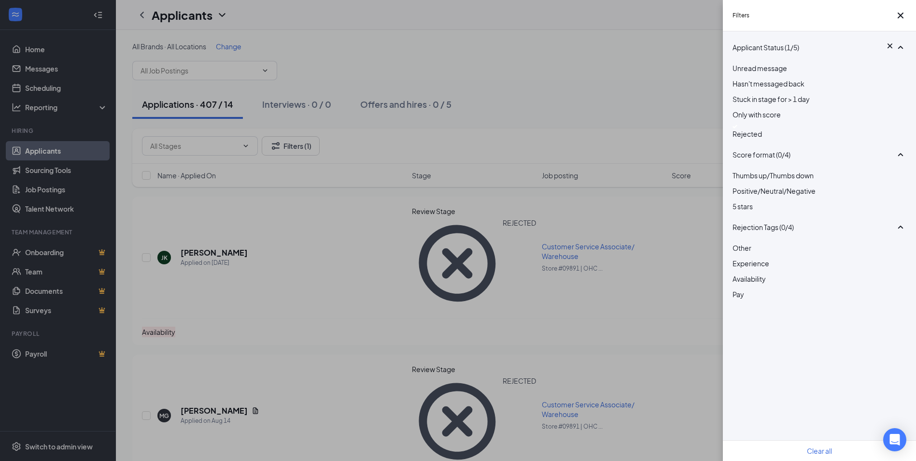
click at [585, 90] on div "Filters Applicant Status (1/5) Unread message Hasn't messaged back Stuck in sta…" at bounding box center [458, 230] width 916 height 461
click at [198, 144] on div "Filters Applicant Status (1/5) Unread message Hasn't messaged back Stuck in sta…" at bounding box center [458, 230] width 916 height 461
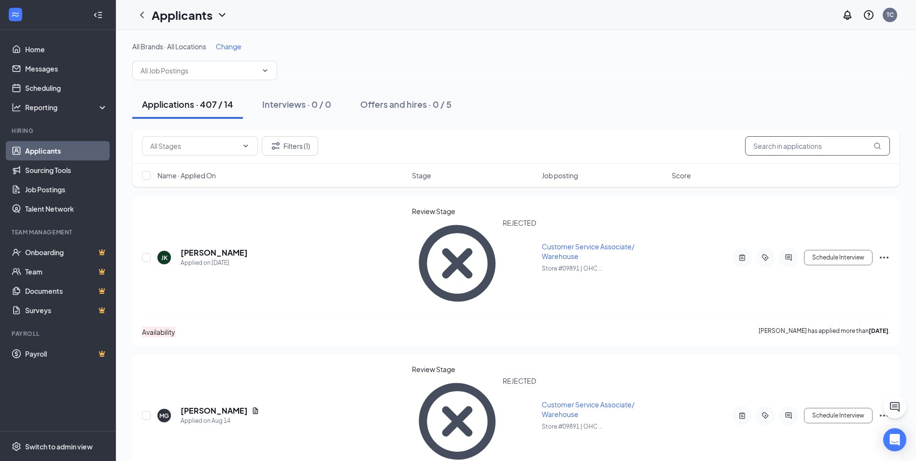
click at [776, 150] on input "text" at bounding box center [817, 145] width 145 height 19
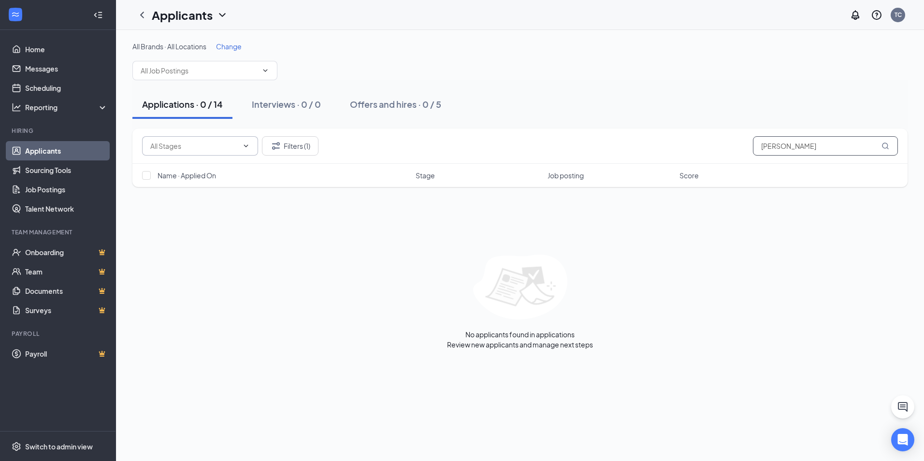
type input "[PERSON_NAME]"
click at [245, 145] on icon "ChevronDown" at bounding box center [246, 146] width 8 height 8
click at [238, 146] on input "text" at bounding box center [194, 146] width 88 height 11
drag, startPoint x: 808, startPoint y: 146, endPoint x: 682, endPoint y: 152, distance: 125.7
click at [682, 152] on div "Filters (1) [PERSON_NAME]" at bounding box center [520, 145] width 756 height 19
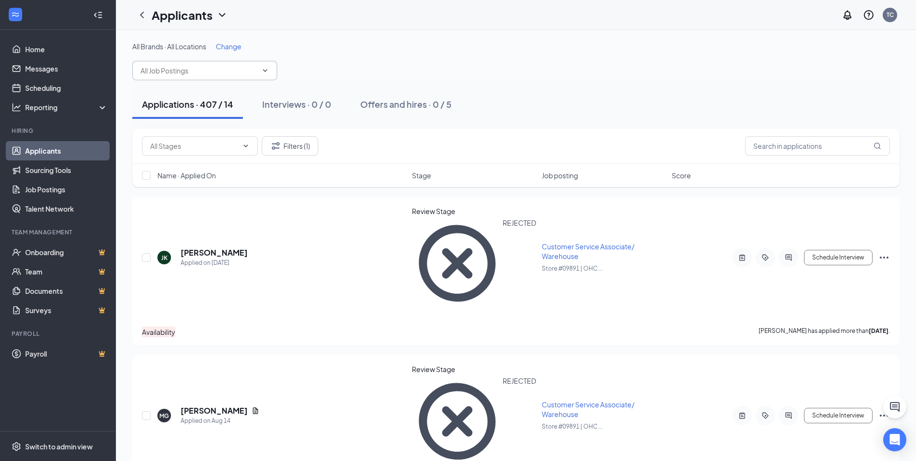
click at [265, 70] on icon "ChevronDown" at bounding box center [265, 71] width 8 height 8
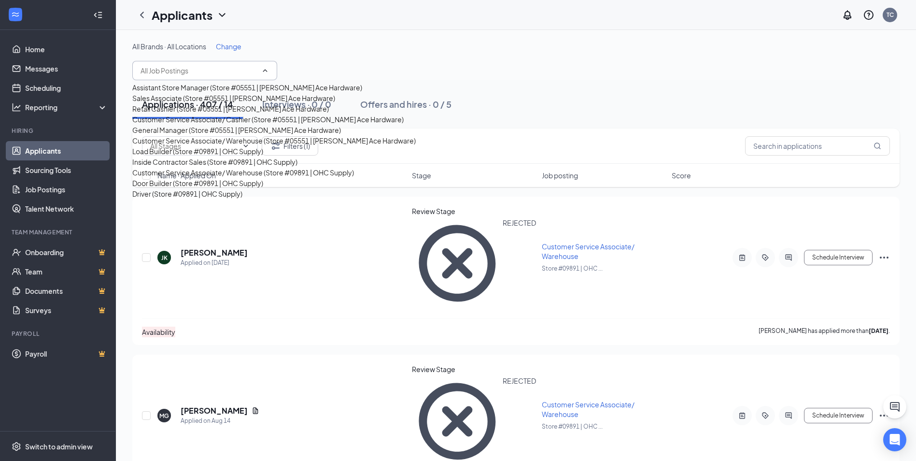
click at [265, 70] on icon "ChevronUp" at bounding box center [265, 70] width 4 height 2
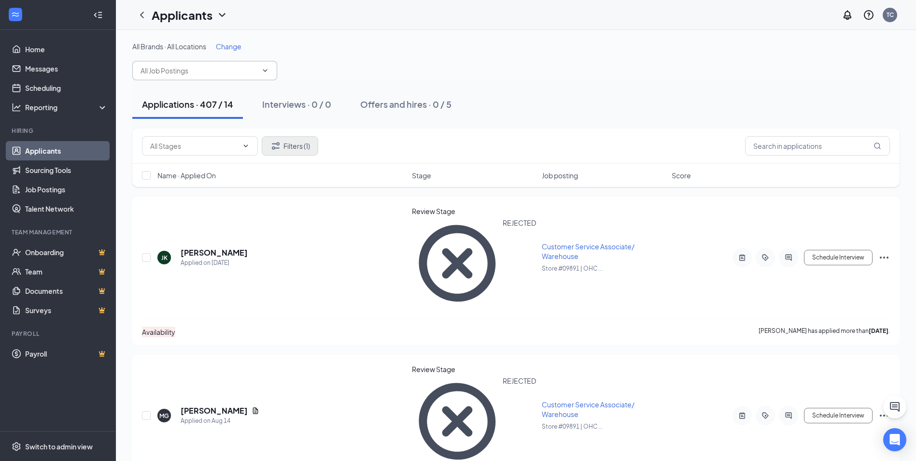
click at [357, 66] on div "All Brands · All Locations Change" at bounding box center [516, 61] width 768 height 39
click at [289, 142] on button "Filters (1)" at bounding box center [290, 145] width 57 height 19
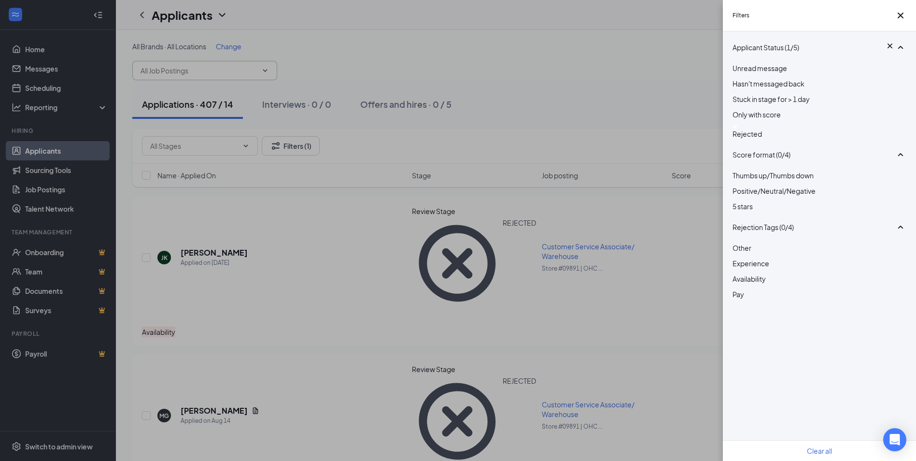
click at [742, 139] on div "Rejected" at bounding box center [820, 132] width 174 height 14
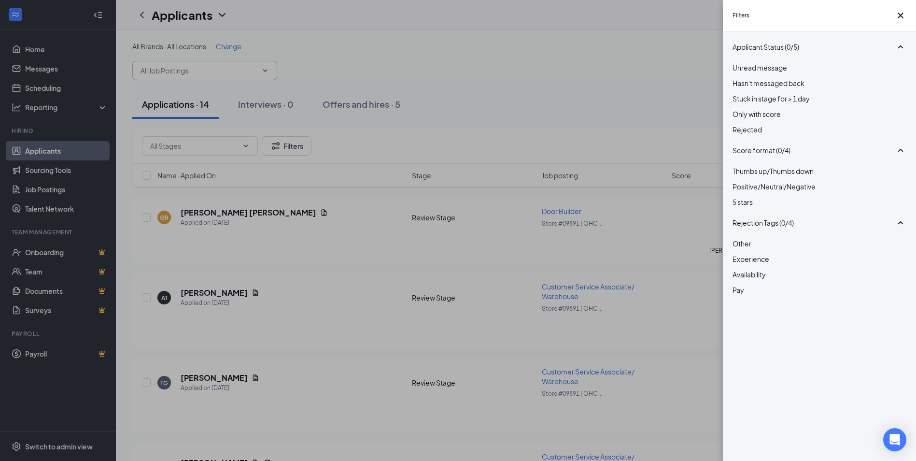
click at [478, 38] on div "Filters Applicant Status (0/5) Unread message Hasn't messaged back Stuck in sta…" at bounding box center [458, 230] width 916 height 461
click at [464, 65] on div "Filters Applicant Status (0/5) Unread message Hasn't messaged back Stuck in sta…" at bounding box center [458, 230] width 916 height 461
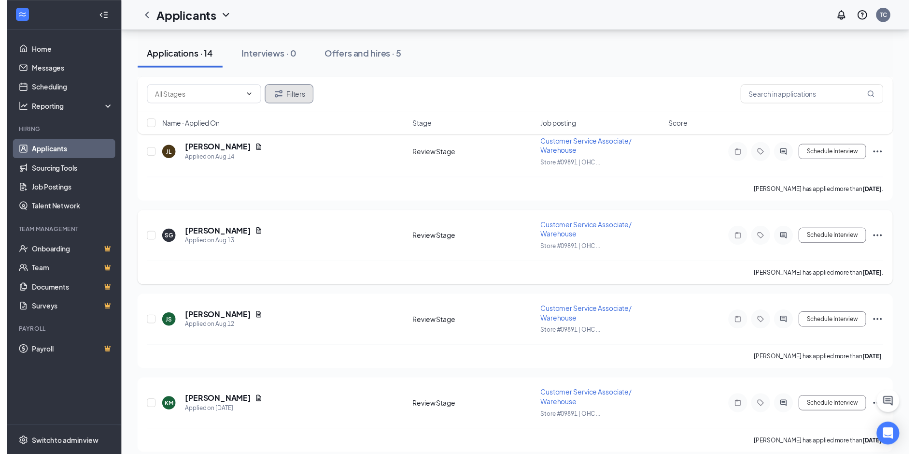
scroll to position [483, 0]
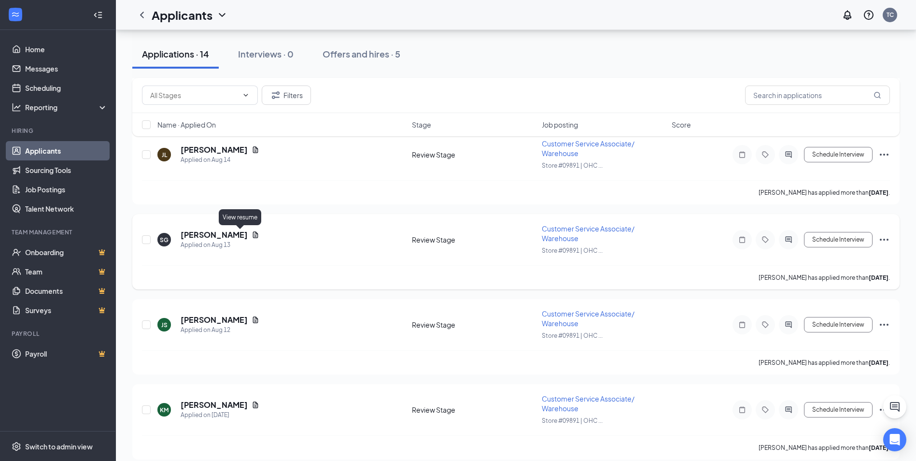
click at [252, 233] on icon "Document" at bounding box center [256, 235] width 8 height 8
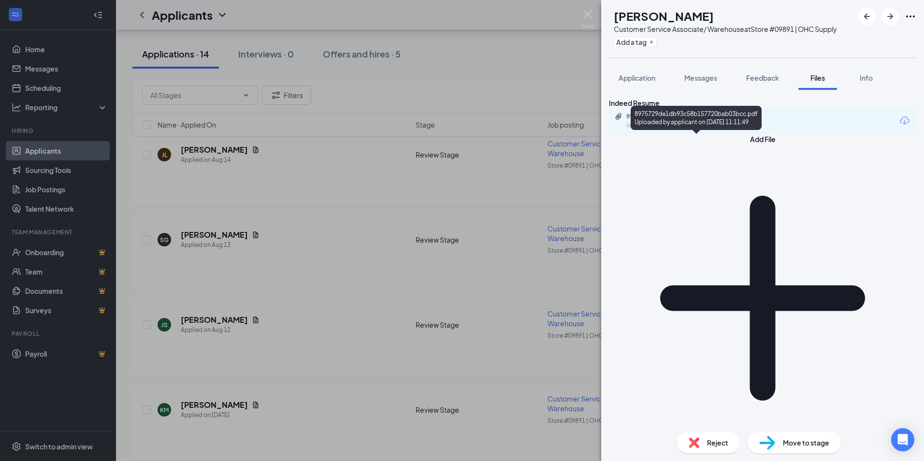
click at [723, 120] on div "8975729de1db93c58b157720bab03bcc.pdf" at bounding box center [693, 117] width 135 height 8
click at [691, 120] on div "8975729de1db93c58b157720bab03bcc.pdf" at bounding box center [693, 117] width 135 height 8
click at [709, 442] on span "Reject" at bounding box center [717, 442] width 21 height 11
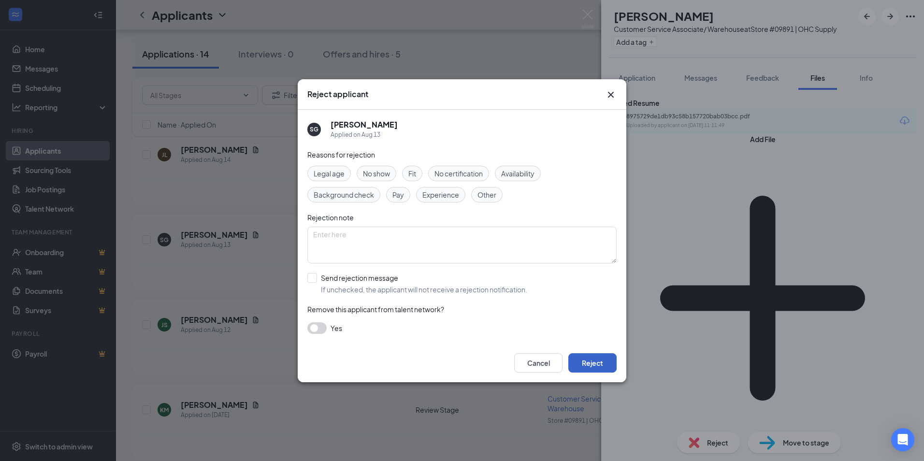
click at [611, 361] on button "Reject" at bounding box center [592, 362] width 48 height 19
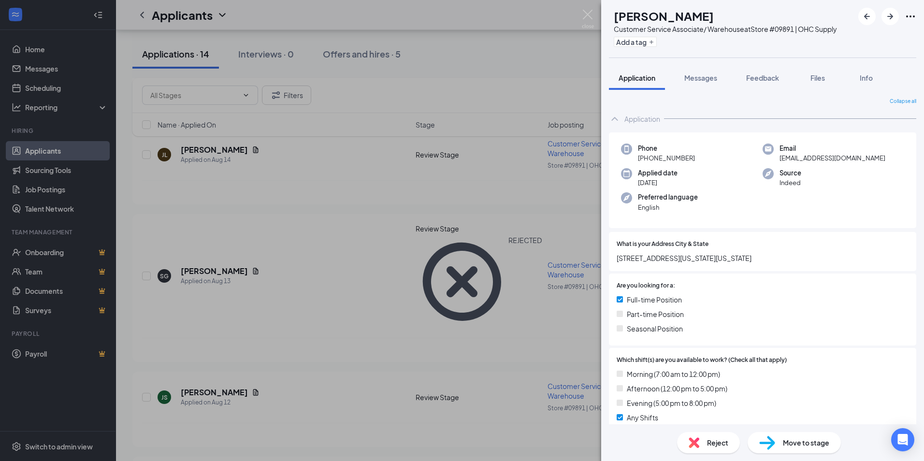
click at [245, 149] on div "JS [PERSON_NAME] Customer Service Associate/ Warehouse at Store #09891 | OHC Su…" at bounding box center [462, 230] width 924 height 461
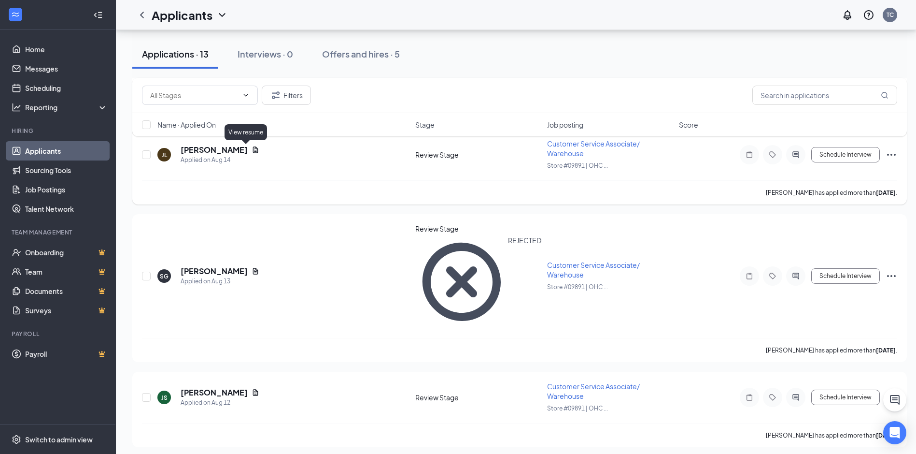
click at [252, 149] on icon "Document" at bounding box center [256, 150] width 8 height 8
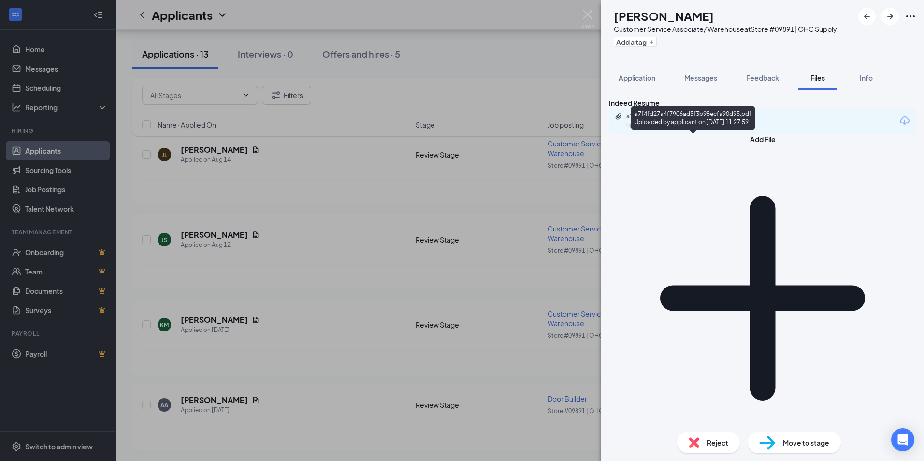
click at [698, 120] on div "a7f4fd27a4f7906ad5f3b98ecfa90d95.pdf" at bounding box center [693, 117] width 135 height 8
click at [721, 441] on span "Reject" at bounding box center [717, 442] width 21 height 11
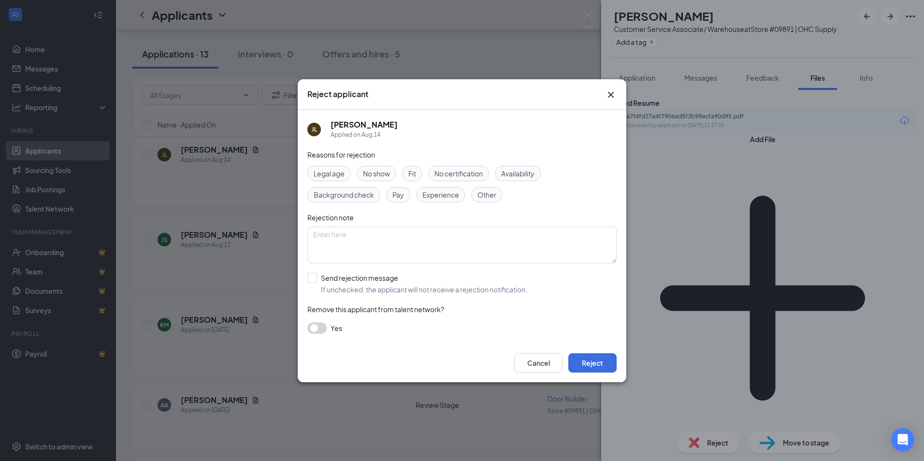
click at [490, 191] on span "Other" at bounding box center [486, 194] width 19 height 11
click at [386, 233] on textarea at bounding box center [461, 245] width 309 height 37
type textarea "Thank you for applying. We unfortunately will be going with a different candida…"
click at [317, 277] on input "Send rejection message If unchecked, the applicant will not receive a rejection…" at bounding box center [417, 283] width 220 height 21
checkbox input "true"
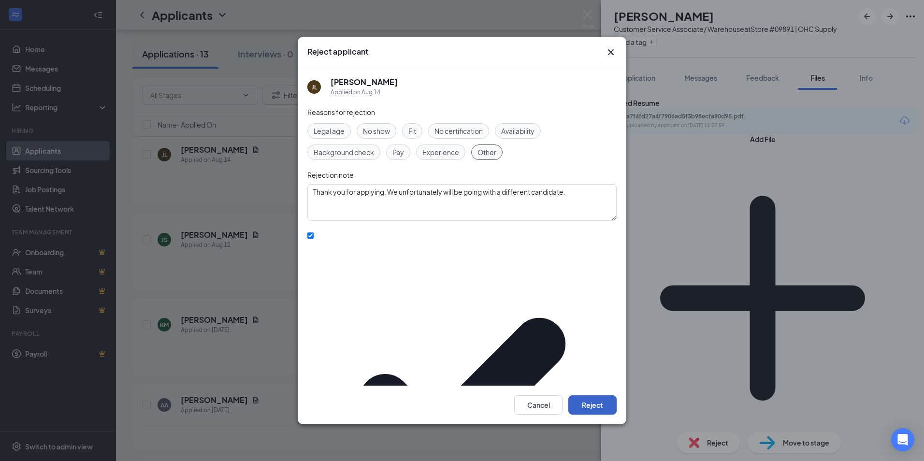
click at [595, 395] on button "Reject" at bounding box center [592, 404] width 48 height 19
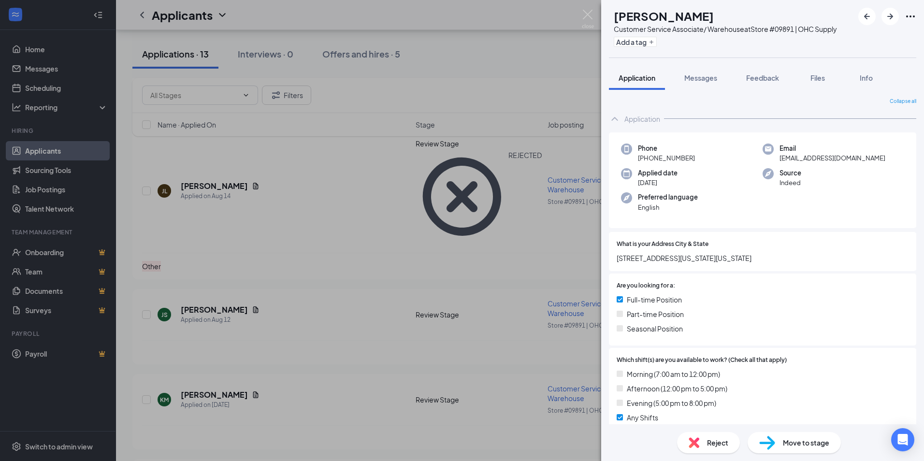
click at [321, 230] on div "JS [PERSON_NAME] Customer Service Associate/ Warehouse at Store #09891 | OHC Su…" at bounding box center [462, 230] width 924 height 461
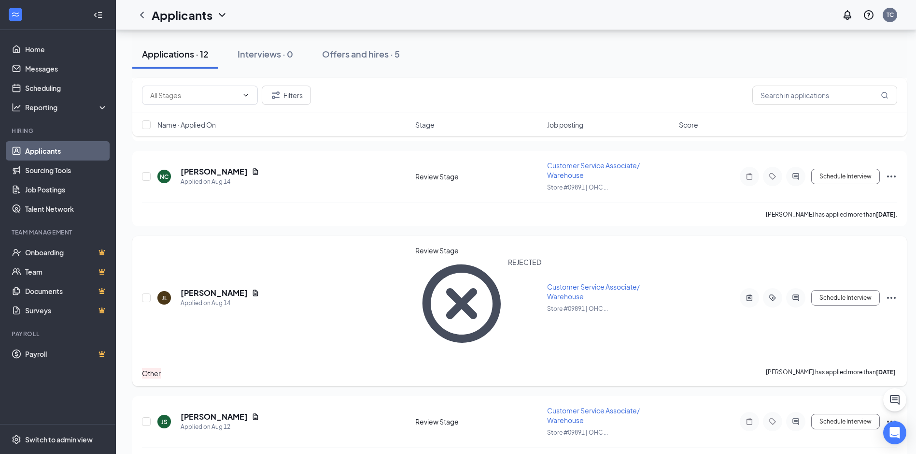
scroll to position [290, 0]
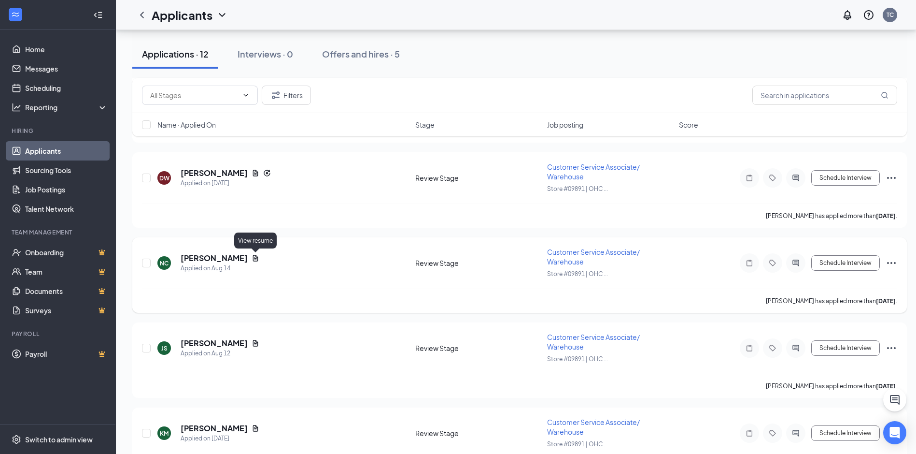
click at [257, 256] on icon "Document" at bounding box center [255, 258] width 5 height 6
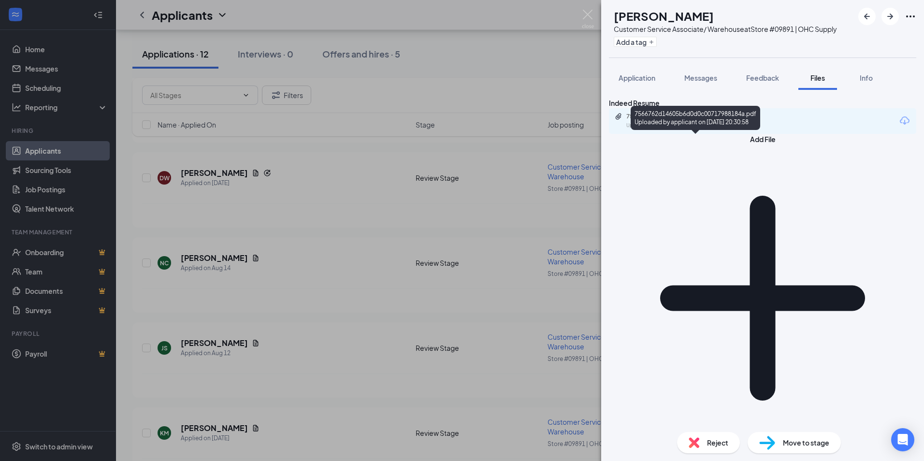
click at [679, 120] on div "7566762d14605b6d0d0c00717988184a.pdf" at bounding box center [693, 117] width 135 height 8
click at [295, 204] on div "NC [PERSON_NAME] Customer Service Associate/ Warehouse at Store #09891 | OHC Su…" at bounding box center [462, 230] width 924 height 461
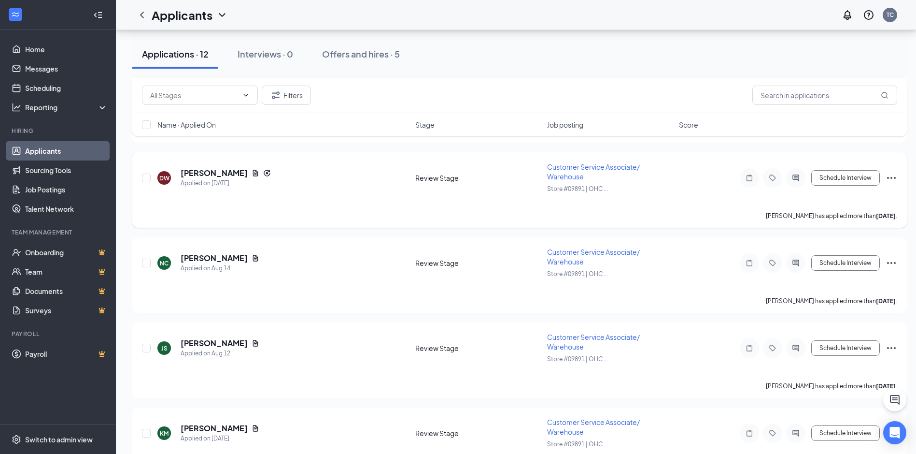
click at [253, 171] on icon "Document" at bounding box center [255, 173] width 5 height 6
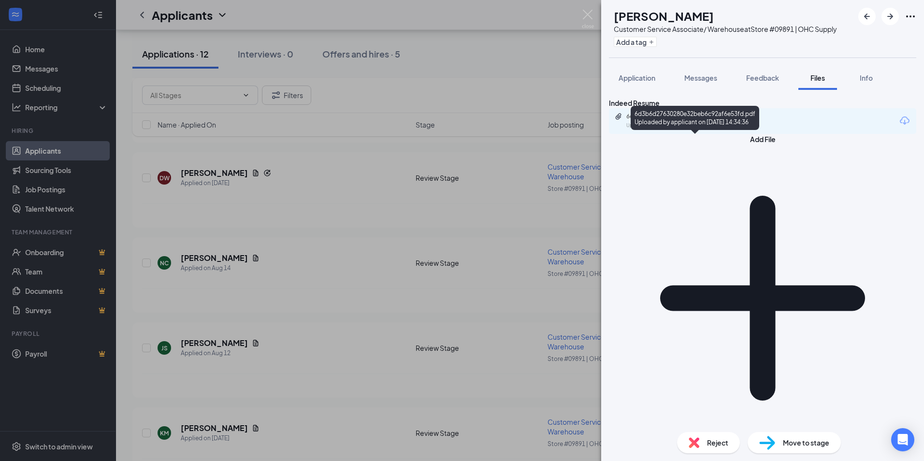
click at [680, 120] on div "6d3b6d27630280e32beb6c92af6e53fd.pdf" at bounding box center [693, 117] width 135 height 8
click at [722, 441] on span "Reject" at bounding box center [717, 442] width 21 height 11
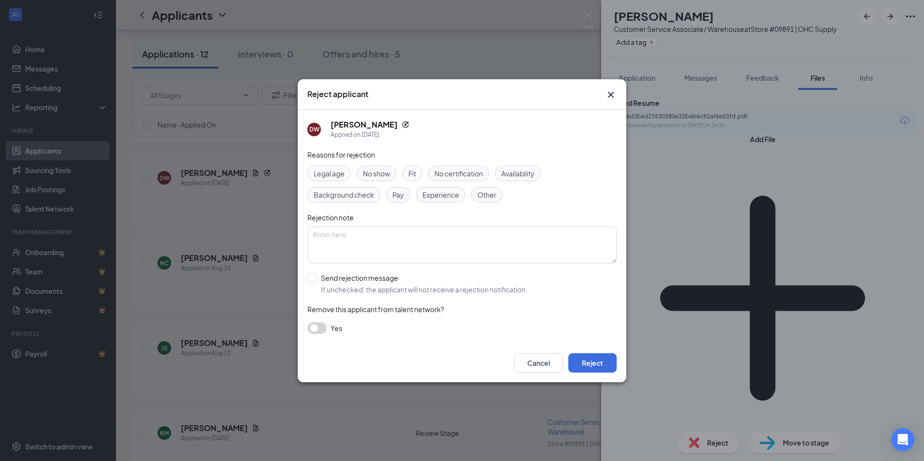
click at [454, 194] on span "Experience" at bounding box center [440, 194] width 37 height 11
click at [383, 240] on textarea at bounding box center [461, 245] width 309 height 37
type textarea "We are looking for someone with more warehouse experience. Thank you for applyi…"
click at [315, 273] on input "Send rejection message If unchecked, the applicant will not receive a rejection…" at bounding box center [417, 283] width 220 height 21
checkbox input "true"
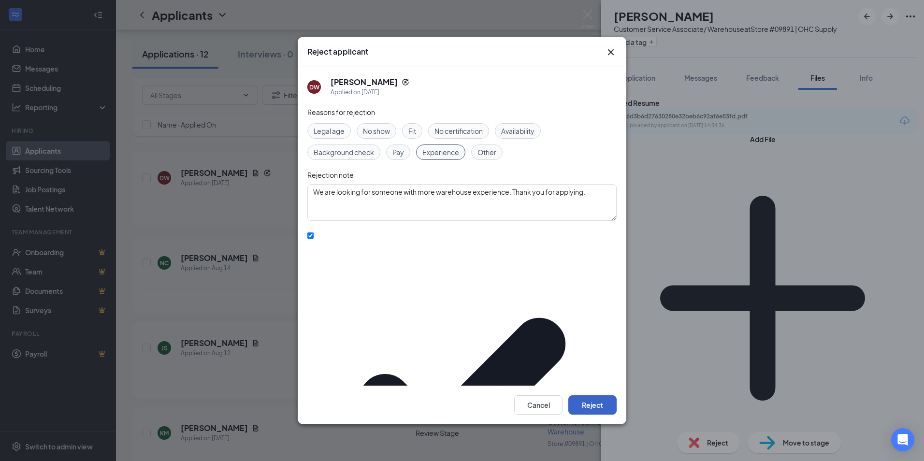
click at [607, 395] on button "Reject" at bounding box center [592, 404] width 48 height 19
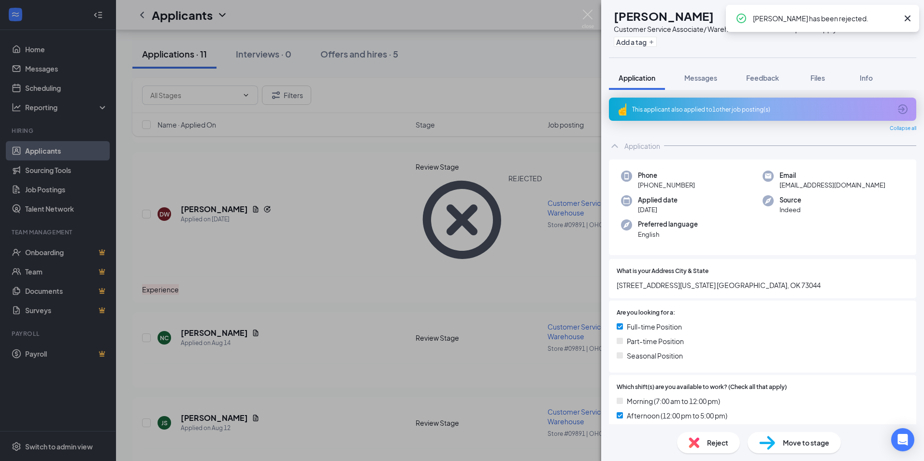
click at [323, 213] on div "NC [PERSON_NAME] Customer Service Associate/ Warehouse at Store #09891 | OHC Su…" at bounding box center [462, 230] width 924 height 461
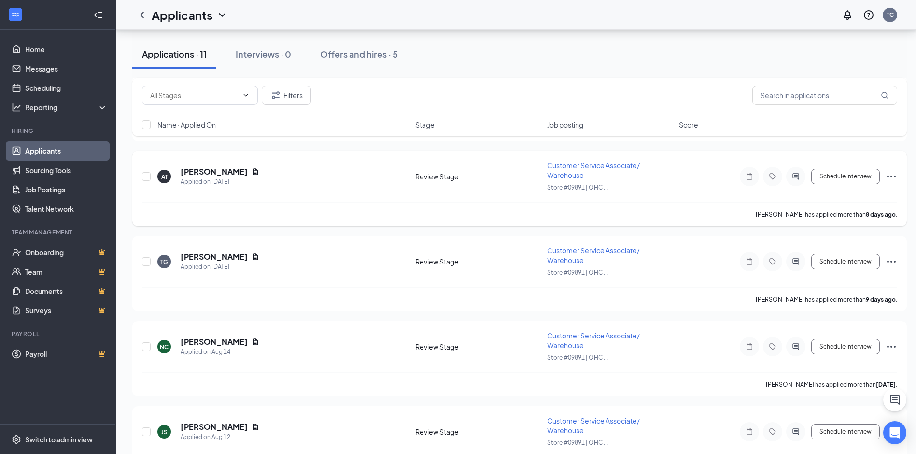
scroll to position [97, 0]
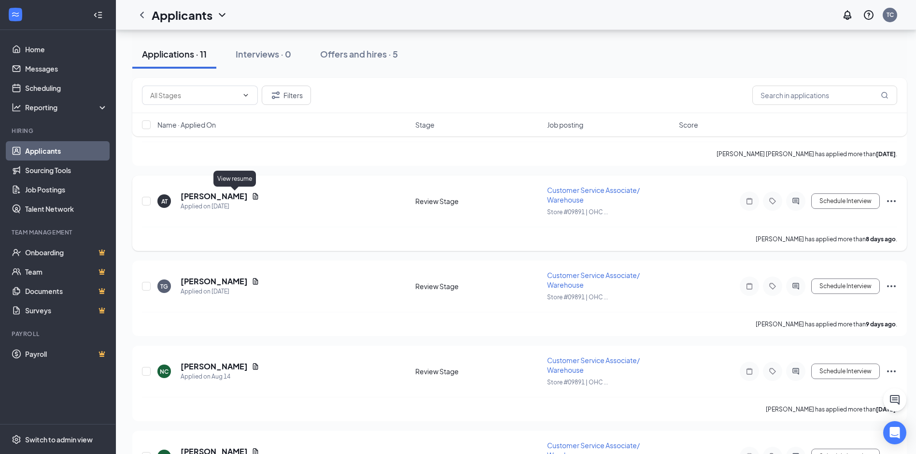
click at [253, 194] on icon "Document" at bounding box center [255, 196] width 5 height 6
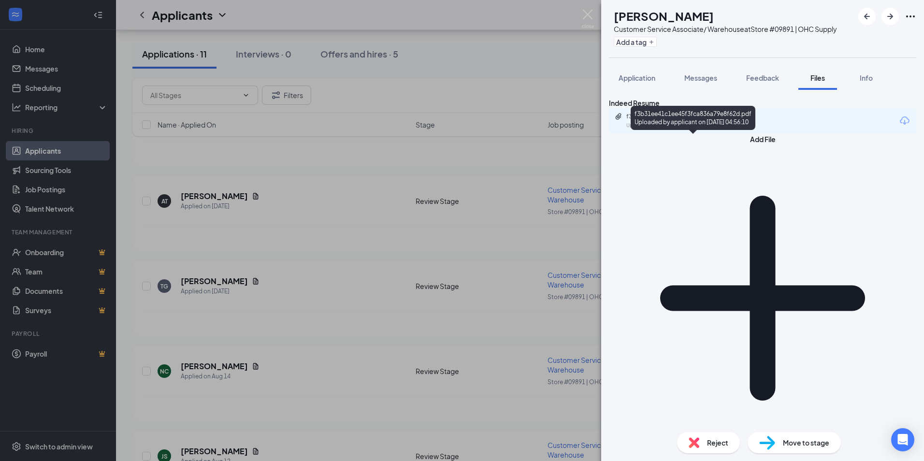
click at [694, 120] on div "f3b31ee41c1ee45f3fca836a79e8f62d.pdf" at bounding box center [693, 117] width 135 height 8
click at [355, 246] on div "AT [PERSON_NAME] Customer Service Associate/ Warehouse at Store #09891 | OHC Su…" at bounding box center [462, 230] width 924 height 461
